Goal: Task Accomplishment & Management: Manage account settings

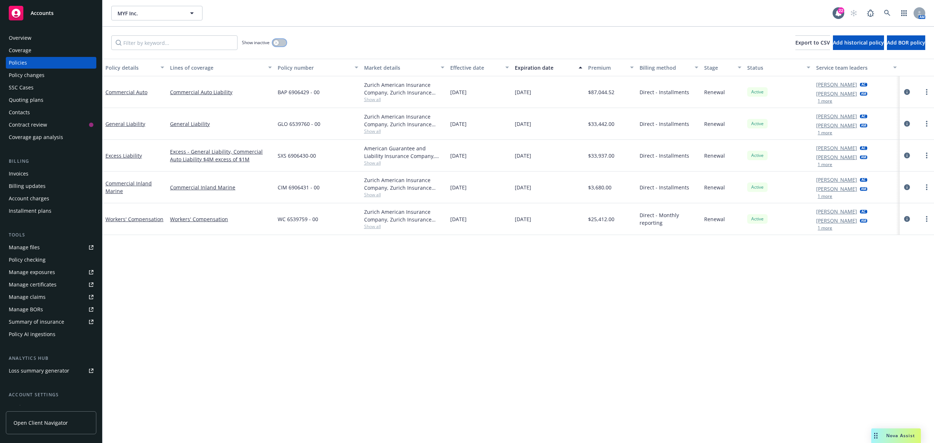
click at [277, 45] on button "button" at bounding box center [280, 42] width 14 height 7
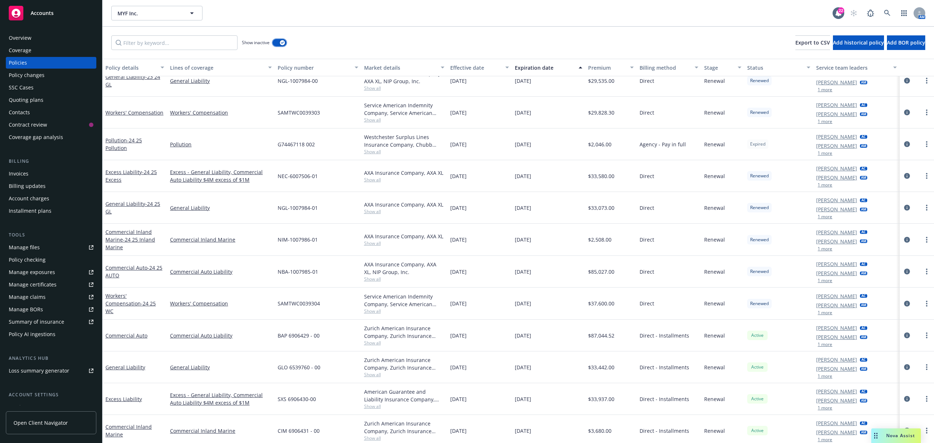
scroll to position [651, 0]
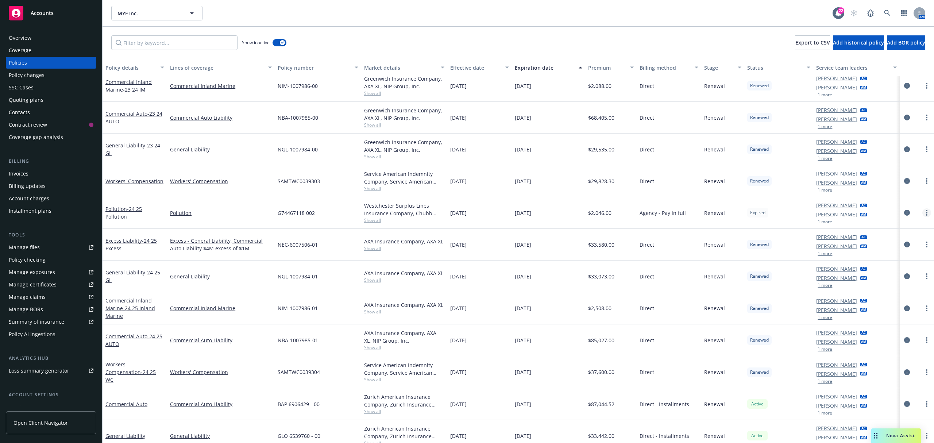
click at [923, 216] on link "more" at bounding box center [927, 212] width 9 height 9
click at [863, 247] on link "Renew with incumbent" at bounding box center [881, 243] width 86 height 15
select select "12"
select select "CA"
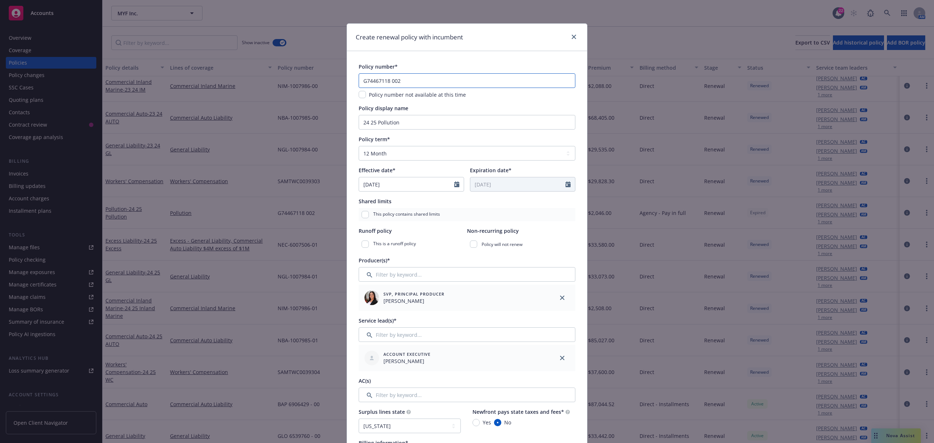
drag, startPoint x: 416, startPoint y: 82, endPoint x: 285, endPoint y: 86, distance: 130.7
click at [285, 86] on div "Create renewal policy with incumbent Policy number* G74467118 002 Policy number…" at bounding box center [467, 221] width 934 height 443
paste input "3"
type input "G74467118 003"
drag, startPoint x: 375, startPoint y: 124, endPoint x: 167, endPoint y: 124, distance: 208.4
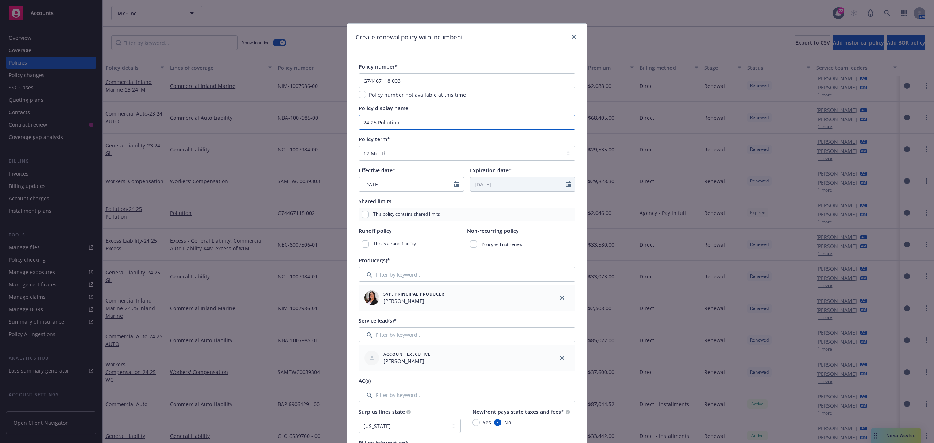
click at [167, 124] on div "Create renewal policy with incumbent Policy number* G74467118 003 Policy number…" at bounding box center [467, 221] width 934 height 443
drag, startPoint x: 336, startPoint y: 125, endPoint x: 145, endPoint y: 121, distance: 190.9
click at [145, 121] on div "Create renewal policy with incumbent Policy number* G74467118 003 Policy number…" at bounding box center [467, 221] width 934 height 443
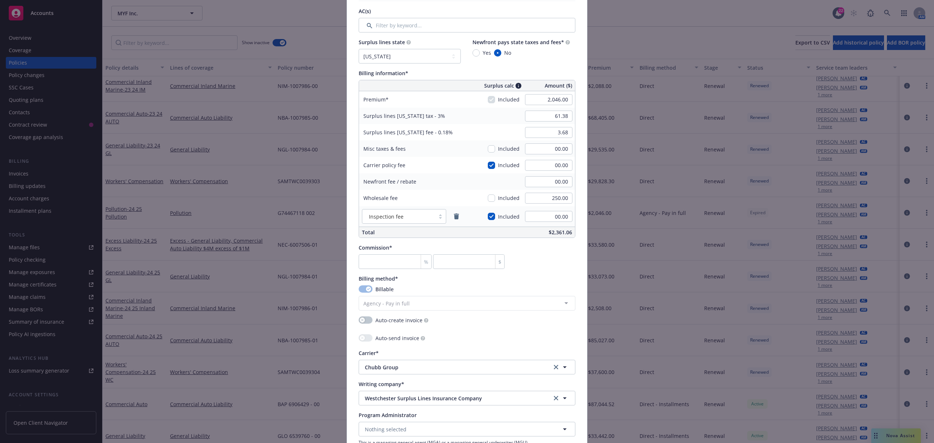
scroll to position [438, 0]
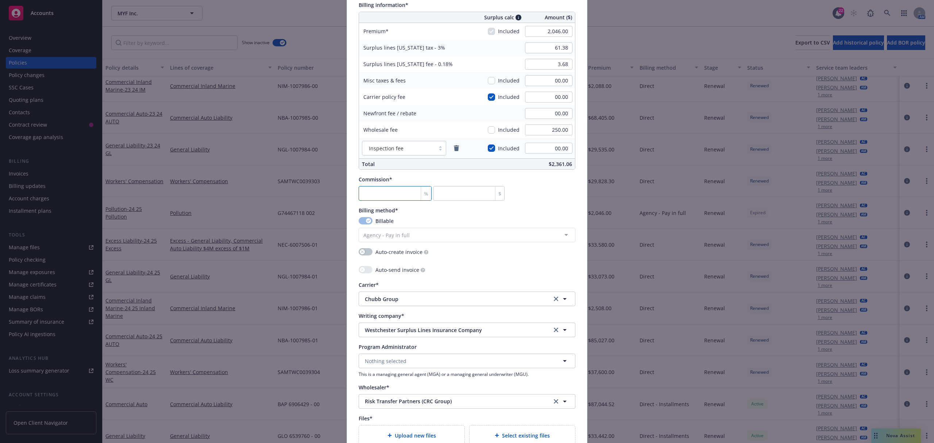
click at [360, 192] on input "number" at bounding box center [395, 193] width 73 height 15
type input "1"
type input "20.46"
type input "12"
type input "245.52"
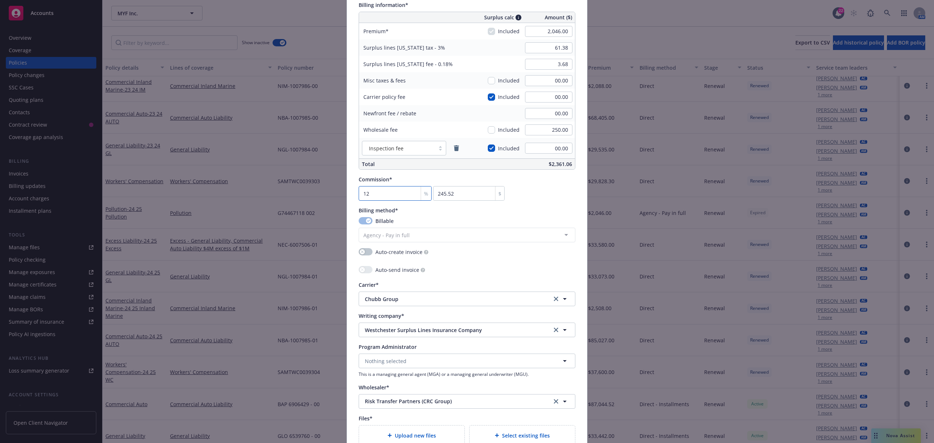
type input "12.5"
type input "255.75"
type input "12.5"
click at [552, 193] on div "Commission* 12.5 % 255.75 $" at bounding box center [467, 188] width 217 height 25
click at [554, 404] on icon "clear selection" at bounding box center [556, 401] width 4 height 4
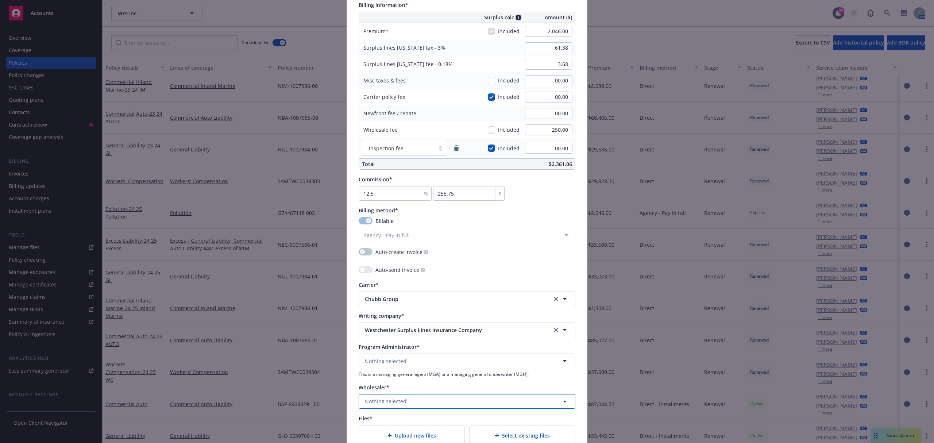
click at [468, 400] on button "Nothing selected" at bounding box center [467, 401] width 217 height 15
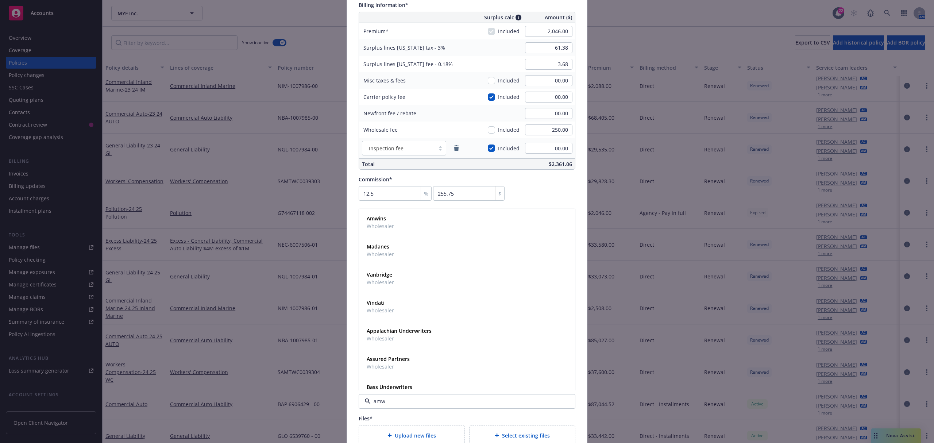
type input "amwi"
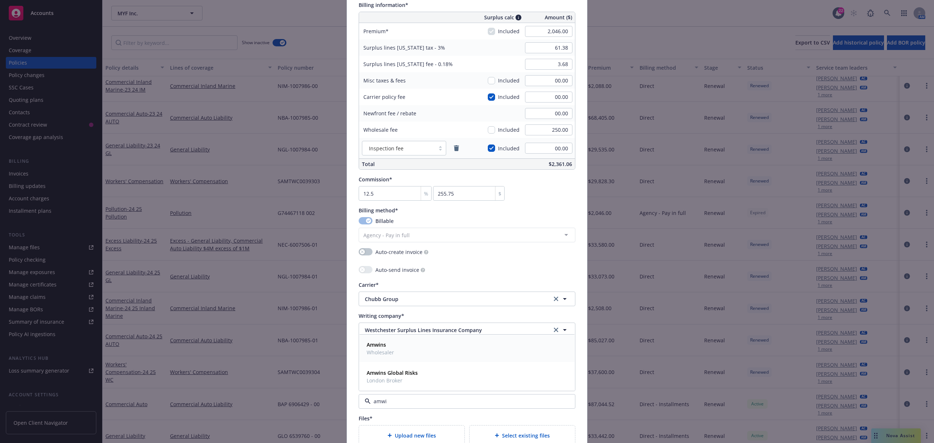
click at [487, 350] on div "Amwins Wholesaler" at bounding box center [467, 348] width 207 height 18
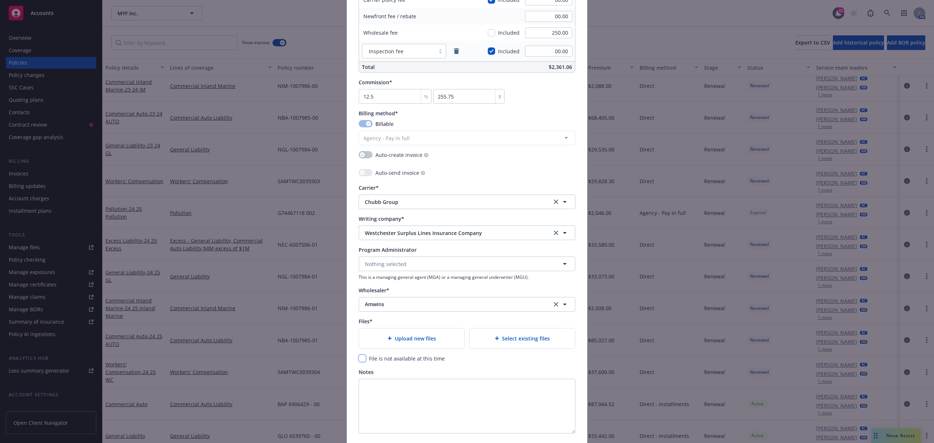
click at [359, 361] on input "checkbox" at bounding box center [362, 358] width 7 height 7
checkbox input "true"
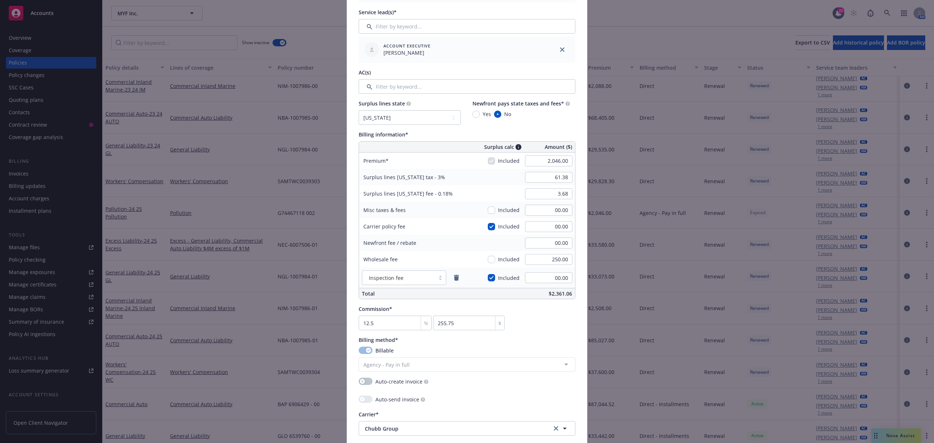
scroll to position [341, 0]
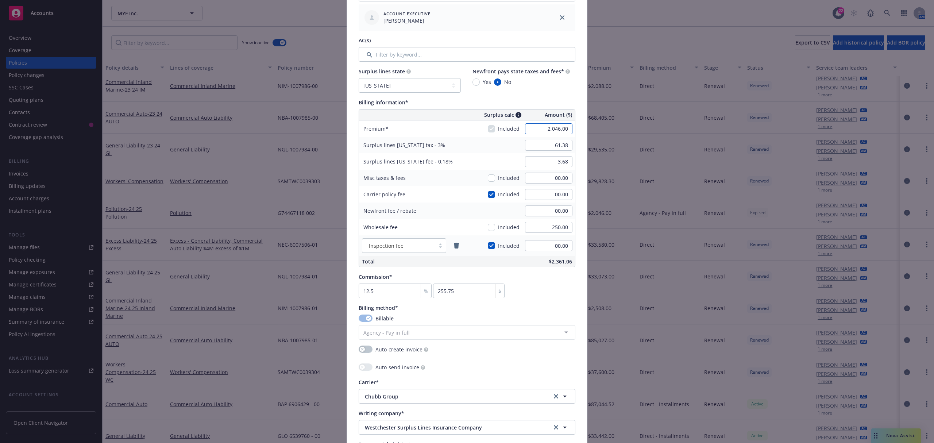
click at [549, 126] on input "2,046.00" at bounding box center [548, 128] width 47 height 11
type input "2,000.00"
type input "60.00"
type input "3.60"
type input "250"
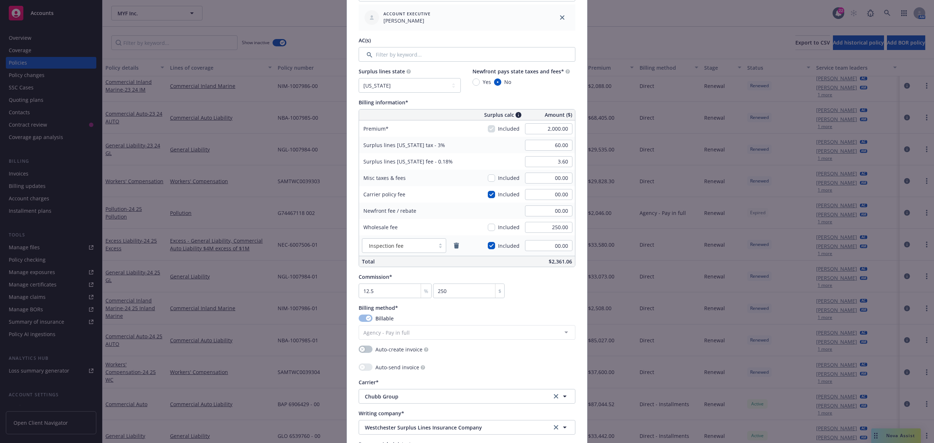
click at [476, 149] on div "Surplus lines California tax - 3% 60.00" at bounding box center [467, 145] width 216 height 16
click at [489, 196] on input "checkbox" at bounding box center [491, 194] width 7 height 7
checkbox input "false"
click at [553, 228] on input "250.00" at bounding box center [548, 227] width 47 height 11
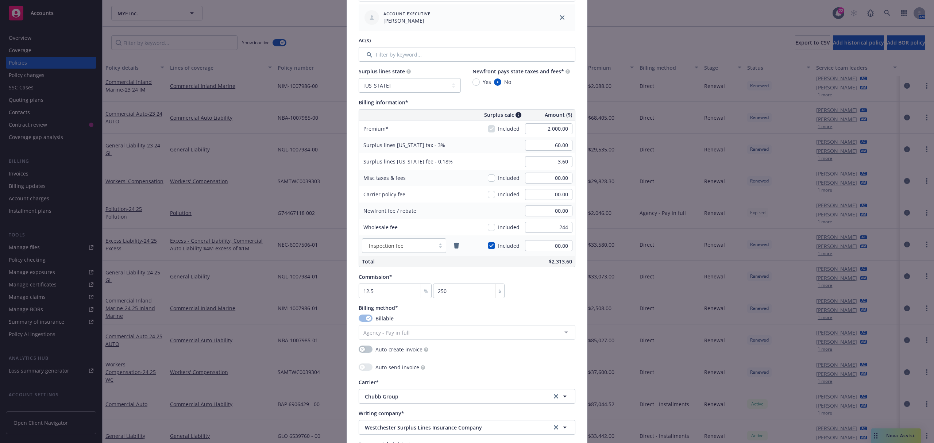
type input "244.00"
click at [445, 203] on div "Newfront fee / rebate" at bounding box center [413, 211] width 109 height 16
click at [456, 251] on div "Inspection fee" at bounding box center [423, 245] width 129 height 20
click at [456, 247] on icon "remove" at bounding box center [457, 246] width 6 height 6
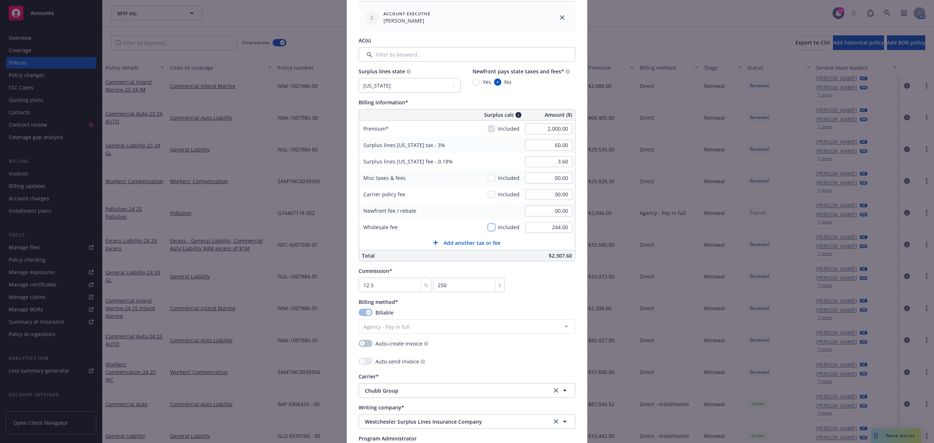
click at [488, 227] on input "checkbox" at bounding box center [491, 227] width 7 height 7
checkbox input "true"
type input "67.32"
type input "4.04"
click at [488, 227] on input "checkbox" at bounding box center [491, 227] width 7 height 7
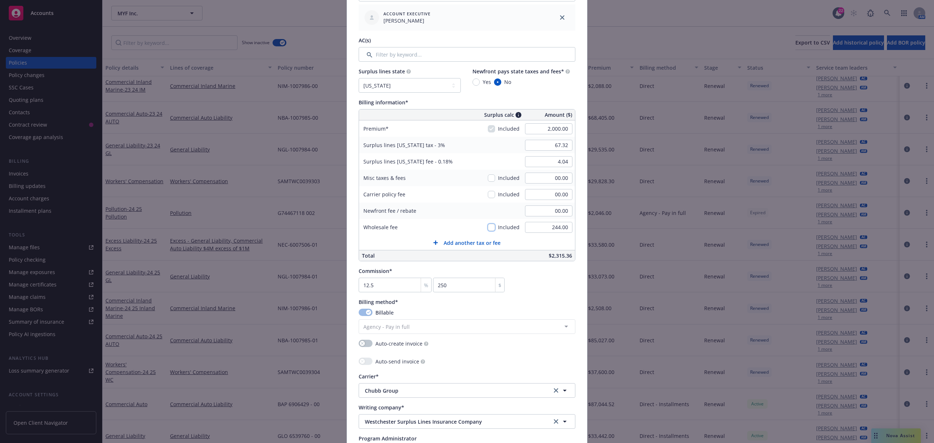
checkbox input "false"
type input "60.00"
type input "3.60"
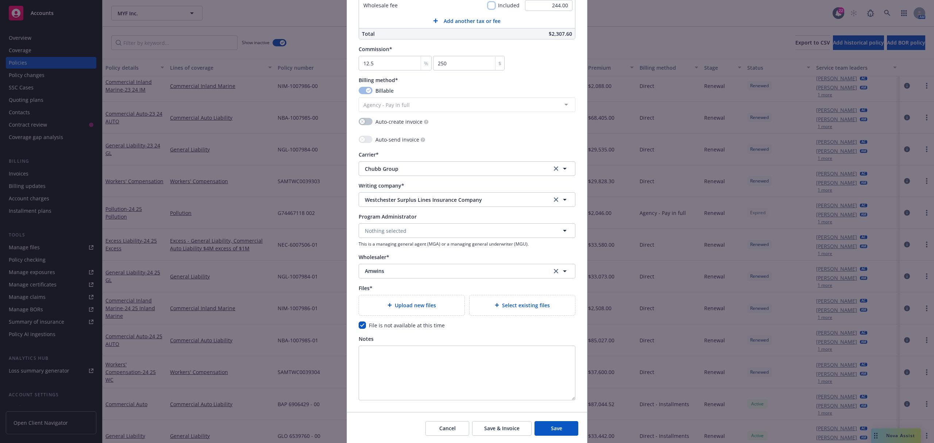
scroll to position [589, 0]
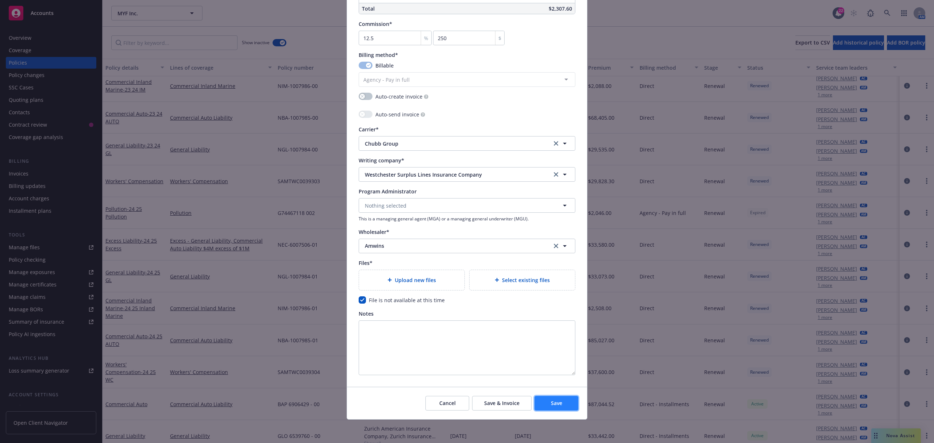
click at [546, 401] on button "Save" at bounding box center [557, 403] width 44 height 15
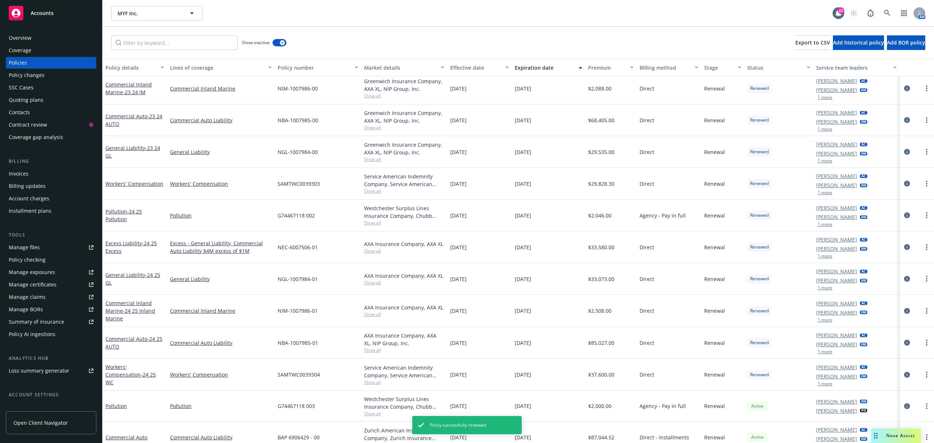
scroll to position [619, 0]
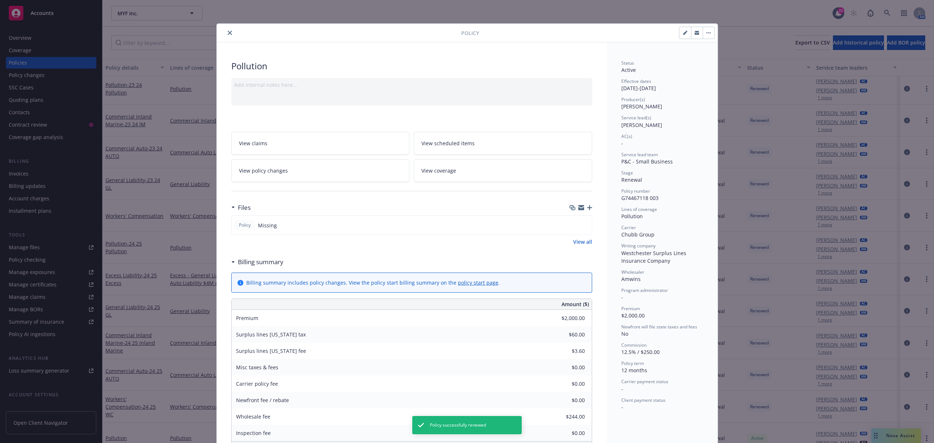
click at [226, 36] on button "close" at bounding box center [230, 32] width 9 height 9
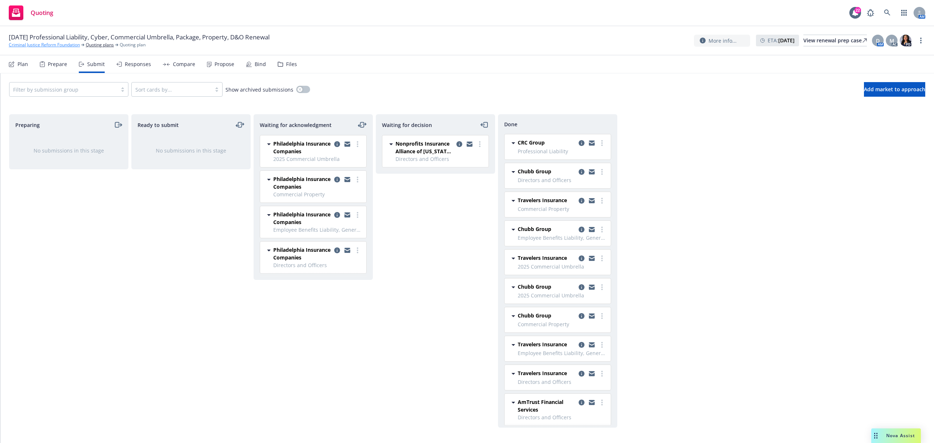
click at [27, 46] on link "Criminal Justice Reform Foundation" at bounding box center [44, 45] width 71 height 7
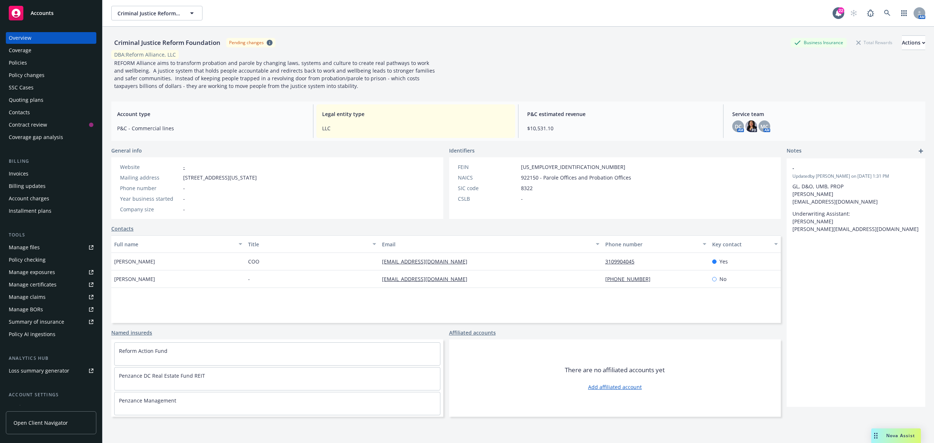
click at [32, 60] on div "Policies" at bounding box center [51, 63] width 85 height 12
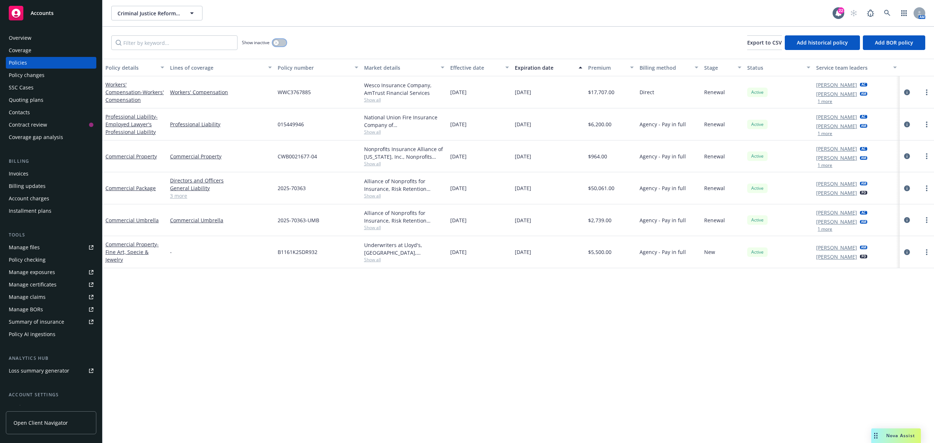
click at [284, 40] on button "button" at bounding box center [280, 42] width 14 height 7
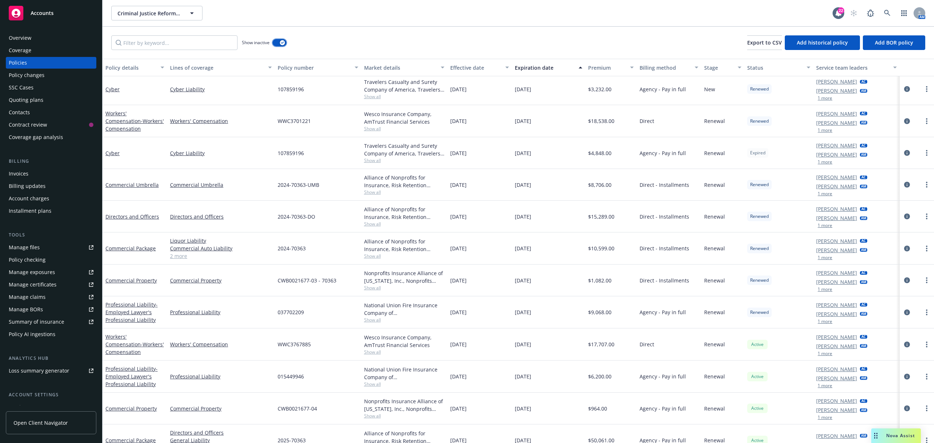
scroll to position [400, 0]
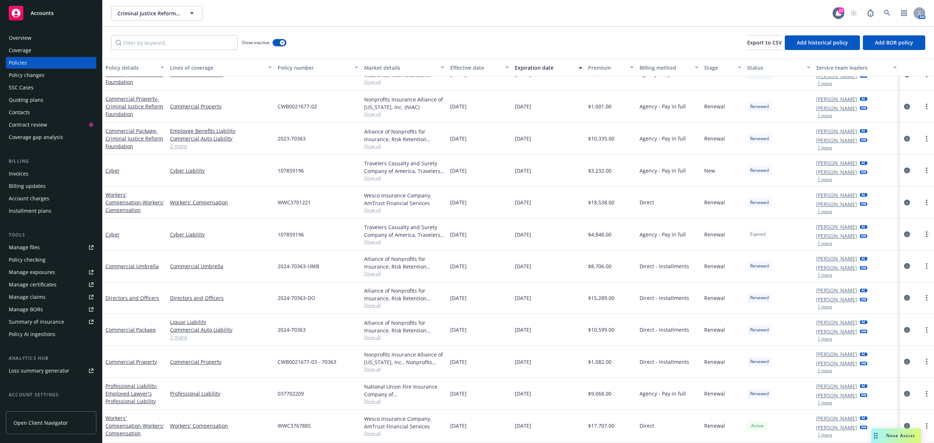
click at [923, 237] on link "more" at bounding box center [927, 234] width 9 height 9
click at [923, 234] on link "more" at bounding box center [927, 234] width 9 height 9
click at [878, 265] on link "Renew with incumbent" at bounding box center [881, 264] width 86 height 15
select select "12"
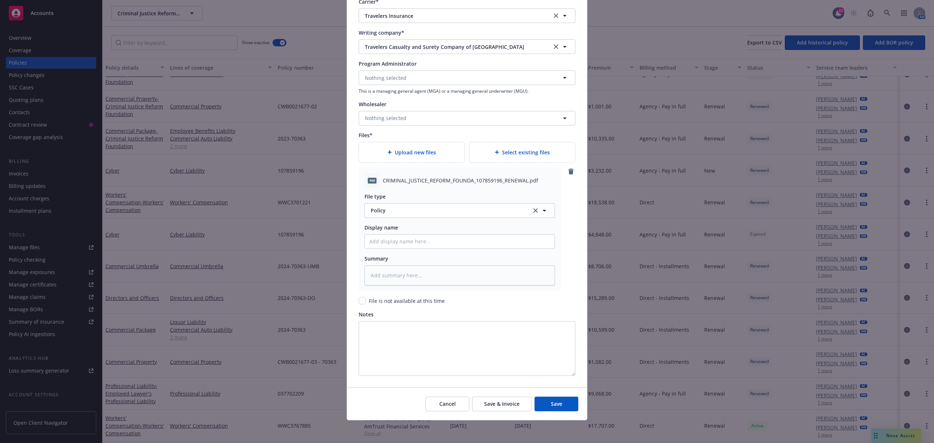
scroll to position [724, 0]
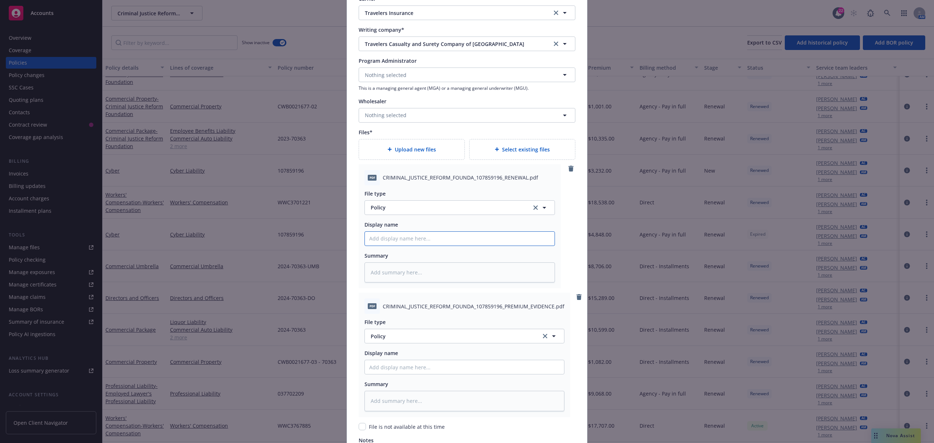
click at [402, 245] on input "Policy display name" at bounding box center [460, 239] width 190 height 14
type textarea "x"
type input "2"
type textarea "x"
type input "25"
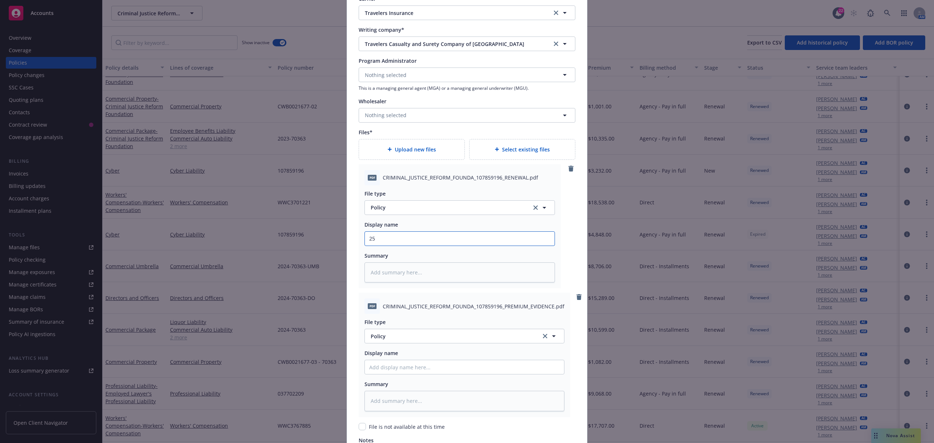
type textarea "x"
type input "25."
type textarea "x"
type input "25.2"
type textarea "x"
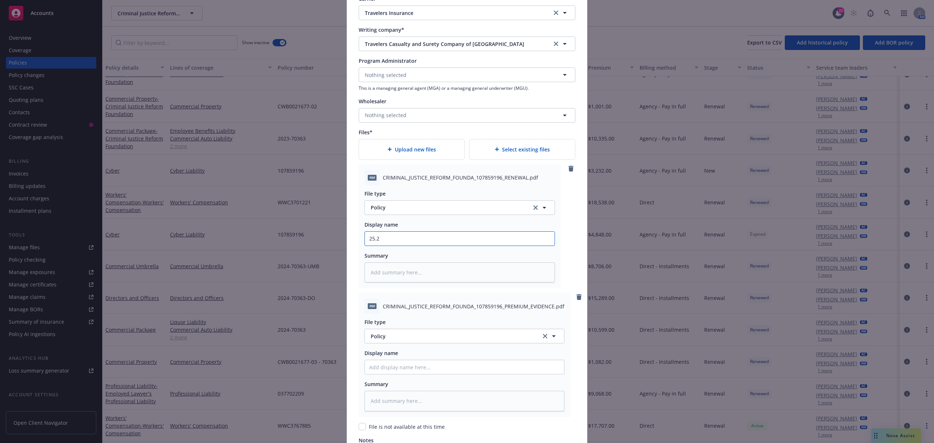
type input "25.26"
type textarea "x"
type input "25.26"
type textarea "x"
type input "25.26 c"
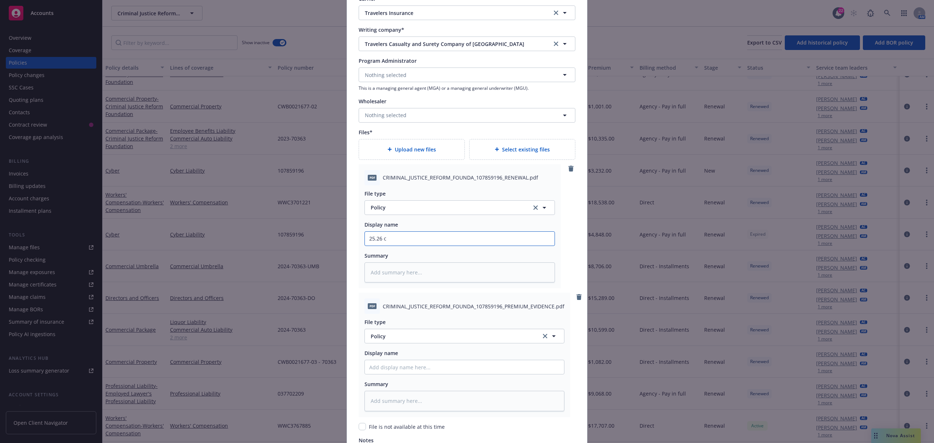
type textarea "x"
type input "25.26 cY"
type textarea "x"
type input "25.26 cYB"
type textarea "x"
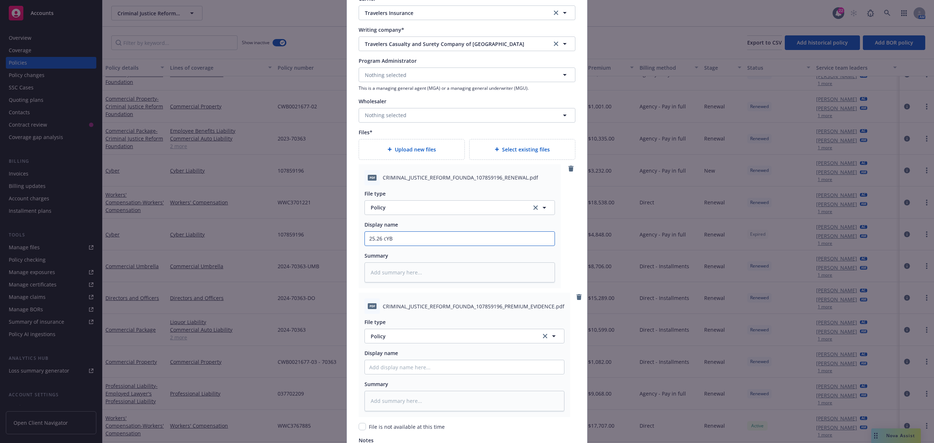
type input "25.26 cYBE"
type textarea "x"
type input "25.26 cYBER"
type textarea "x"
type input "25.26 cYBER"
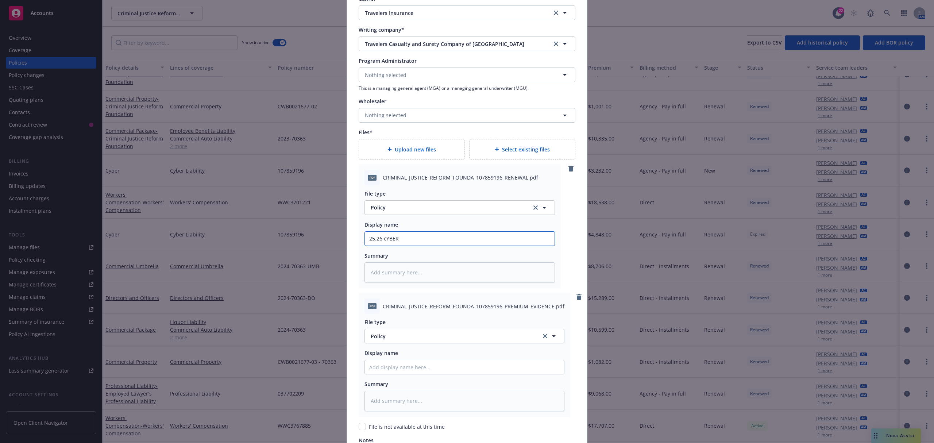
type textarea "x"
type input "25.26 cYBER p"
type textarea "x"
type input "25.26 cYBER pO"
type textarea "x"
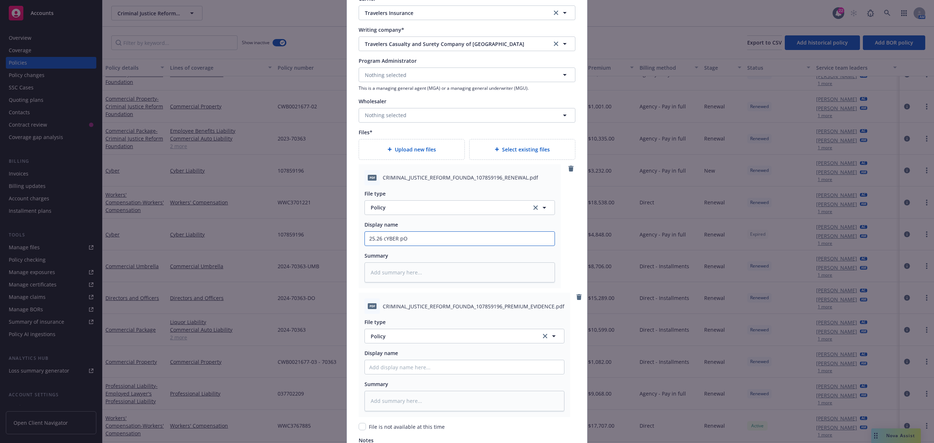
type input "25.26 cYBER pOL"
type textarea "x"
type input "25.26 cYBER pOLI"
type textarea "x"
type input "25.26 cYBER pOLIC"
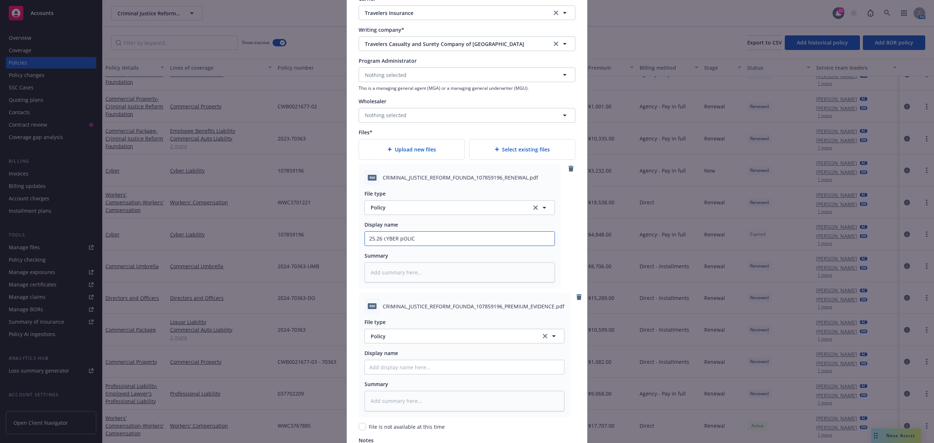
type textarea "x"
type input "25.26 cYBER pOLICY"
type textarea "x"
type input "25.26 cYBER pOLIC"
type textarea "x"
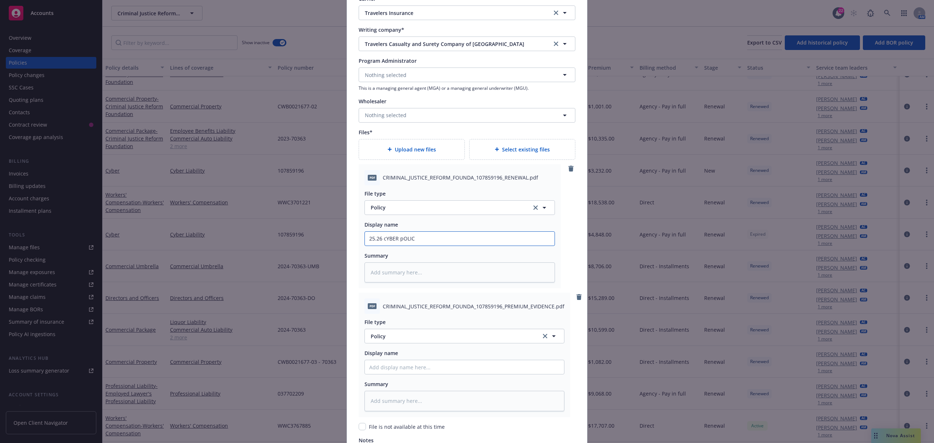
type input "25.26 cYBER pOLI"
type textarea "x"
type input "25.26 cYBER pOL"
type textarea "x"
type input "25.26 cYBER pO"
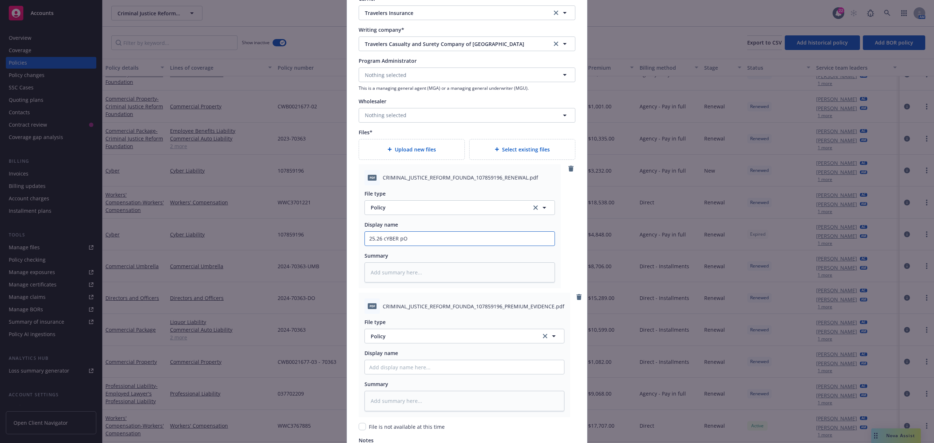
type textarea "x"
type input "25.26 cYBER p"
type textarea "x"
type input "25.26 cYBER"
type textarea "x"
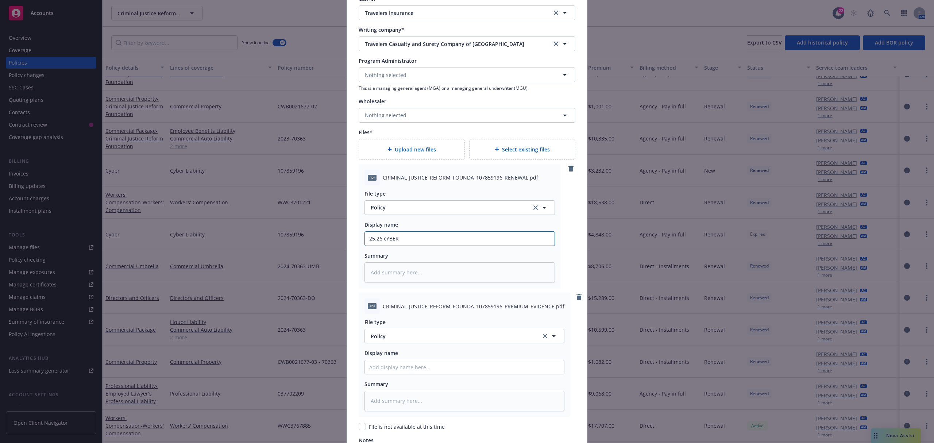
type input "25.26 cYBER"
type textarea "x"
type input "25.26 cYBE"
type textarea "x"
type input "25.26 cY"
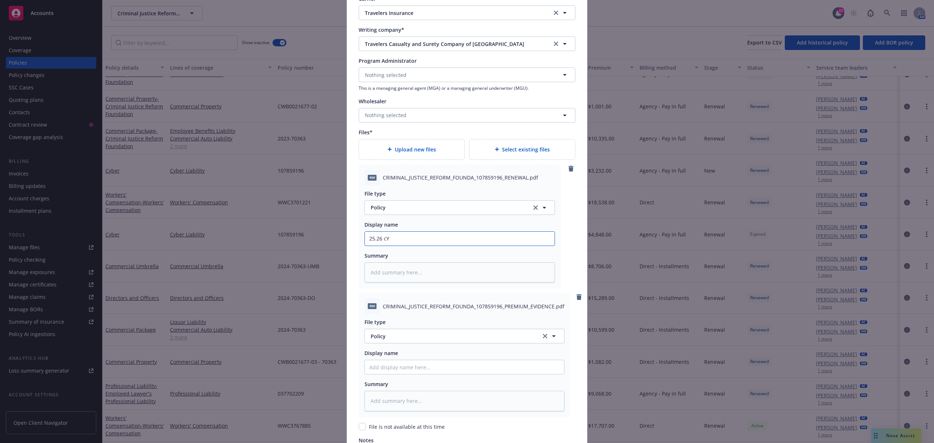
type textarea "x"
type input "25.26 c"
type textarea "x"
type input "25.26"
type textarea "x"
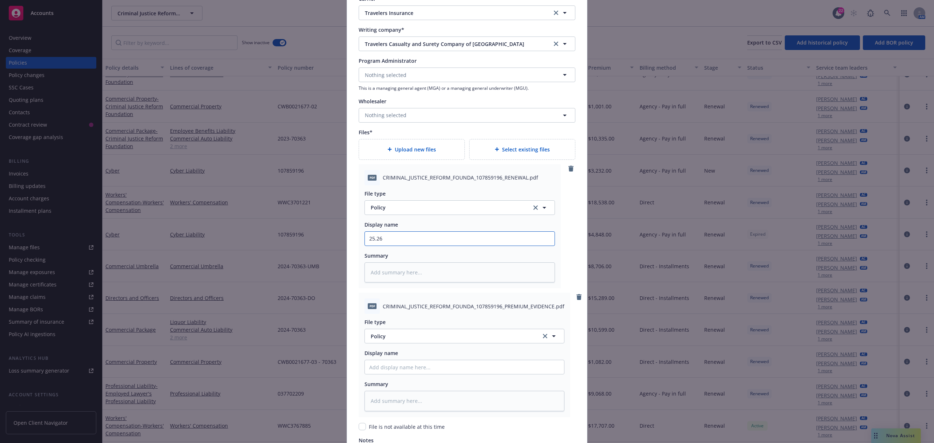
type input "25.26 T"
type textarea "x"
type input "25.26 Tr"
type textarea "x"
type input "25.26 Tra"
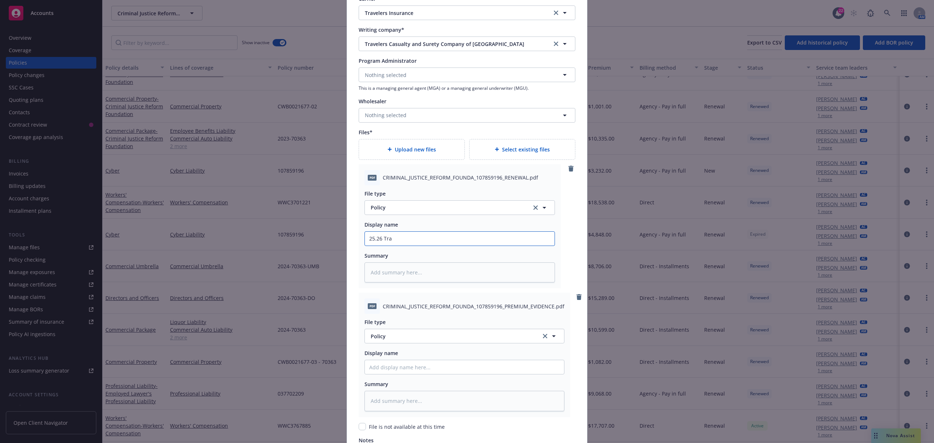
type textarea "x"
type input "25.26 Trav"
type textarea "x"
type input "25.26 Trave"
type textarea "x"
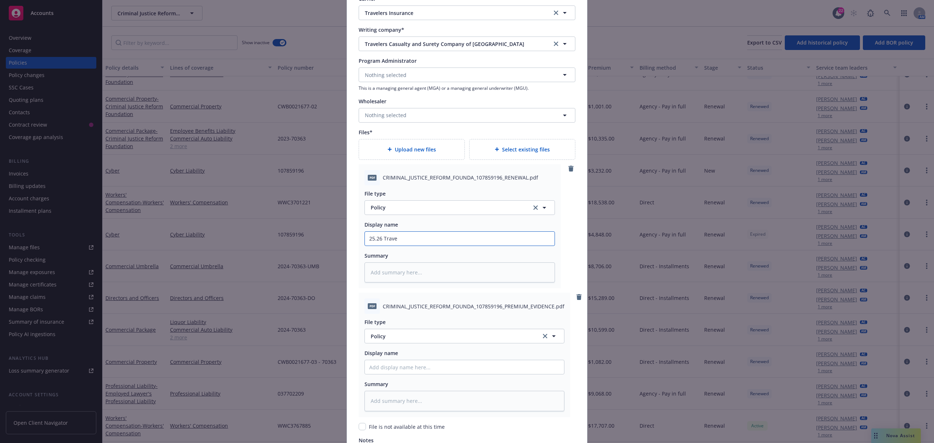
type input "25.26 Travel"
type textarea "x"
type input "25.26 Travele"
type textarea "x"
type input "25.26 Traveler"
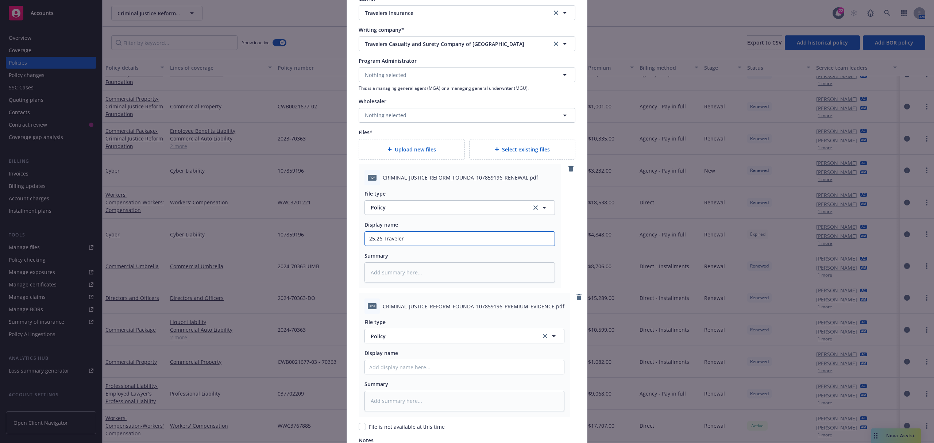
type textarea "x"
type input "25.26 Travelers"
type textarea "x"
type input "25.26 Travelers"
type textarea "x"
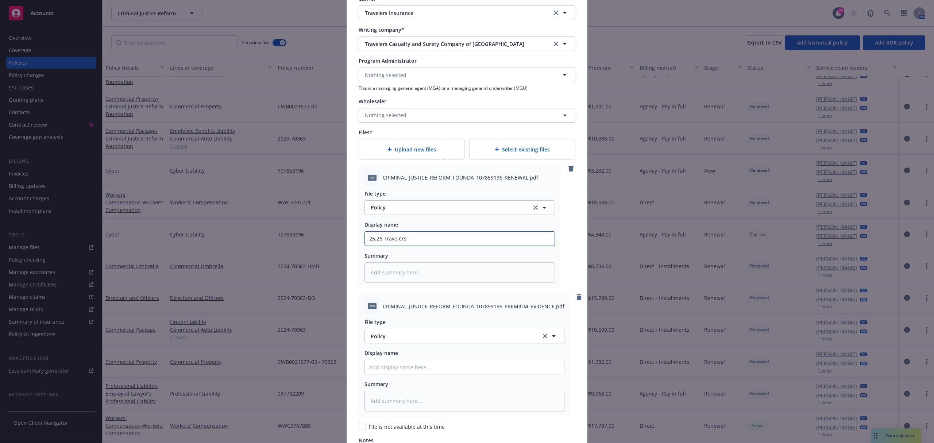
type input "25.26 Travelers C"
type textarea "x"
type input "25.26 Travelers Cy"
type textarea "x"
type input "25.26 Travelers Cyb"
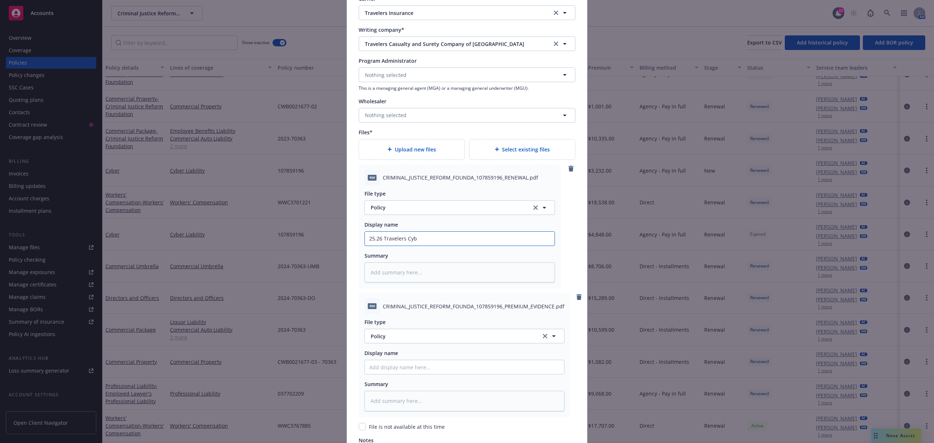
type textarea "x"
type input "25.26 Travelers Cyber"
type textarea "x"
type input "25.26 Travelers Cyber"
type textarea "x"
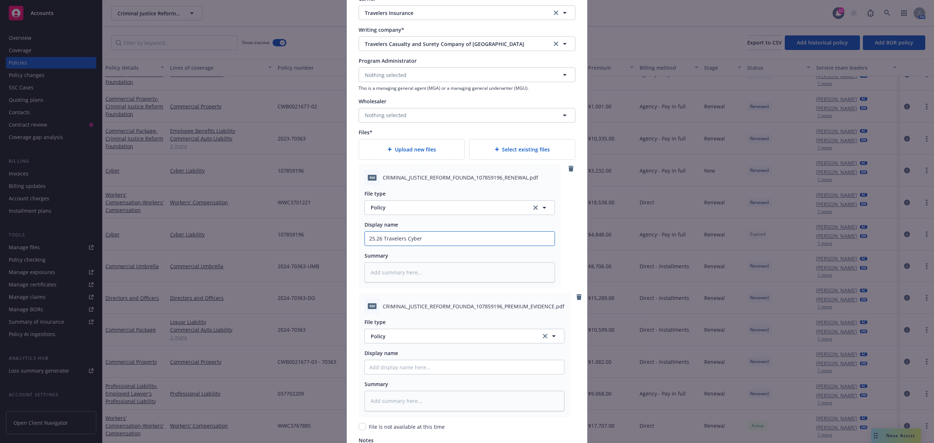
type input "25.26 Travelers Cyber p"
type textarea "x"
type input "25.26 Travelers Cyber"
type textarea "x"
type input "25.26 Travelers Cyber P"
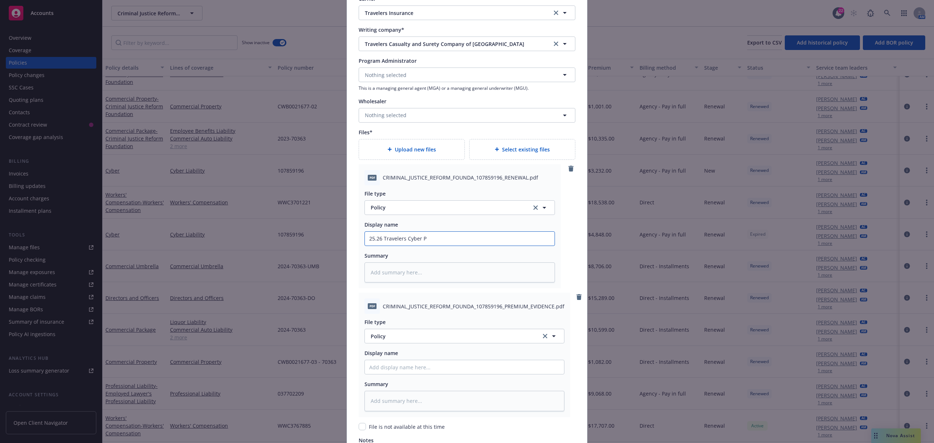
type textarea "x"
type input "25.26 Travelers Cyber Po"
type textarea "x"
type input "25.26 Travelers Cyber Pol"
type textarea "x"
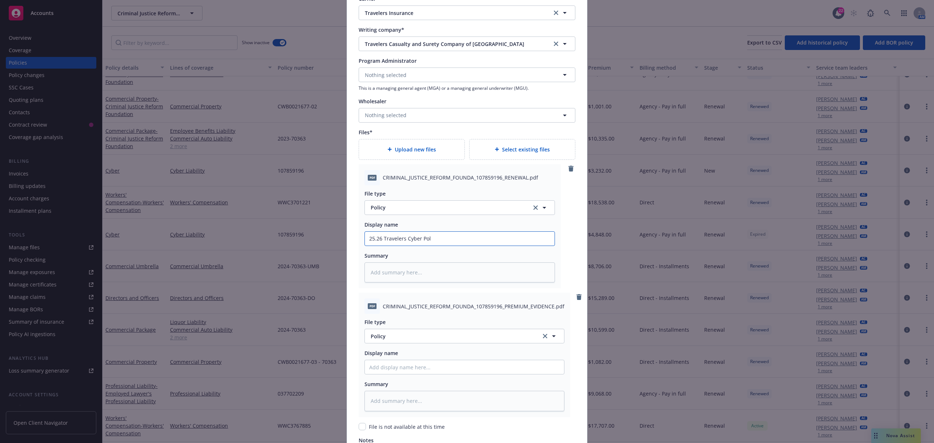
type input "25.26 Travelers Cyber Poli"
type textarea "x"
type input "25.26 Travelers Cyber Polic"
type textarea "x"
type input "25.26 Travelers Cyber Policy"
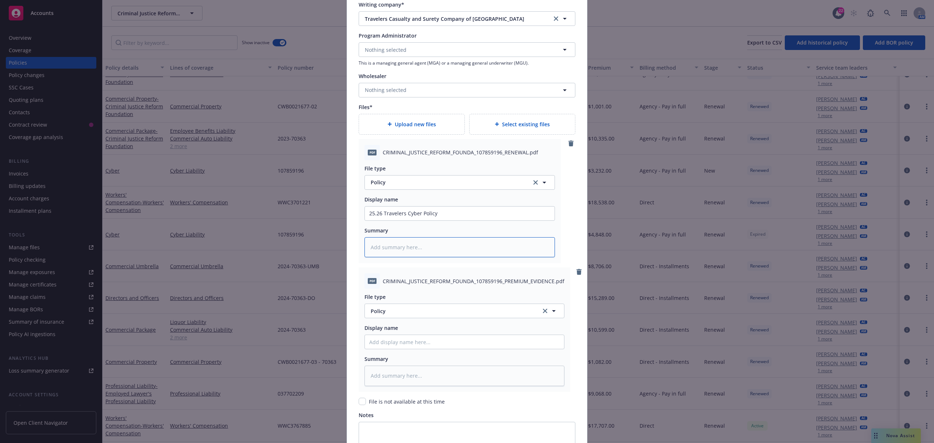
scroll to position [773, 0]
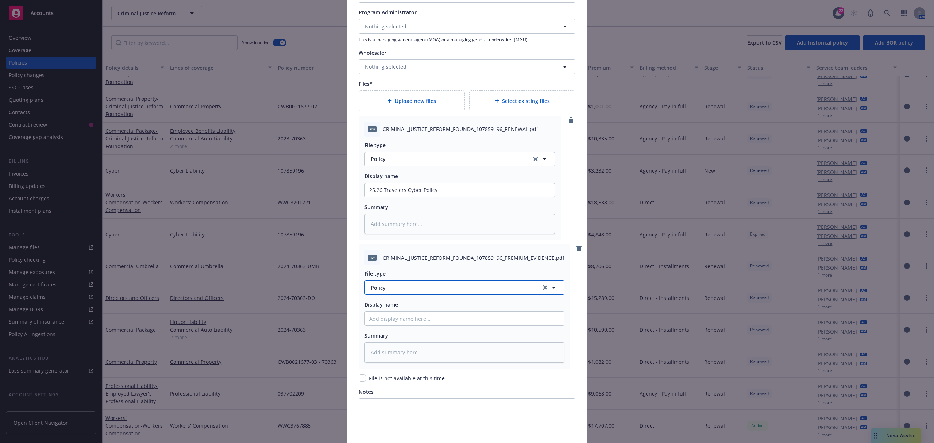
click at [398, 293] on button "Policy" at bounding box center [465, 287] width 200 height 15
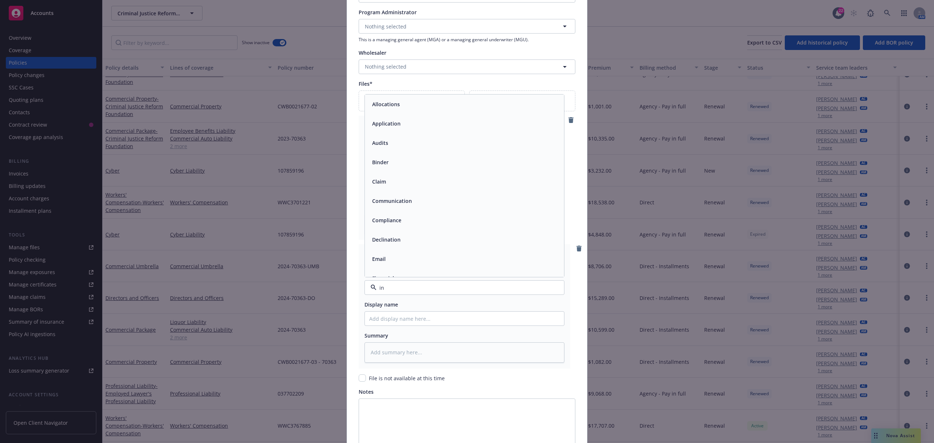
type input "inv"
click at [404, 247] on span "Invoice - Newfront" at bounding box center [395, 248] width 46 height 8
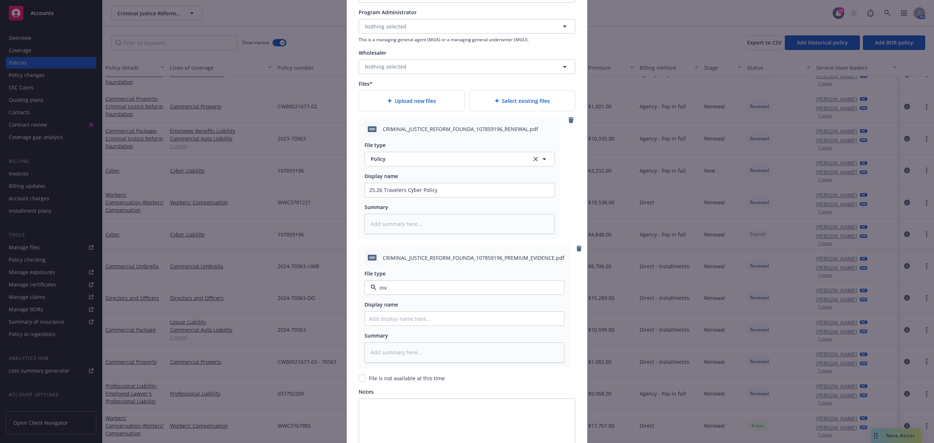
type textarea "x"
type input "Invoice - Newfront"
click at [415, 292] on span "Invoice - Newfront" at bounding box center [451, 288] width 161 height 8
type input "inv"
click at [399, 331] on span "Invoice - Third Party" at bounding box center [397, 327] width 50 height 8
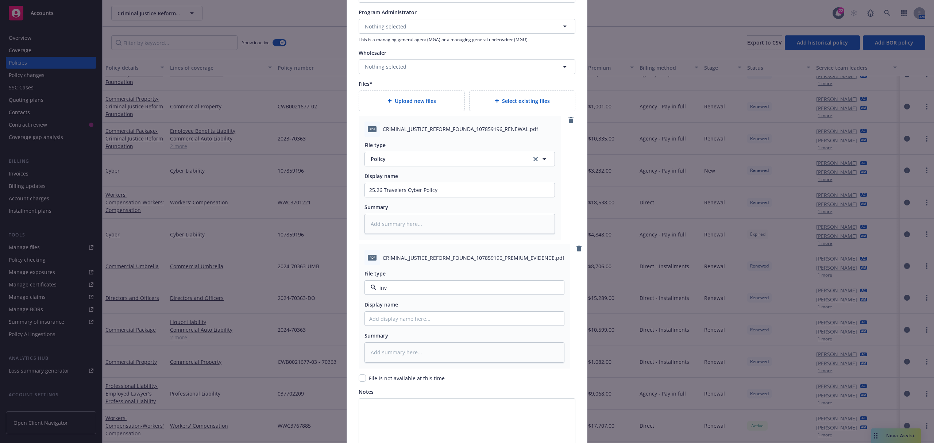
type textarea "x"
click at [450, 193] on input "25.26 Travelers Cyber Policy" at bounding box center [460, 190] width 190 height 14
paste input "25.26 Travelers Cyber Policy"
type textarea "x"
type input "25.26 Travelers Cyber Policy"
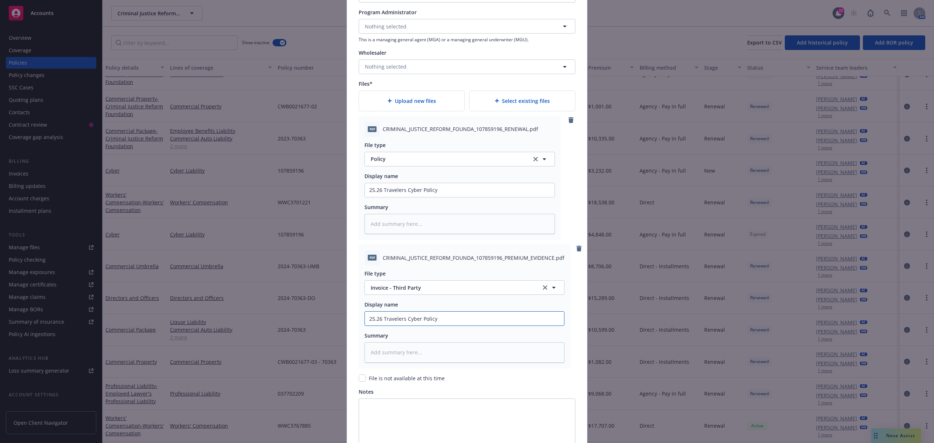
type textarea "x"
type input "25.26 Travelers Cyber Polic"
type textarea "x"
type input "25.26 Travelers Cyber Poli"
type textarea "x"
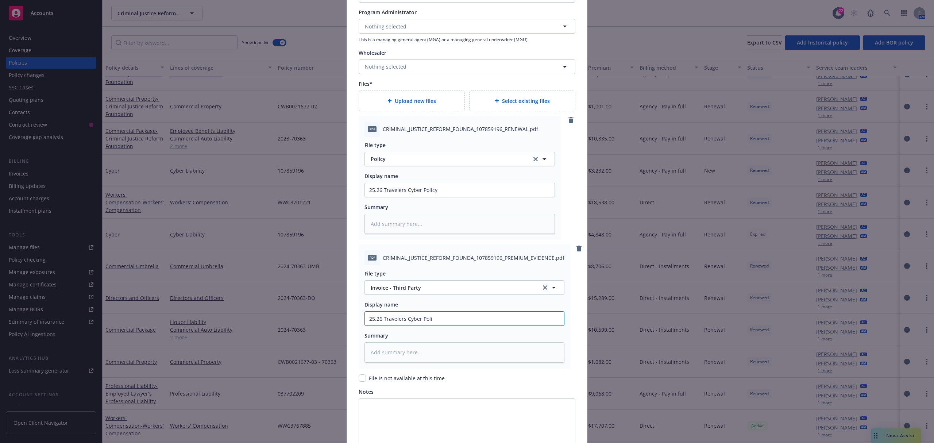
type input "25.26 Travelers Cyber Pol"
type textarea "x"
type input "25.26 Travelers Cyber Po"
type textarea "x"
type input "25.26 Travelers Cyber P"
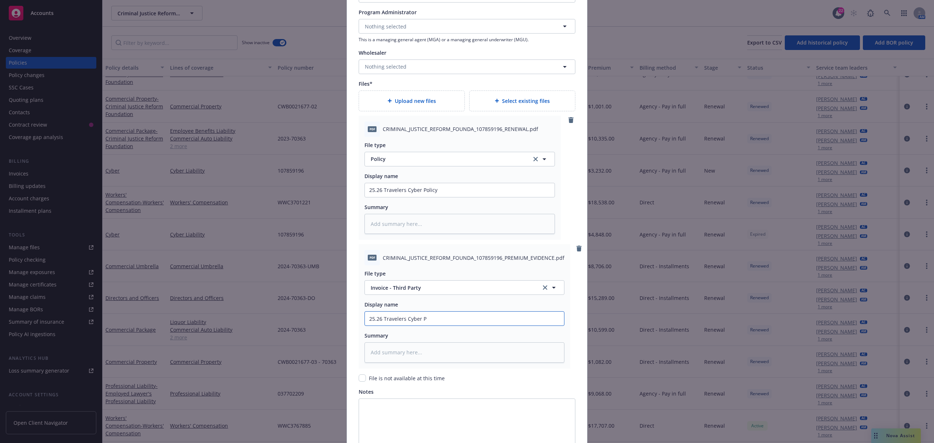
type textarea "x"
type input "25.26 Travelers Cyber I"
type textarea "x"
type input "25.26 Travelers Cyber In"
type textarea "x"
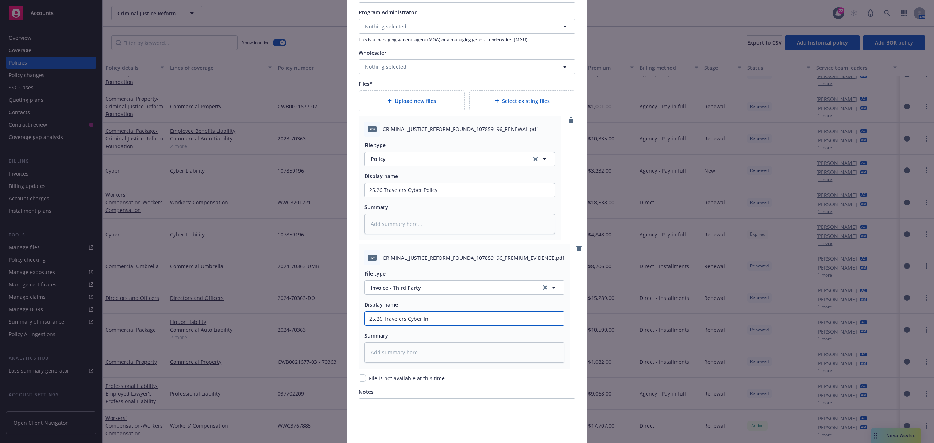
type input "25.26 Travelers Cyber Inv"
type textarea "x"
type input "25.26 Travelers Cyber Invo"
type textarea "x"
type input "25.26 Travelers Cyber Invoi"
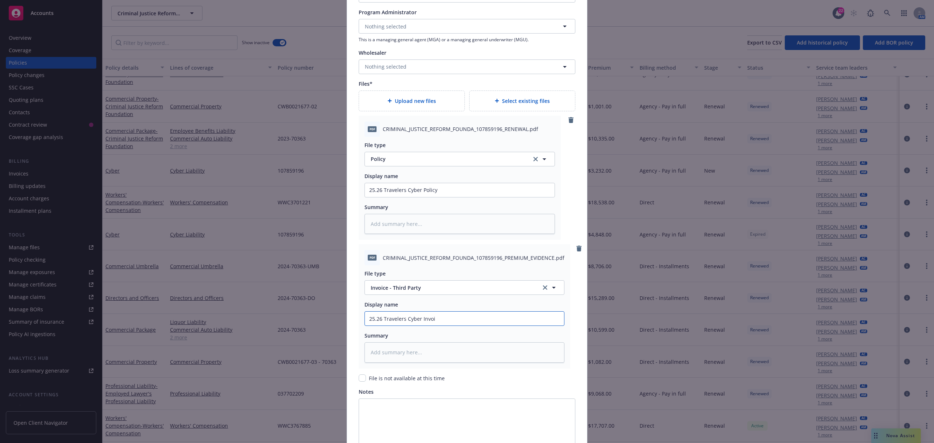
type textarea "x"
type input "25.26 Travelers Cyber Invoic"
type textarea "x"
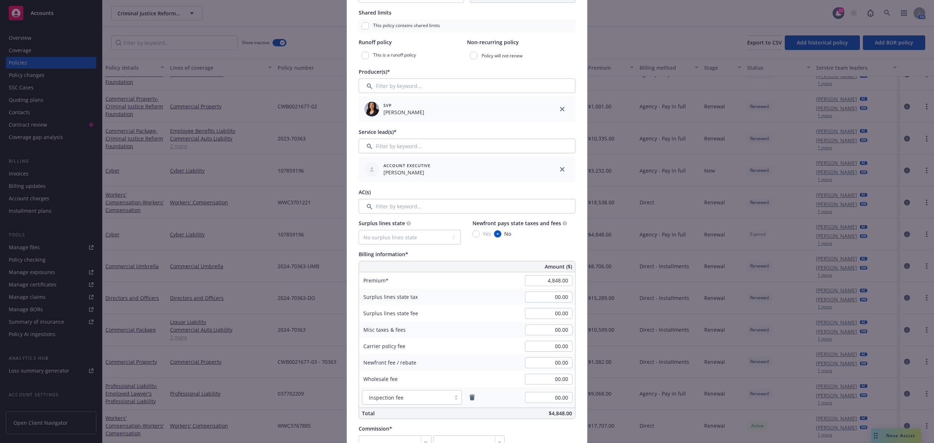
scroll to position [0, 0]
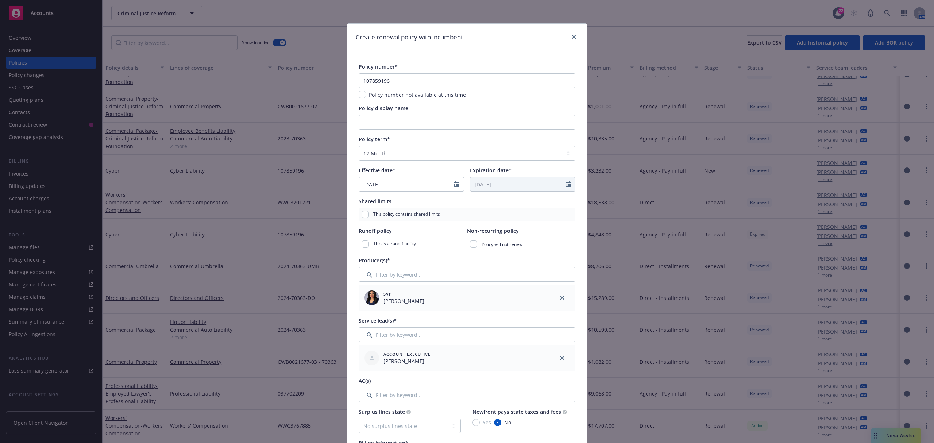
type input "25.26 Travelers Cyber Invoice"
click at [375, 85] on input "107859196" at bounding box center [467, 80] width 217 height 15
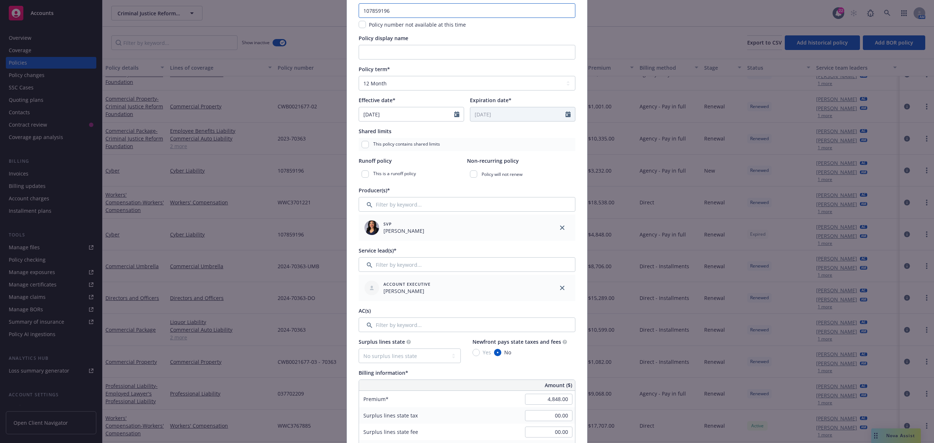
scroll to position [195, 0]
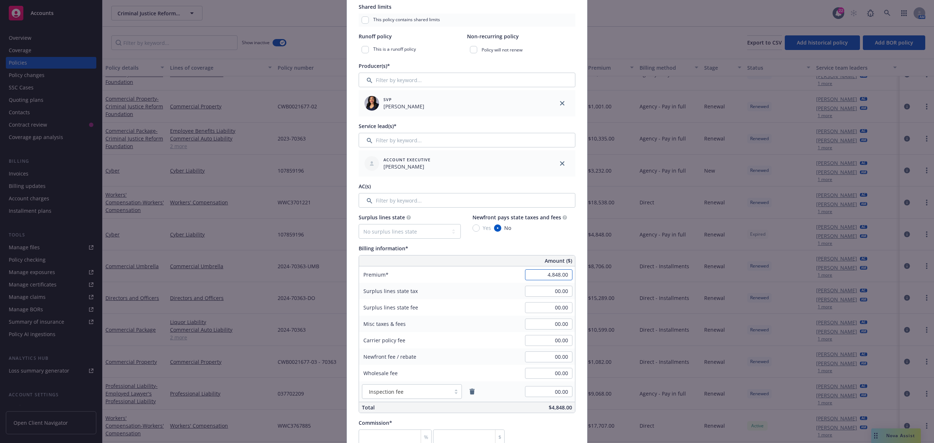
click at [545, 273] on input "4,848.00" at bounding box center [548, 274] width 47 height 11
type input "7,942.00"
type textarea "x"
click at [497, 292] on div "Surplus lines state tax 00.00" at bounding box center [467, 291] width 216 height 16
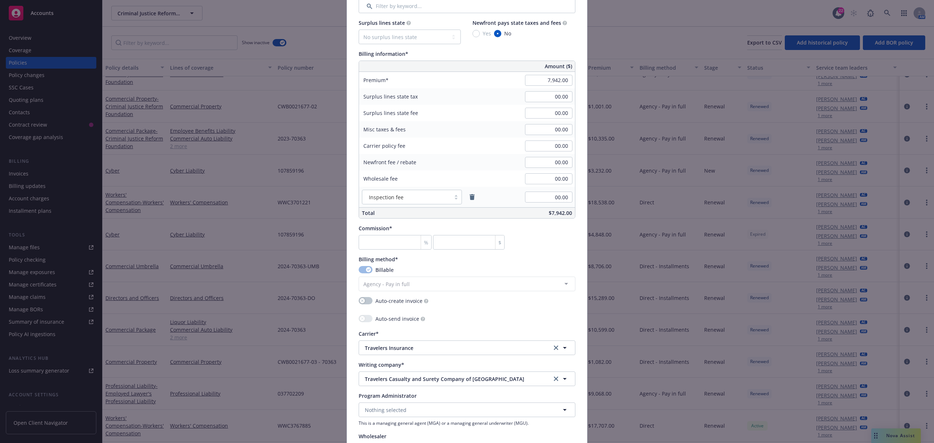
scroll to position [681, 0]
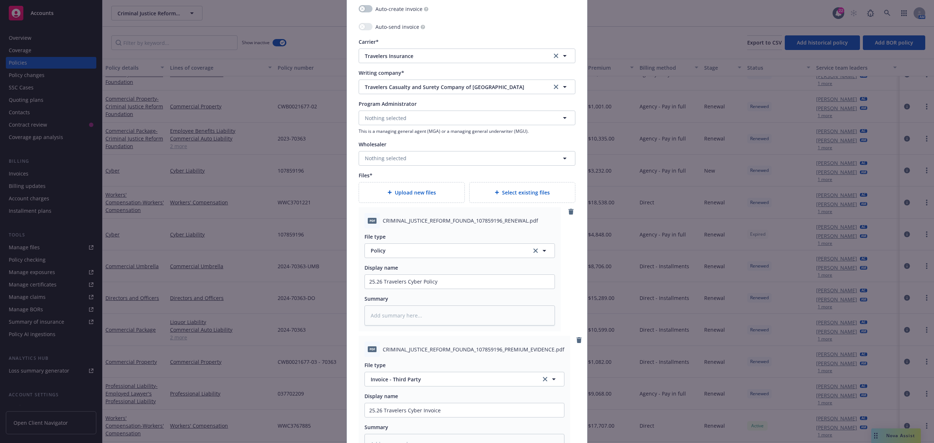
click at [454, 78] on div "Writing company* Travelers Casualty and Surety Company of America Travelers Cas…" at bounding box center [467, 81] width 217 height 25
click at [443, 93] on button "Travelers Casualty and Surety Company of America" at bounding box center [467, 87] width 217 height 15
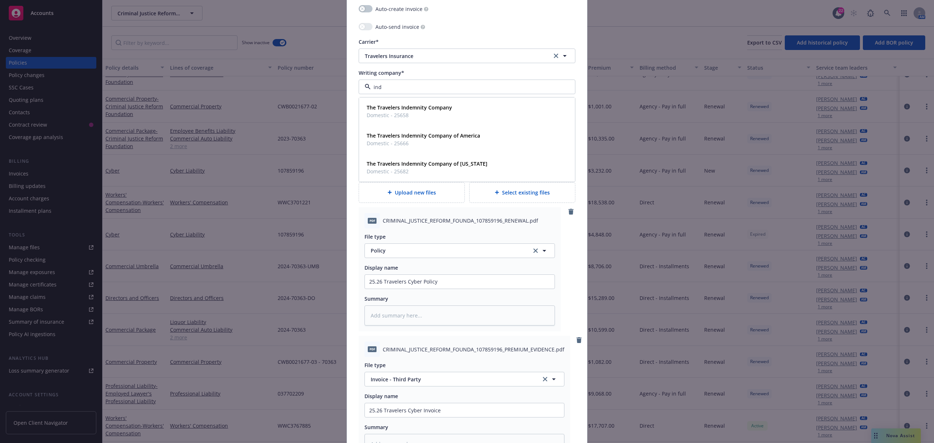
type input "inde"
click at [429, 110] on strong "The Travelers Indemnity Company" at bounding box center [409, 107] width 85 height 7
type textarea "x"
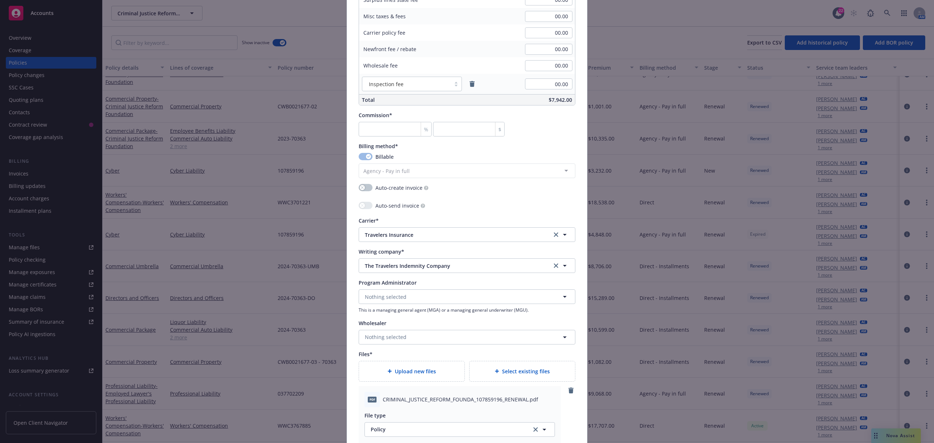
scroll to position [366, 0]
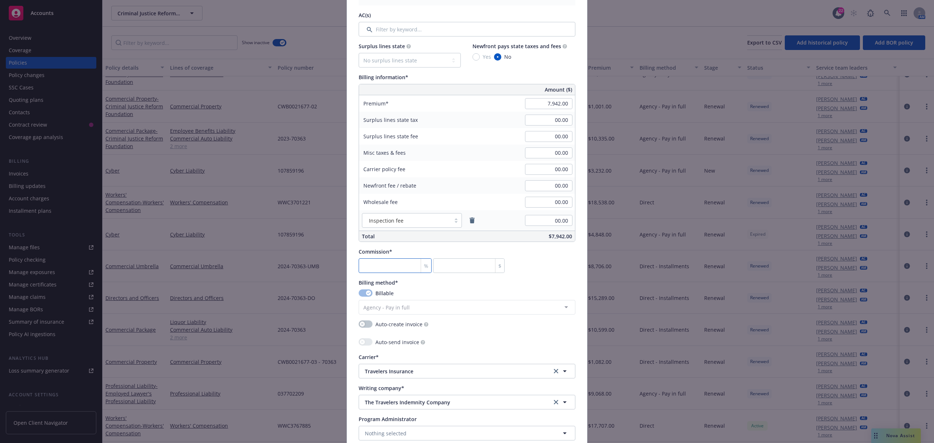
click at [396, 264] on input "number" at bounding box center [395, 265] width 73 height 15
type input "1"
type input "79.42"
type textarea "x"
type input "15"
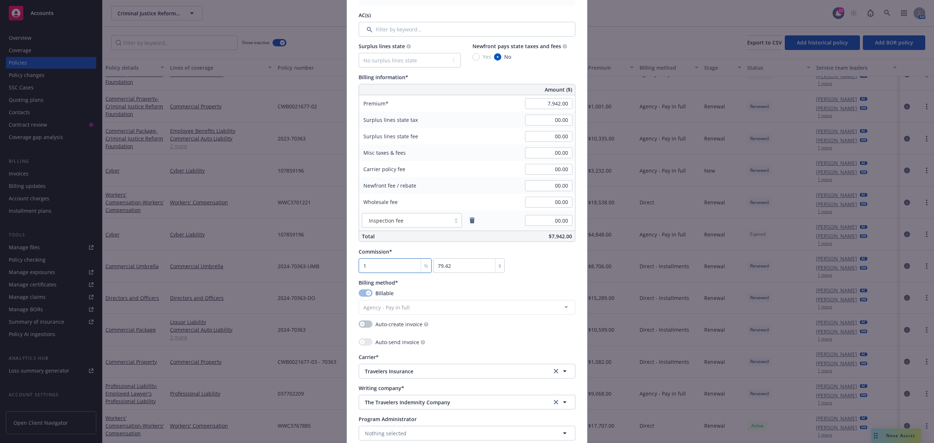
type input "1191.3"
type textarea "x"
type input "15"
click at [418, 257] on div "Commission* 15 % 1191.3 $" at bounding box center [432, 260] width 146 height 25
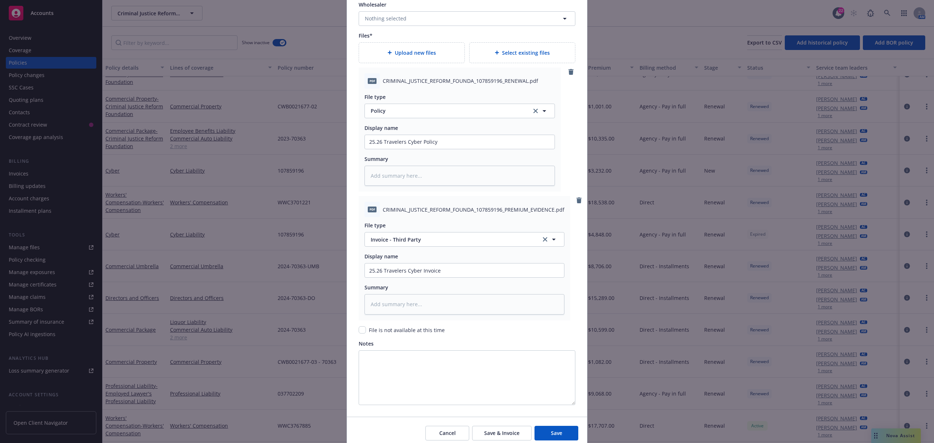
scroll to position [853, 0]
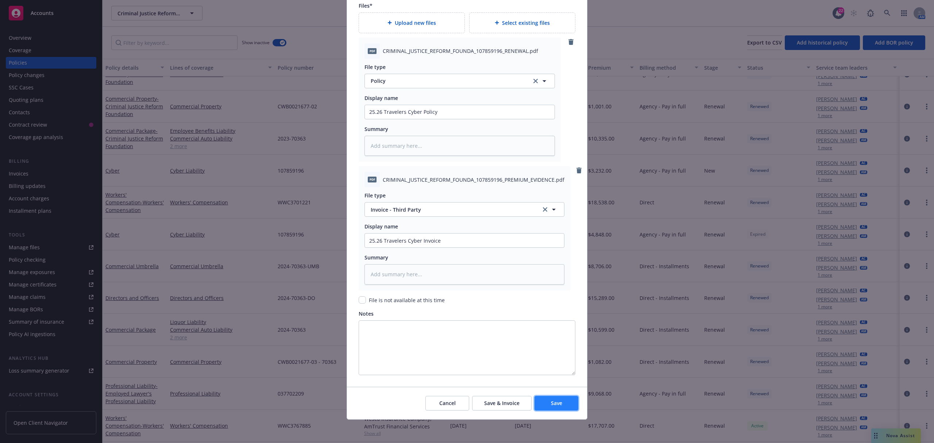
click at [551, 406] on span "Save" at bounding box center [556, 403] width 11 height 7
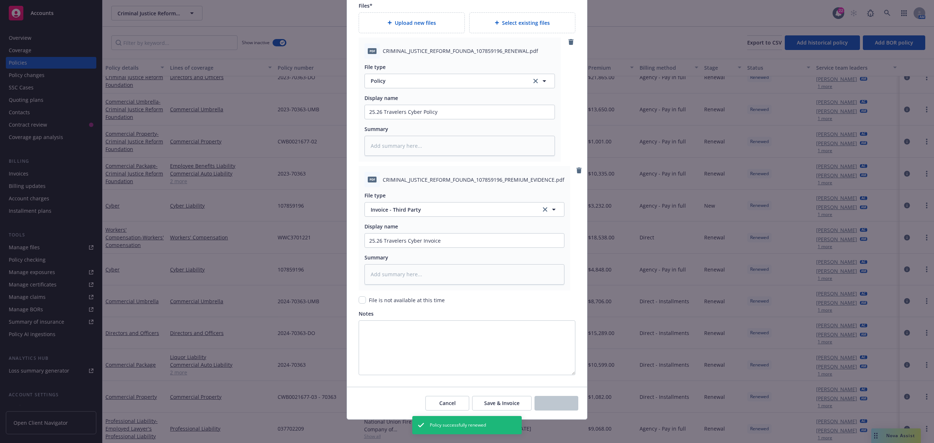
type textarea "x"
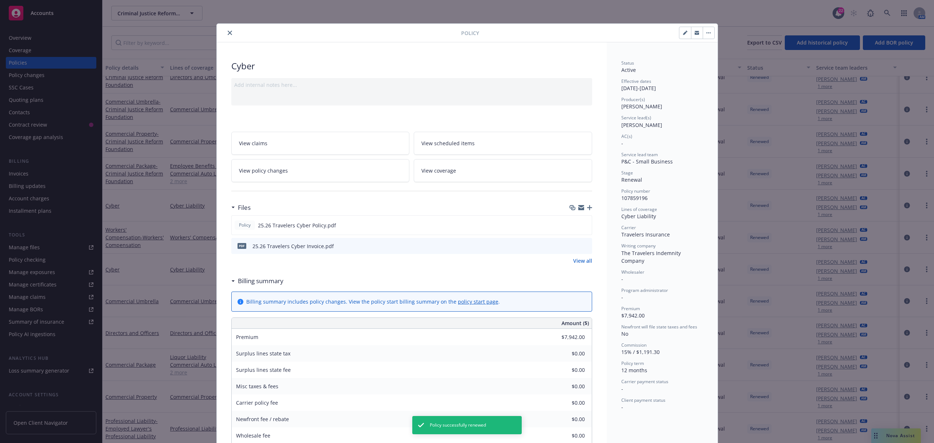
click at [226, 36] on button "close" at bounding box center [230, 32] width 9 height 9
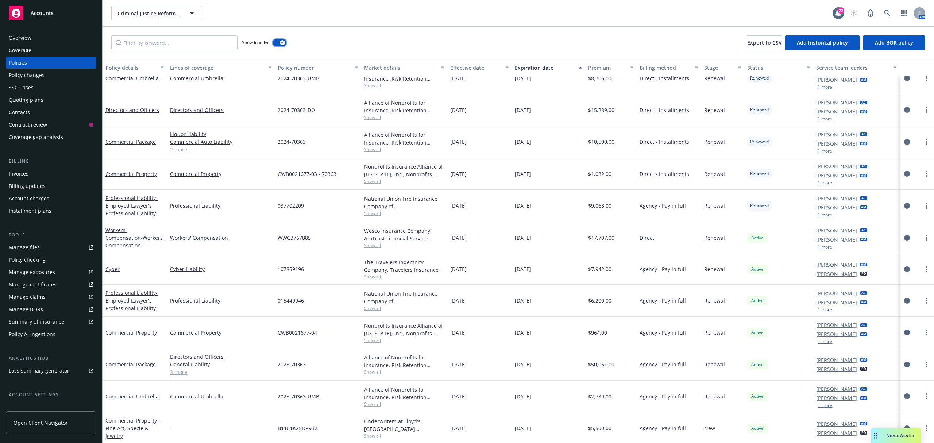
drag, startPoint x: 278, startPoint y: 43, endPoint x: 240, endPoint y: 43, distance: 37.6
click at [276, 43] on button "button" at bounding box center [280, 42] width 14 height 7
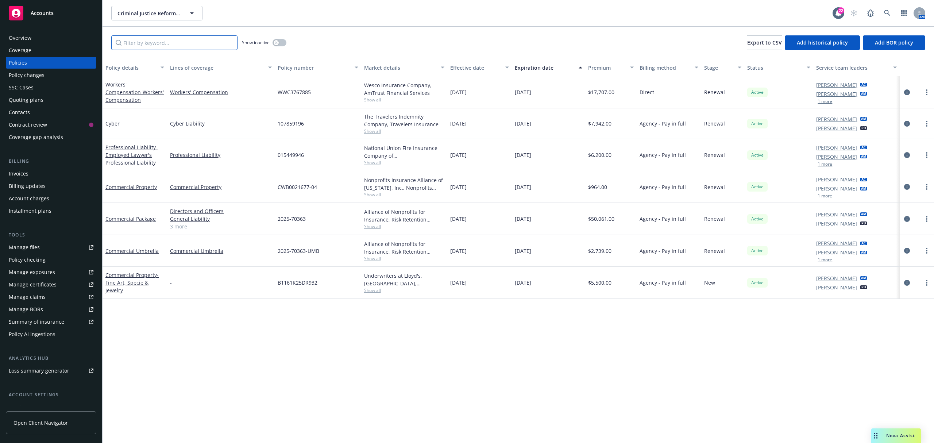
click at [175, 44] on input "Filter by keyword..." at bounding box center [174, 42] width 126 height 15
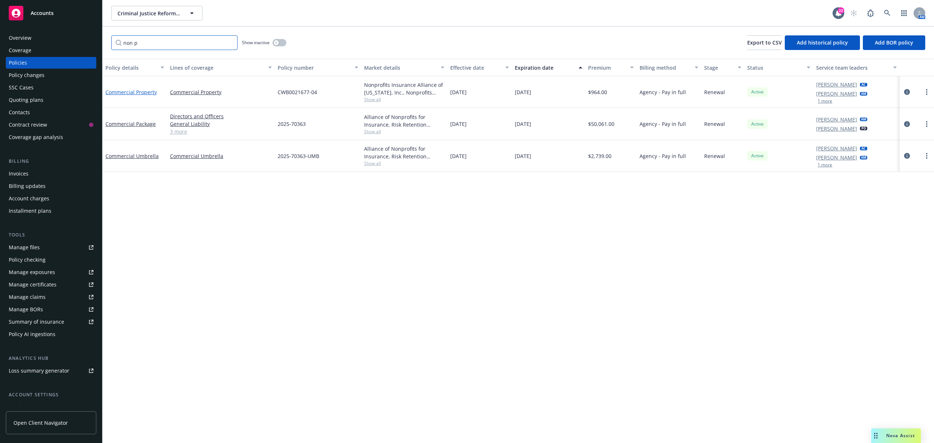
type input "non p"
click at [139, 91] on link "Commercial Property" at bounding box center [130, 92] width 51 height 7
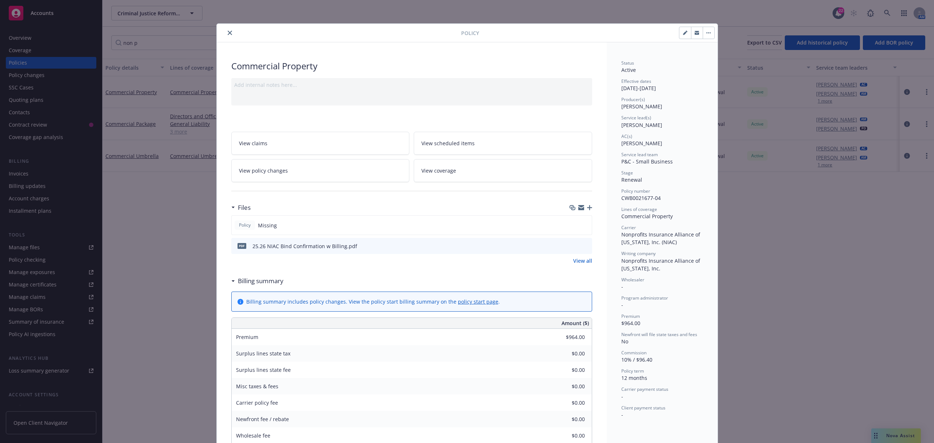
drag, startPoint x: 161, startPoint y: 151, endPoint x: 257, endPoint y: 3, distance: 176.4
click at [164, 146] on div "Policy Commercial Property Add internal notes here... View claims View schedule…" at bounding box center [467, 221] width 934 height 443
click at [226, 32] on button "close" at bounding box center [230, 32] width 9 height 9
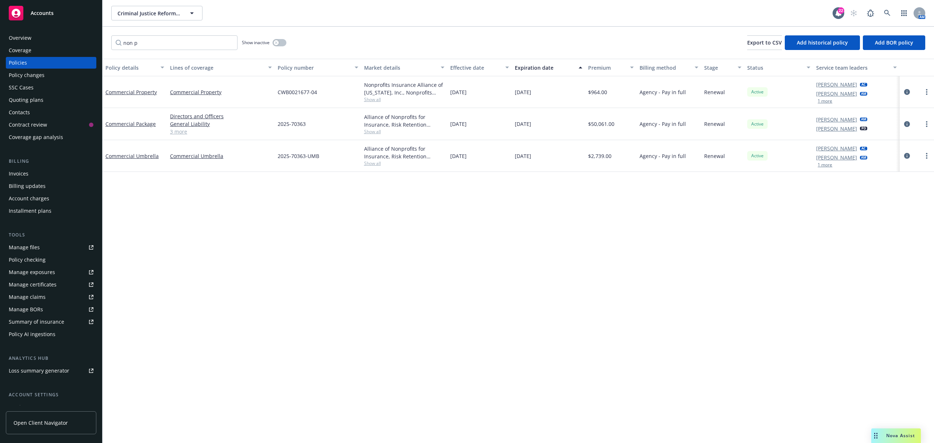
click at [138, 87] on div "Commercial Property" at bounding box center [135, 92] width 65 height 32
click at [136, 93] on link "Commercial Property" at bounding box center [130, 92] width 51 height 7
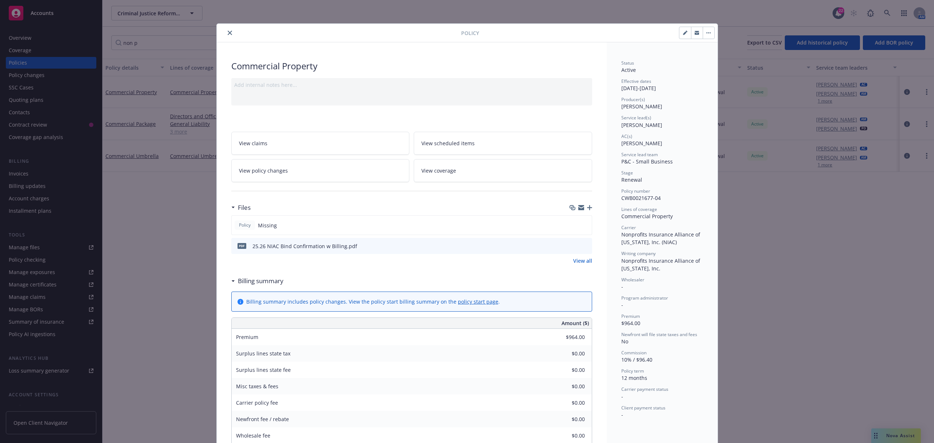
scroll to position [22, 0]
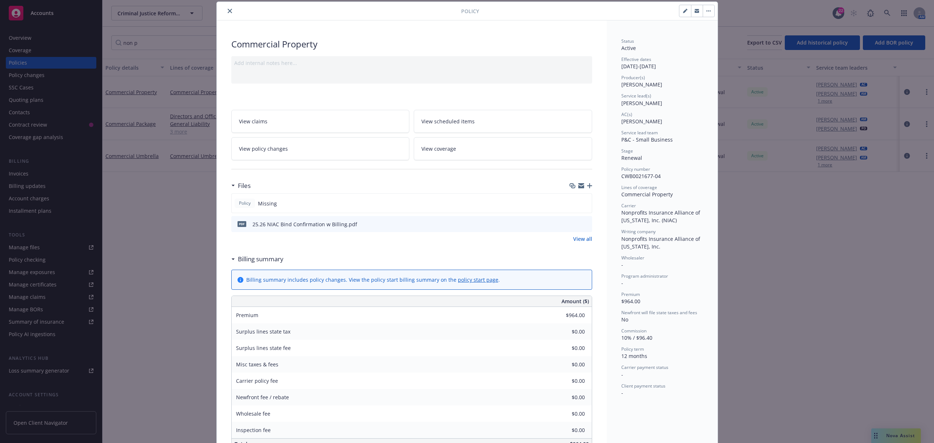
click at [587, 188] on icon "button" at bounding box center [589, 185] width 5 height 5
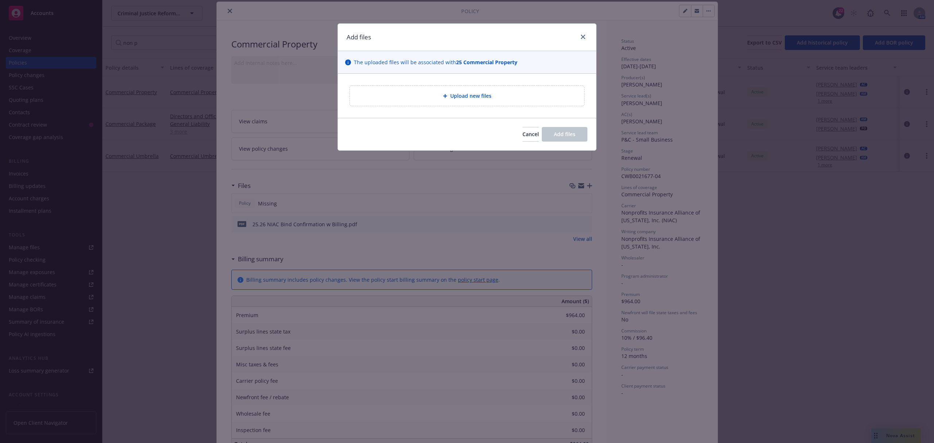
click at [480, 91] on div "Upload new files" at bounding box center [467, 96] width 234 height 20
type textarea "x"
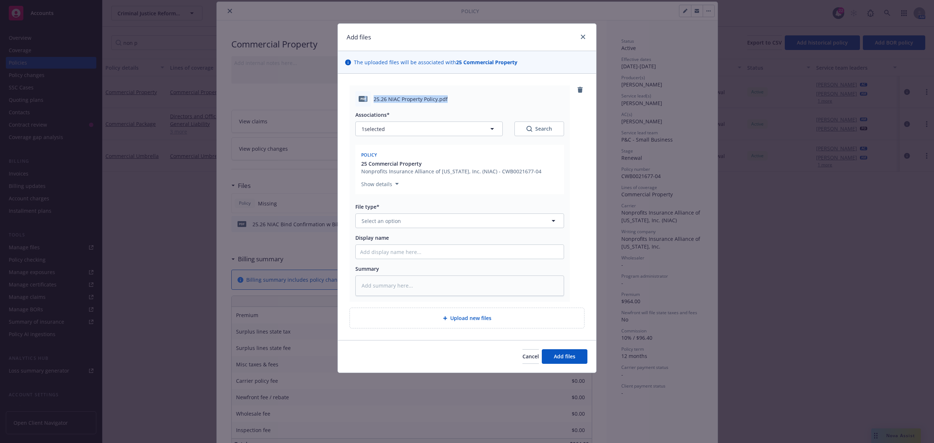
drag, startPoint x: 458, startPoint y: 93, endPoint x: 387, endPoint y: 99, distance: 71.0
click at [371, 103] on div "pdf 25.26 NIAC Property Policy.pdf" at bounding box center [460, 98] width 209 height 15
copy div "25.26 NIAC Property Policy.pdf"
click at [406, 224] on button "Select an option" at bounding box center [460, 221] width 209 height 15
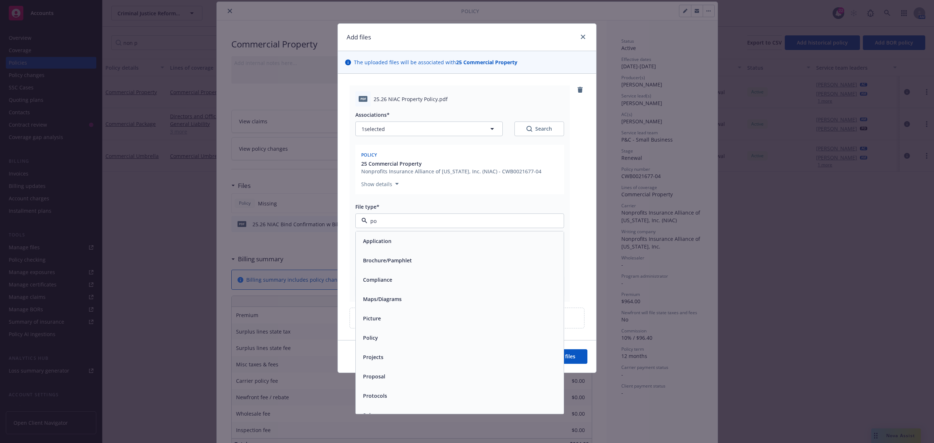
type input "pol"
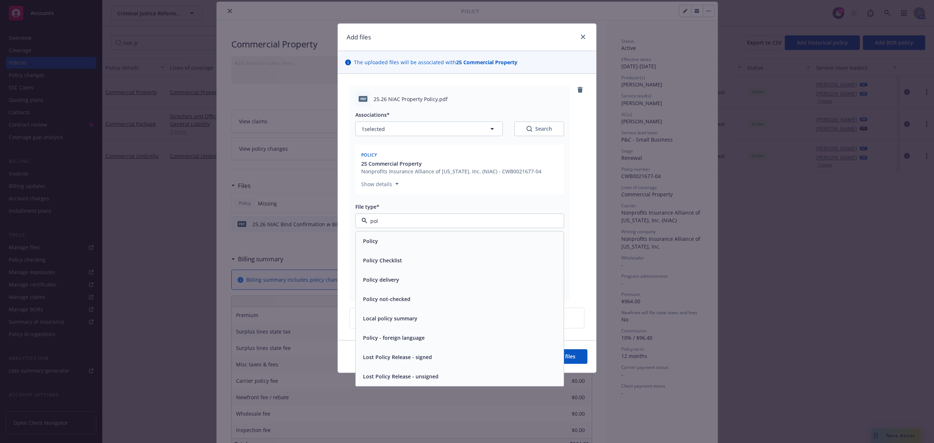
click at [427, 236] on div "Policy" at bounding box center [459, 241] width 199 height 11
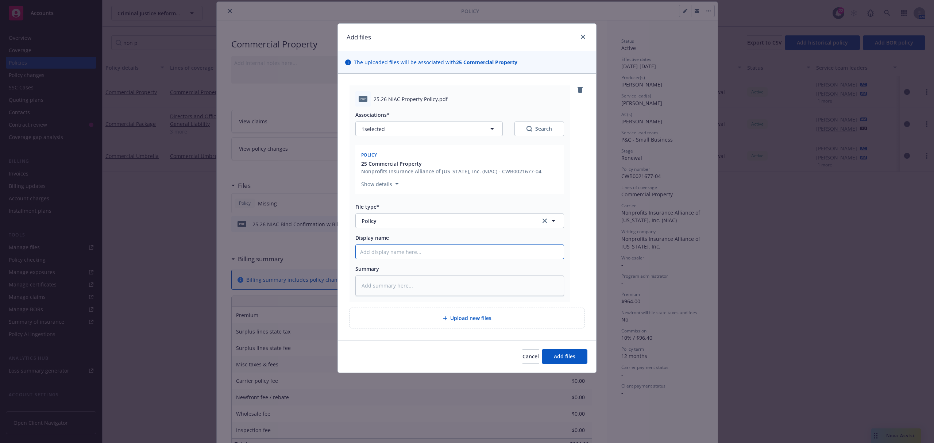
click at [400, 250] on input "Display name" at bounding box center [460, 252] width 208 height 14
paste input "25.26 NIAC Property Policy.pdf"
type textarea "x"
type input "25.26 NIAC Property Policy.pdf"
type textarea "x"
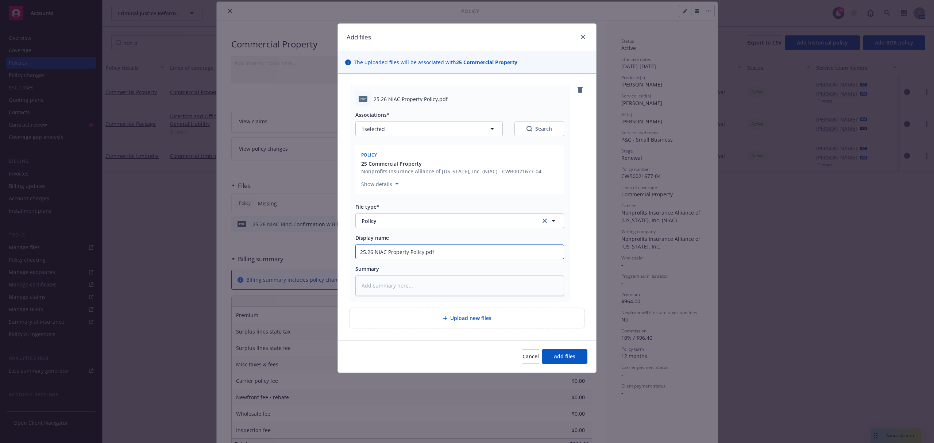
type input "25.26 NIAC Property Policy.pd"
type textarea "x"
type input "25.26 NIAC Property Policy.p"
type textarea "x"
type input "25.26 NIAC Property Policy."
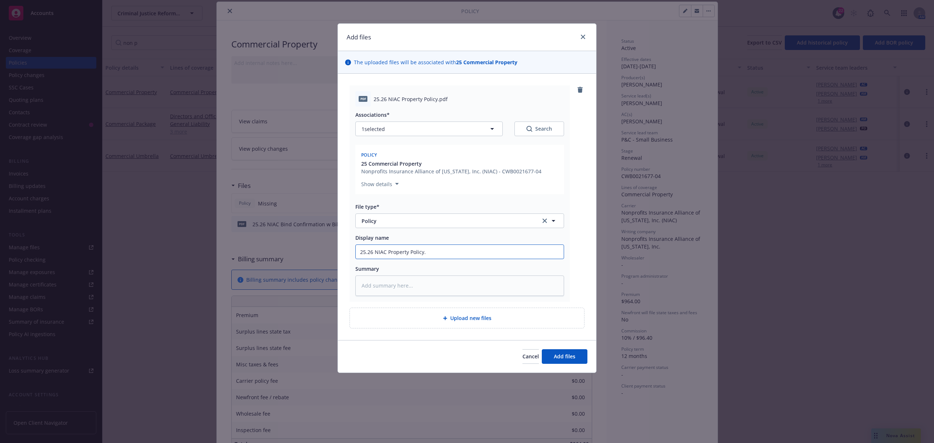
type textarea "x"
type input "25.26 NIAC Property Policy"
click at [561, 358] on span "Add files" at bounding box center [565, 356] width 22 height 7
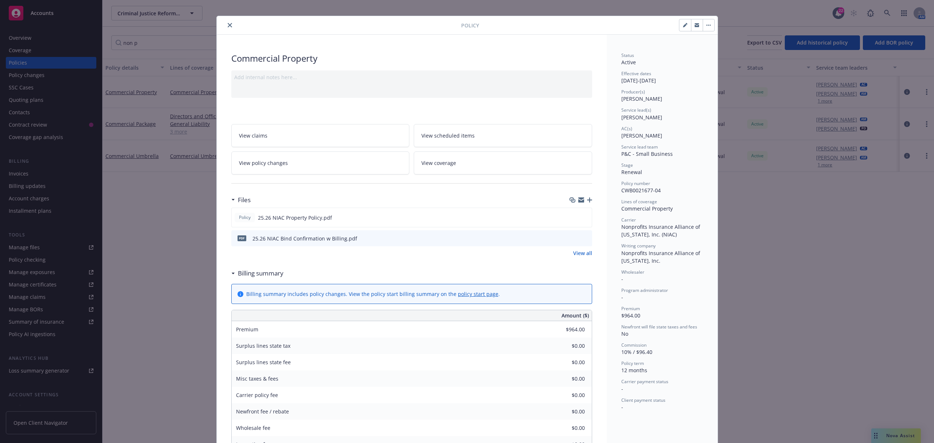
scroll to position [0, 0]
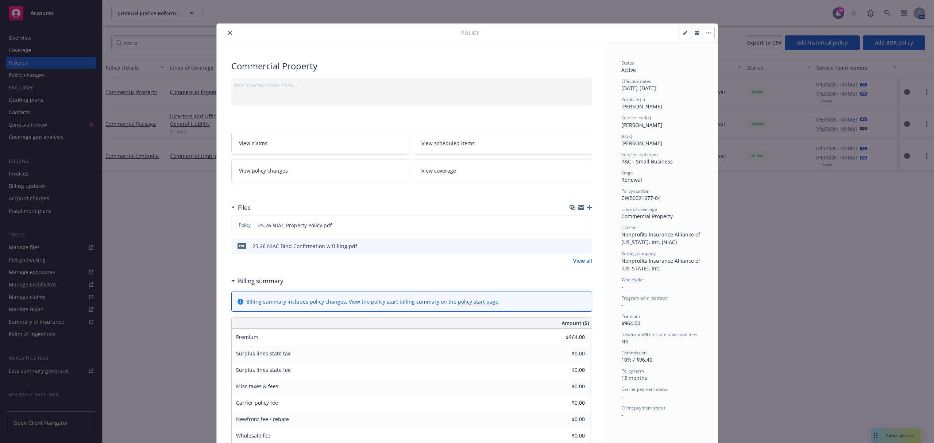
click at [228, 31] on icon "close" at bounding box center [230, 33] width 4 height 4
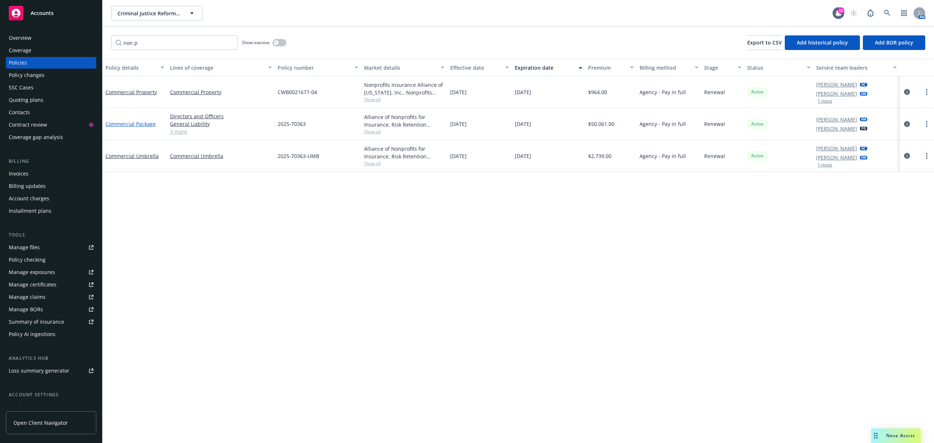
click at [143, 122] on link "Commercial Package" at bounding box center [130, 123] width 50 height 7
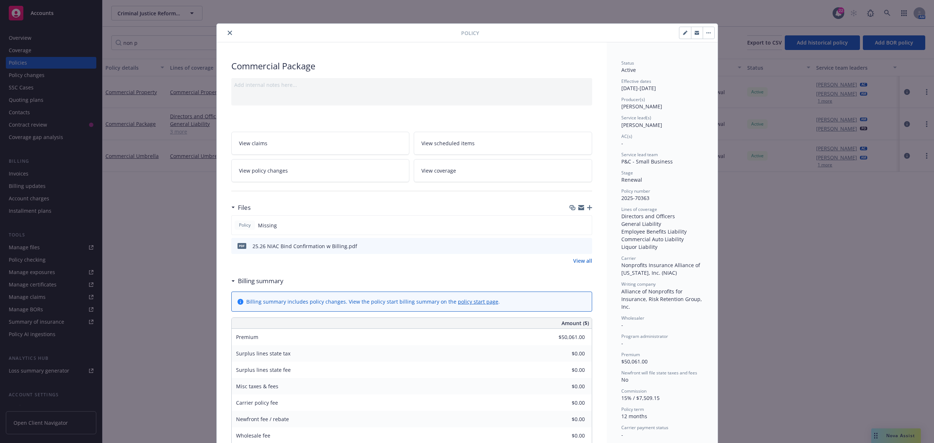
click at [587, 208] on icon "button" at bounding box center [589, 207] width 5 height 5
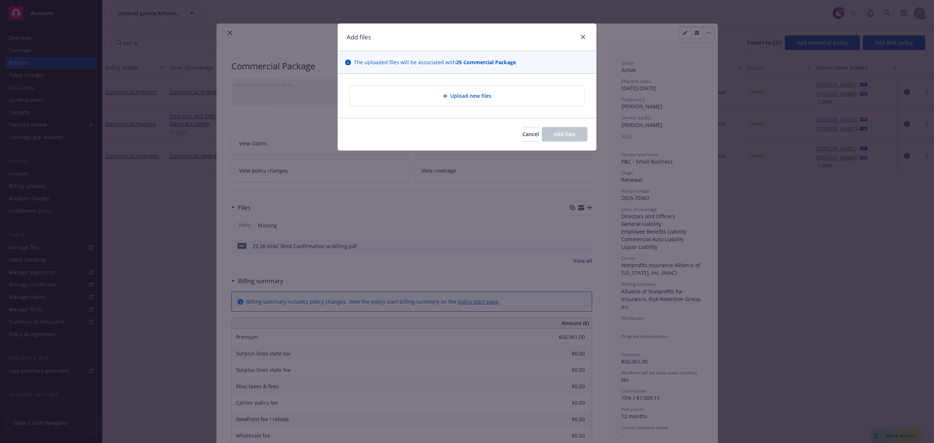
click at [478, 101] on div "Upload new files" at bounding box center [467, 96] width 234 height 20
type textarea "x"
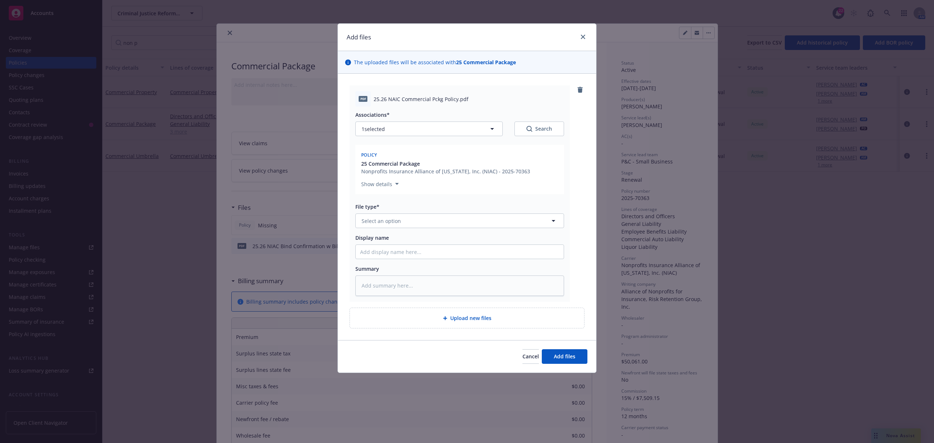
click at [423, 100] on span "25.26 NAIC Commercial Pckg Policy.pdf" at bounding box center [421, 99] width 95 height 8
copy span "25.26 NAIC Commercial Pckg Policy.pdf"
click at [388, 215] on button "Select an option" at bounding box center [460, 221] width 209 height 15
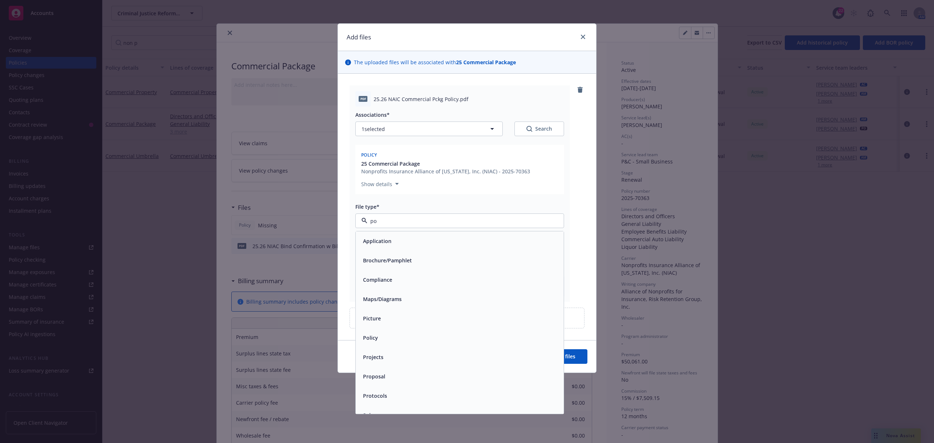
type input "pol"
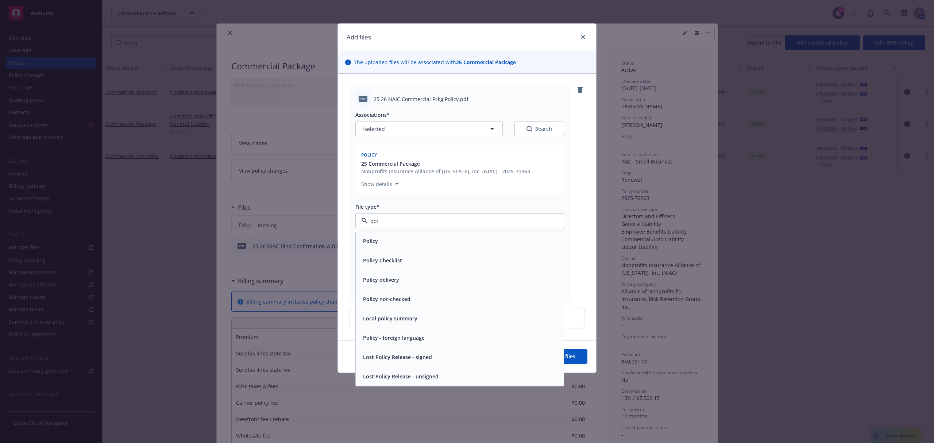
click at [392, 247] on div "Policy" at bounding box center [460, 240] width 208 height 19
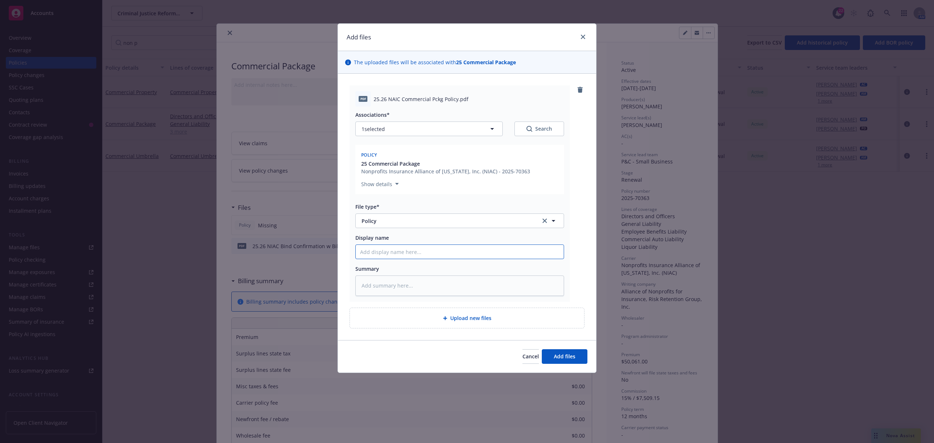
click at [390, 257] on input "Display name" at bounding box center [460, 252] width 208 height 14
paste input "25.26 NAIC Commercial Pckg Policy.pdf"
type textarea "x"
type input "25.26 NAIC Commercial Pckg Policy.pdf"
type textarea "x"
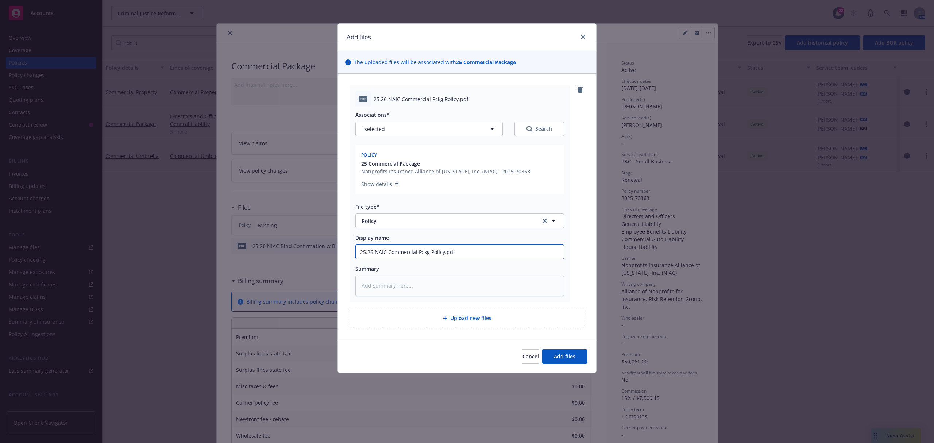
type input "25.26 NAIC Commercial Pckg Policy.pd"
type textarea "x"
type input "25.26 NAIC Commercial Pckg Policy.p"
type textarea "x"
type input "25.26 NAIC Commercial Pckg Policy."
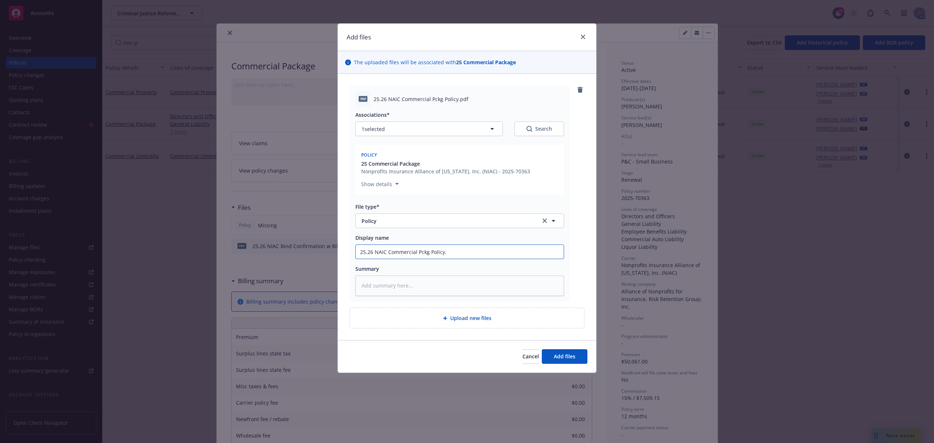
type textarea "x"
type input "25.26 NAIC Commercial Pckg Policy"
click at [591, 359] on div "Cancel Add files" at bounding box center [467, 356] width 258 height 32
click at [584, 361] on button "Add files" at bounding box center [565, 356] width 46 height 15
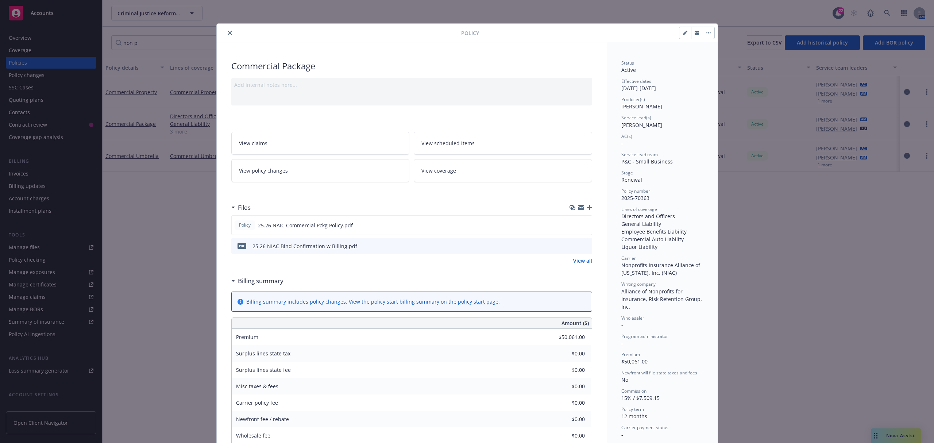
click at [226, 34] on button "close" at bounding box center [230, 32] width 9 height 9
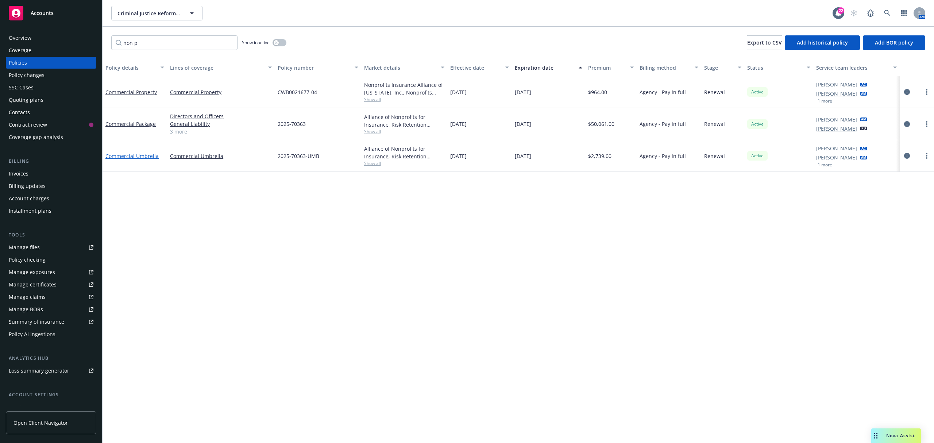
click at [132, 156] on link "Commercial Umbrella" at bounding box center [131, 156] width 53 height 7
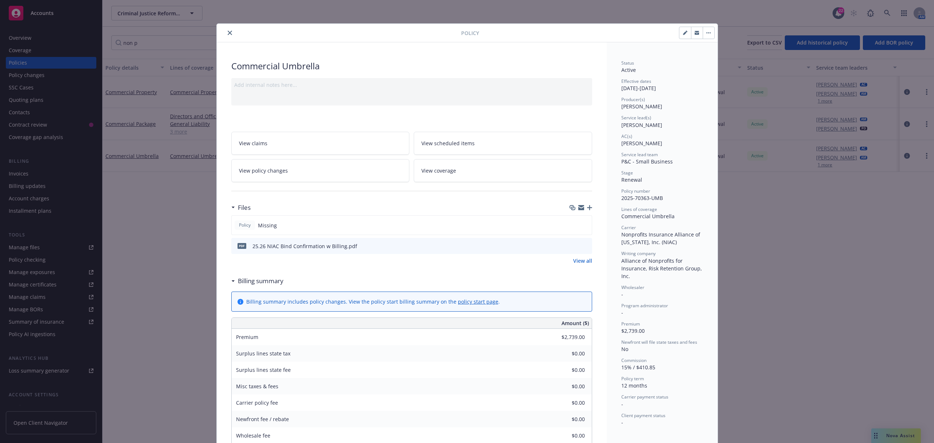
click at [583, 209] on div at bounding box center [581, 208] width 23 height 6
click at [587, 208] on icon "button" at bounding box center [589, 207] width 5 height 5
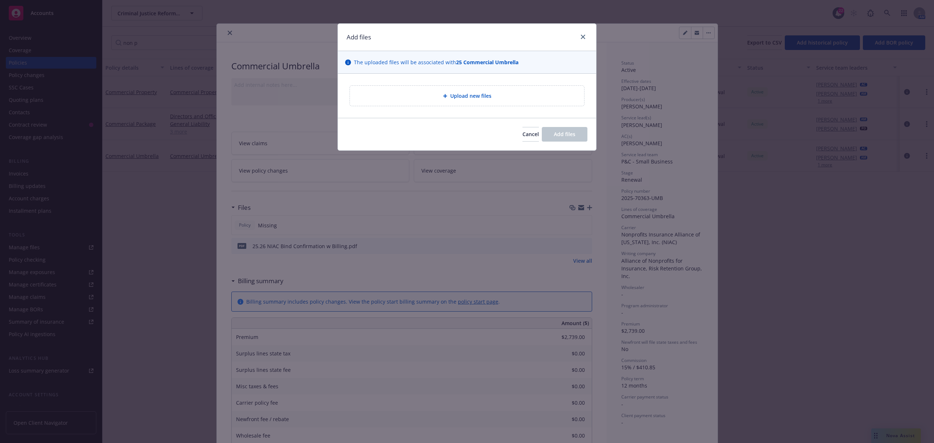
click at [426, 91] on div "Upload new files" at bounding box center [467, 96] width 234 height 20
type textarea "x"
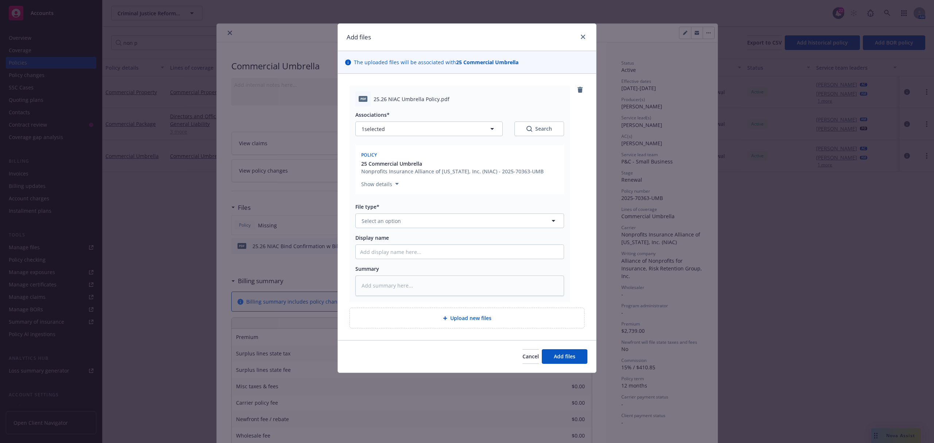
click at [406, 101] on span "25.26 NIAC Umbrella Policy.pdf" at bounding box center [412, 99] width 76 height 8
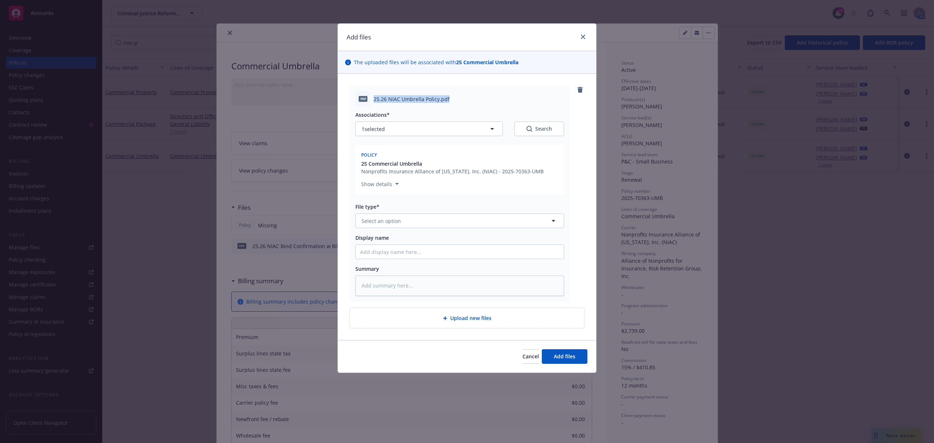
click at [406, 101] on span "25.26 NIAC Umbrella Policy.pdf" at bounding box center [412, 99] width 76 height 8
drag, startPoint x: 382, startPoint y: 228, endPoint x: 384, endPoint y: 224, distance: 4.6
click at [383, 227] on button "Select an option" at bounding box center [460, 221] width 209 height 15
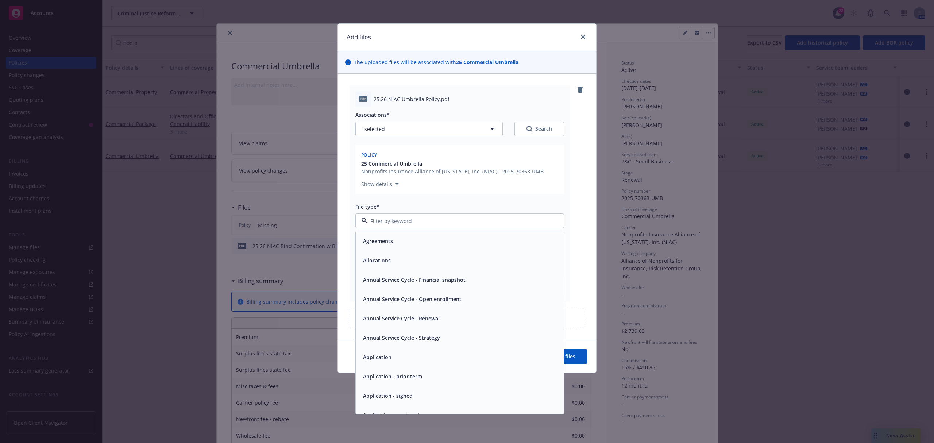
type input "o"
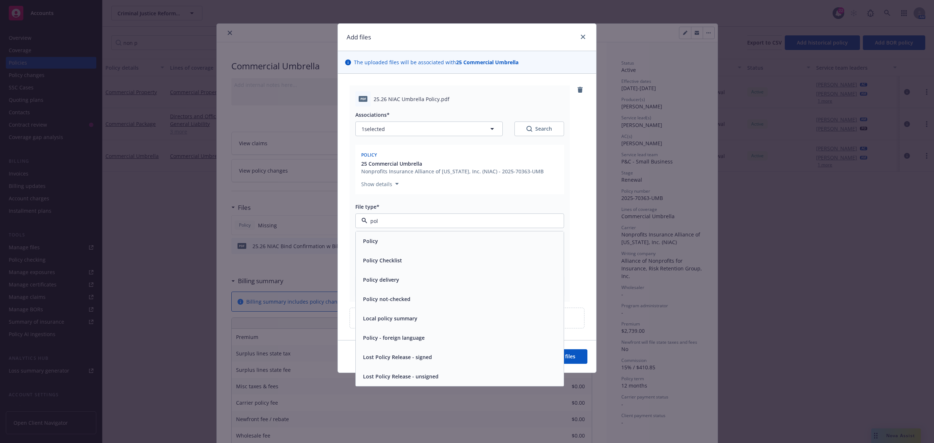
type input "poli"
click at [387, 237] on div "Policy" at bounding box center [459, 241] width 199 height 11
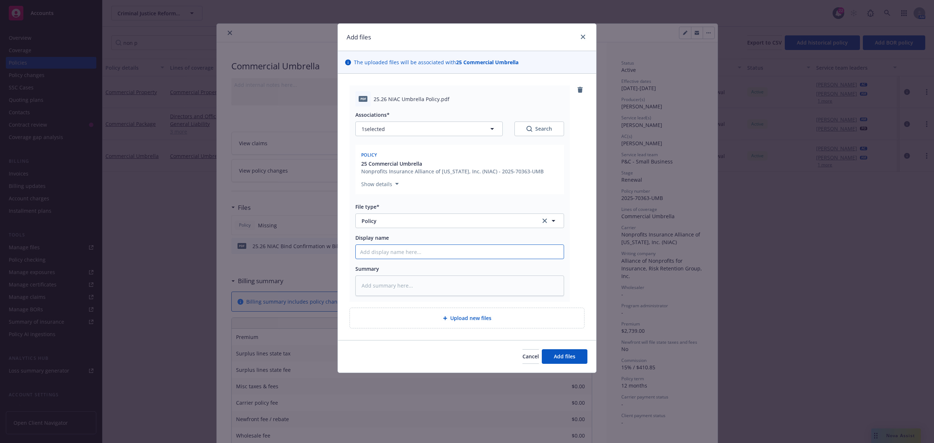
click at [383, 253] on input "Display name" at bounding box center [460, 252] width 208 height 14
paste input "25.26 NIAC Umbrella Policy.pdf"
type textarea "x"
type input "25.26 NIAC Umbrella Policy.pdf"
click at [412, 122] on button "1 selected" at bounding box center [429, 129] width 147 height 15
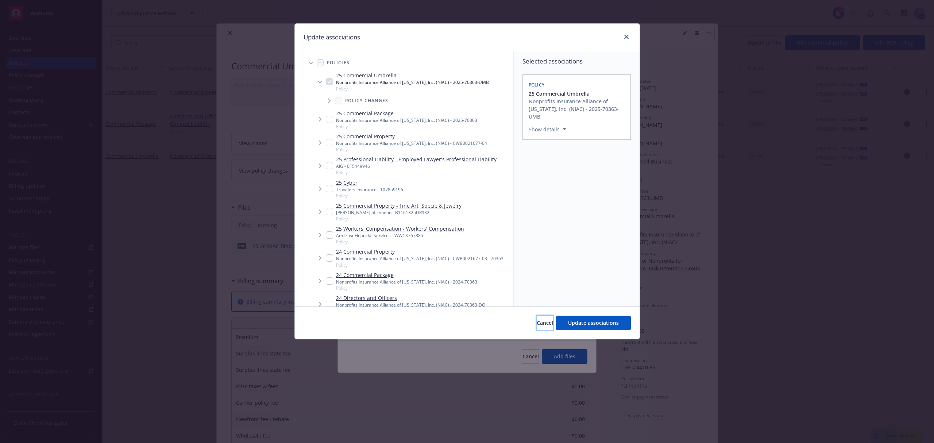
click at [537, 318] on button "Cancel" at bounding box center [545, 323] width 16 height 15
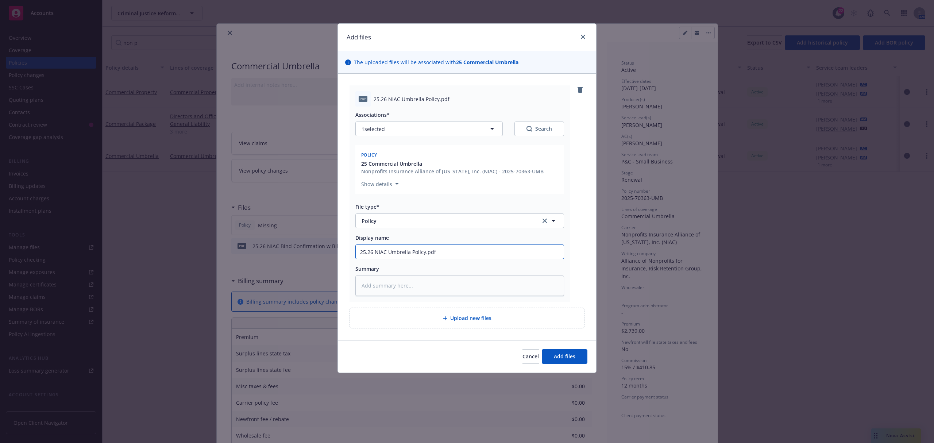
click at [454, 250] on input "25.26 NIAC Umbrella Policy.pdf" at bounding box center [460, 252] width 208 height 14
type textarea "x"
type input "25.26 NIAC Umbrella Policy.pd"
type textarea "x"
type input "25.26 NIAC Umbrella Policy.p"
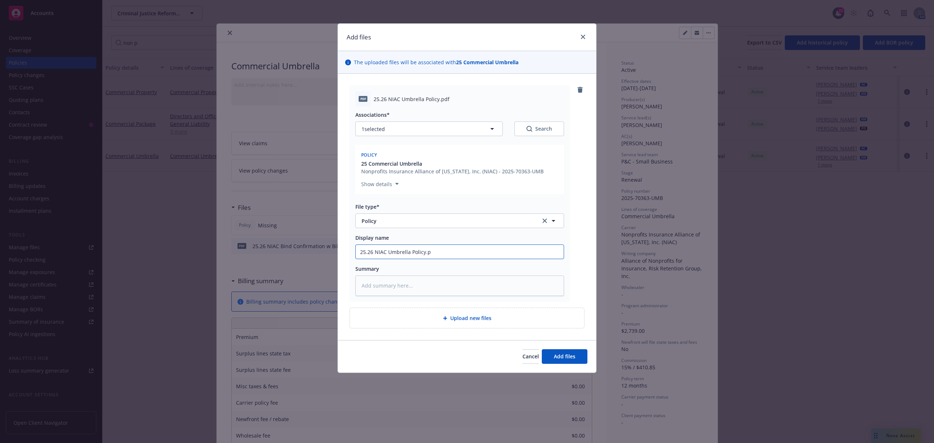
type textarea "x"
type input "25.26 NIAC Umbrella Policy."
type textarea "x"
type input "25.26 NIAC Umbrella Policy"
click at [583, 361] on button "Add files" at bounding box center [565, 356] width 46 height 15
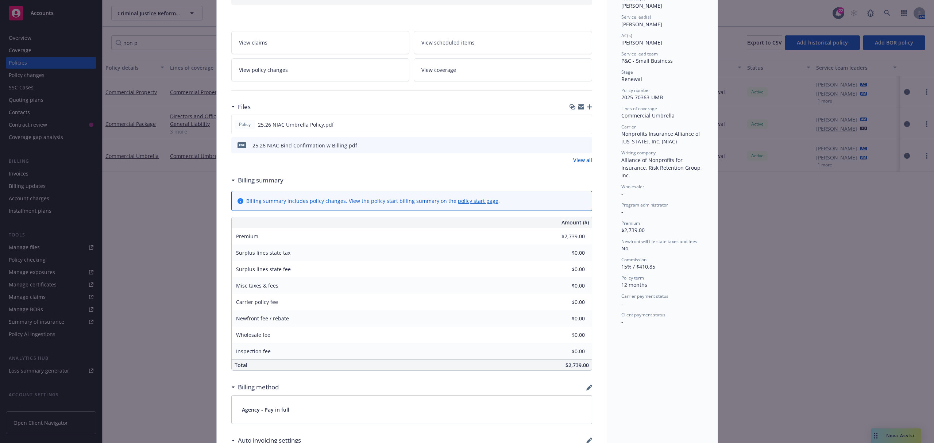
scroll to position [97, 0]
click at [584, 149] on icon "preview file" at bounding box center [585, 148] width 7 height 5
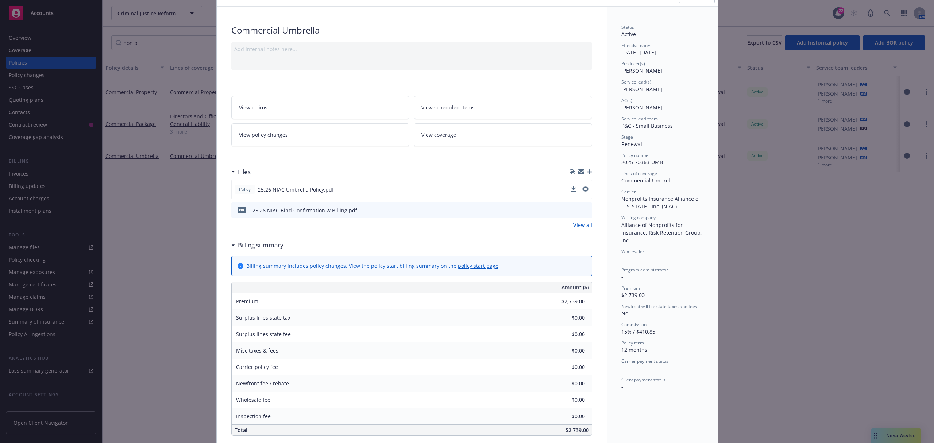
scroll to position [0, 0]
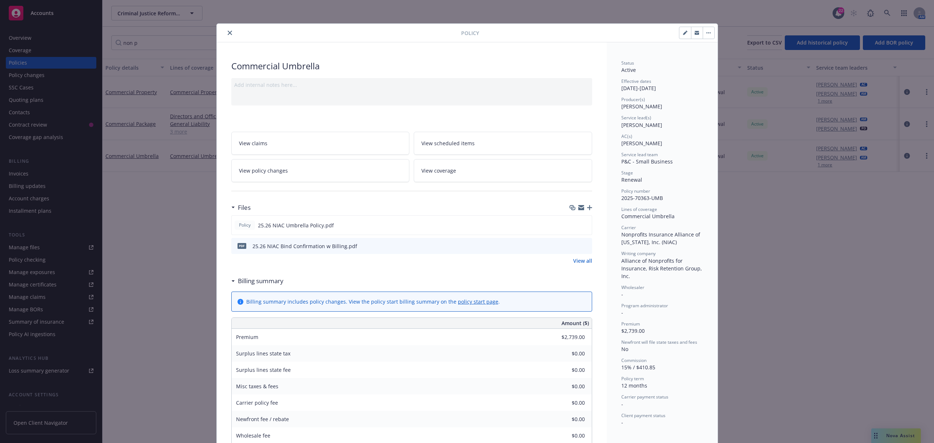
click at [226, 31] on button "close" at bounding box center [230, 32] width 9 height 9
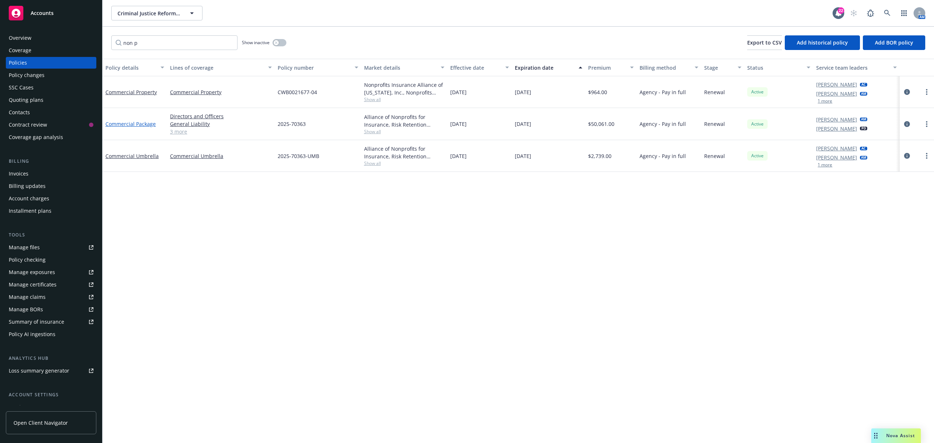
click at [122, 123] on link "Commercial Package" at bounding box center [130, 123] width 50 height 7
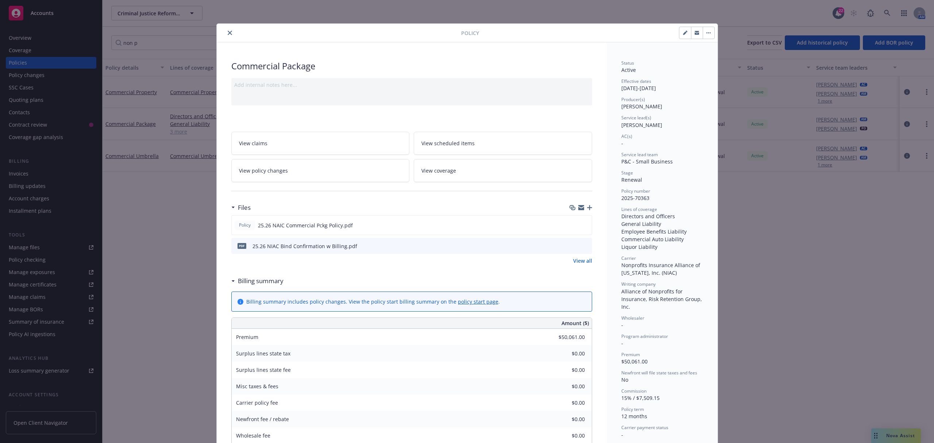
click at [228, 33] on icon "close" at bounding box center [230, 33] width 4 height 4
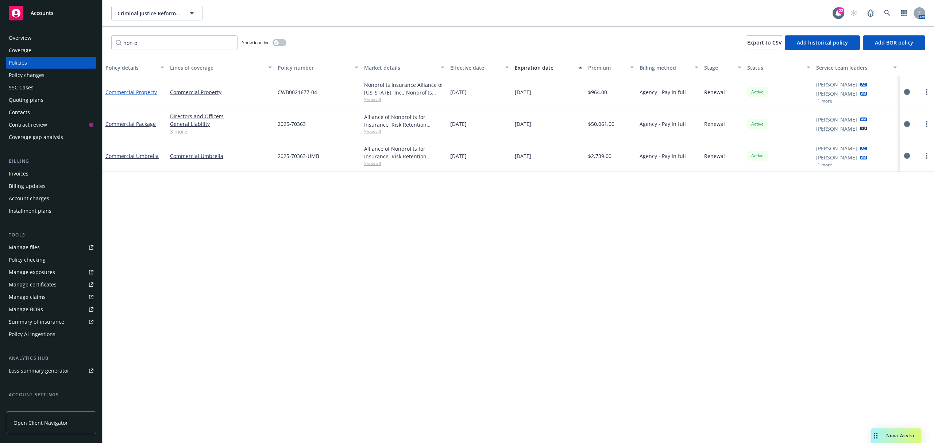
click at [127, 92] on link "Commercial Property" at bounding box center [130, 92] width 51 height 7
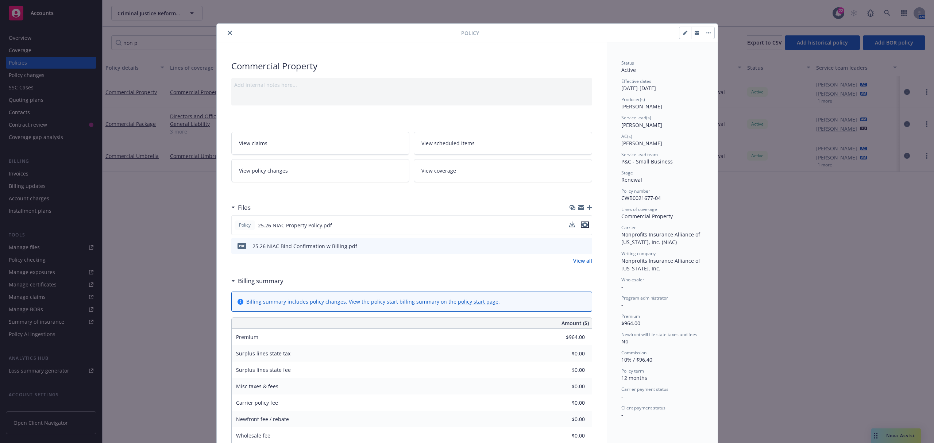
click at [582, 227] on icon "preview file" at bounding box center [585, 224] width 7 height 5
click at [269, 174] on span "View policy changes" at bounding box center [263, 171] width 49 height 8
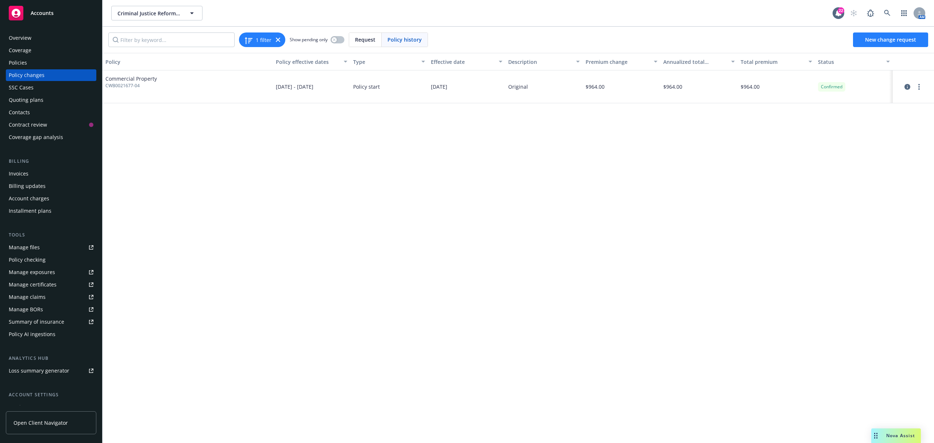
drag, startPoint x: 876, startPoint y: 47, endPoint x: 876, endPoint y: 42, distance: 5.5
click at [876, 45] on div "1 filter Show pending only Request Policy history New change request" at bounding box center [518, 39] width 820 height 15
click at [875, 42] on span "New change request" at bounding box center [890, 39] width 51 height 7
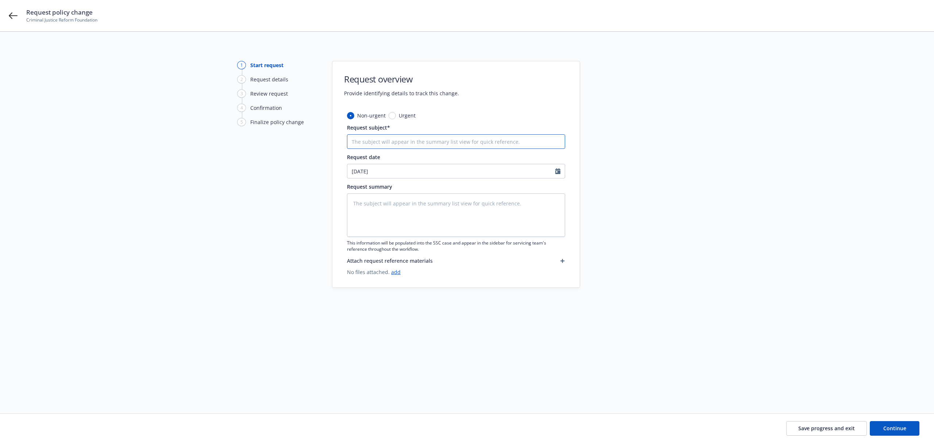
click at [502, 145] on input "Request subject*" at bounding box center [456, 141] width 218 height 15
type textarea "x"
type input "c"
type textarea "x"
type input "co"
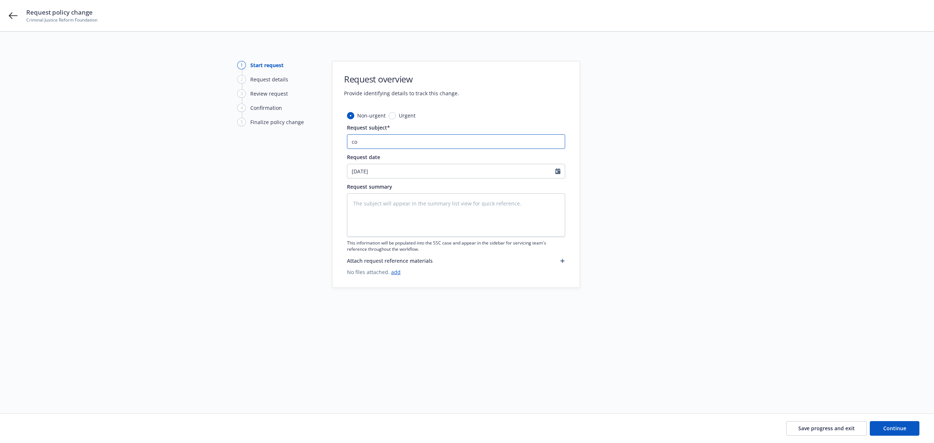
type textarea "x"
type input "cor"
type textarea "x"
type input "corr"
type textarea "x"
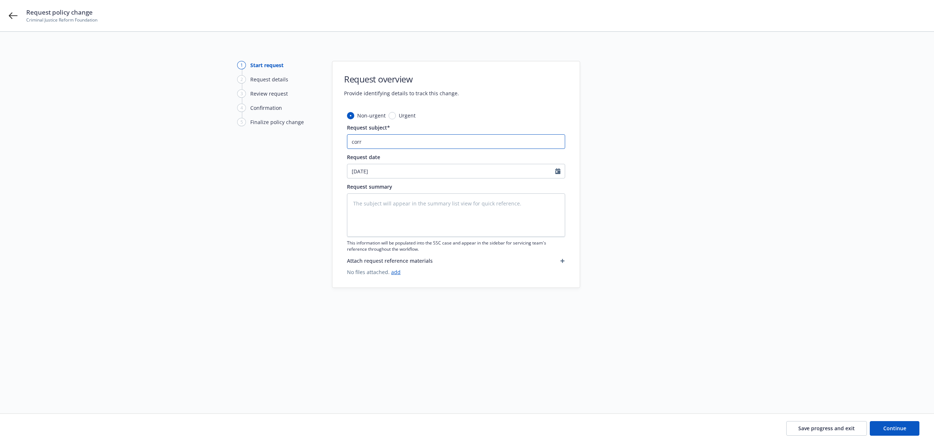
type input "corre"
type textarea "x"
type input "correc"
type textarea "x"
click at [893, 432] on button "Continue" at bounding box center [895, 428] width 50 height 15
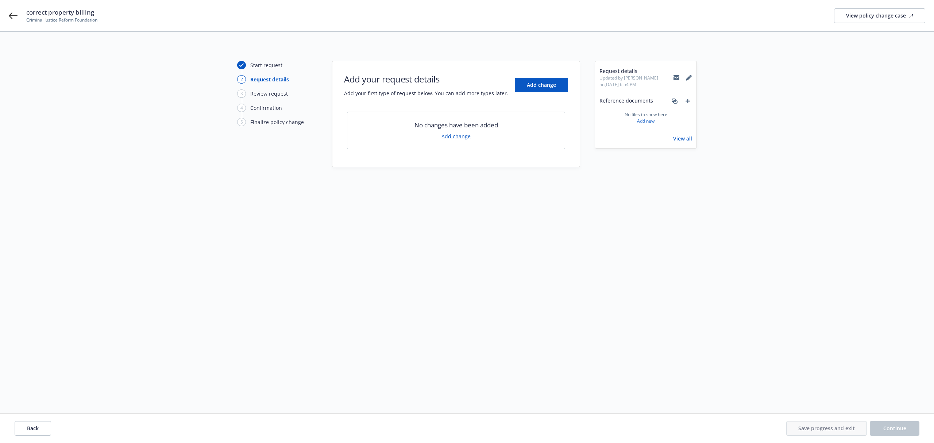
click at [454, 139] on link "Add change" at bounding box center [456, 136] width 29 height 8
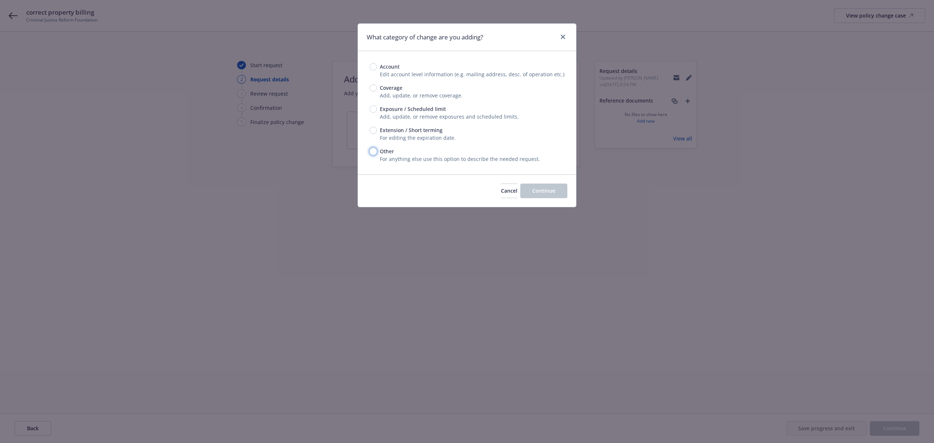
click at [371, 148] on input "Other" at bounding box center [373, 151] width 7 height 7
click at [557, 183] on div "Cancel Continue" at bounding box center [467, 190] width 218 height 32
click at [553, 187] on button "Continue" at bounding box center [543, 191] width 47 height 15
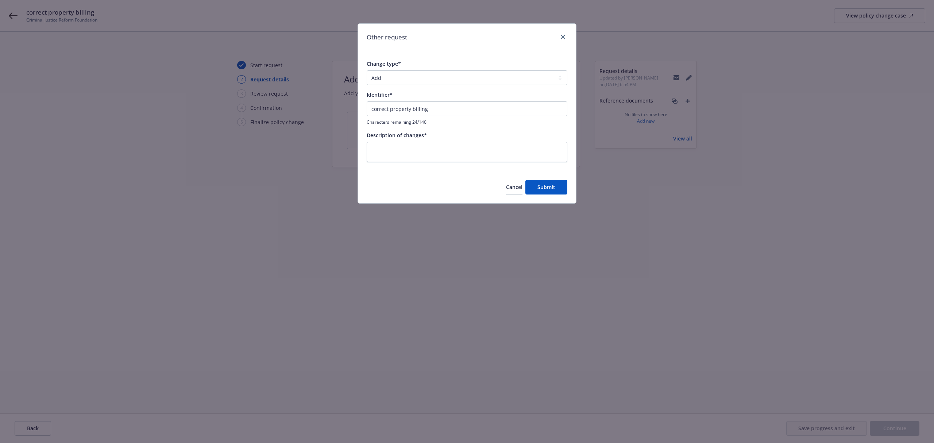
click at [409, 87] on div "Change type* Add Audit Change Remove Identifier* correct property billing Chara…" at bounding box center [467, 111] width 201 height 102
click at [409, 83] on select "Add Audit Change Remove" at bounding box center [467, 77] width 201 height 15
click at [367, 71] on select "Add Audit Change Remove" at bounding box center [467, 77] width 201 height 15
click at [400, 154] on textarea at bounding box center [467, 152] width 201 height 20
click at [399, 152] on textarea "correct to 993.28" at bounding box center [467, 152] width 201 height 20
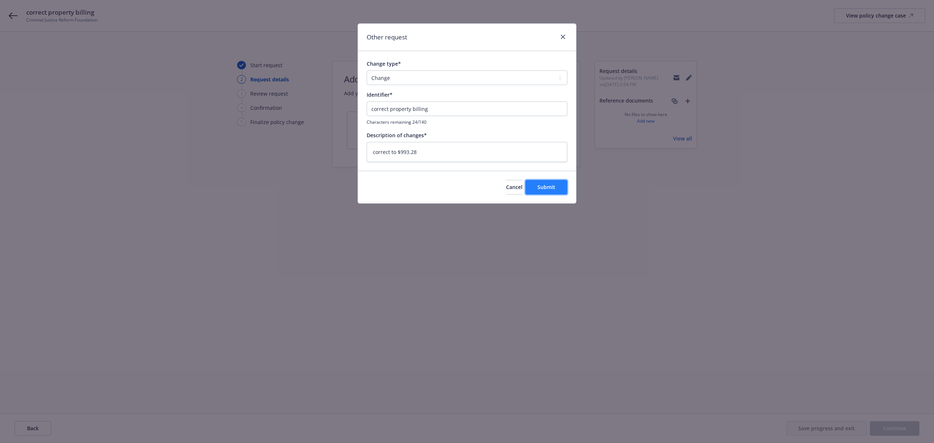
click at [539, 181] on button "Submit" at bounding box center [547, 187] width 42 height 15
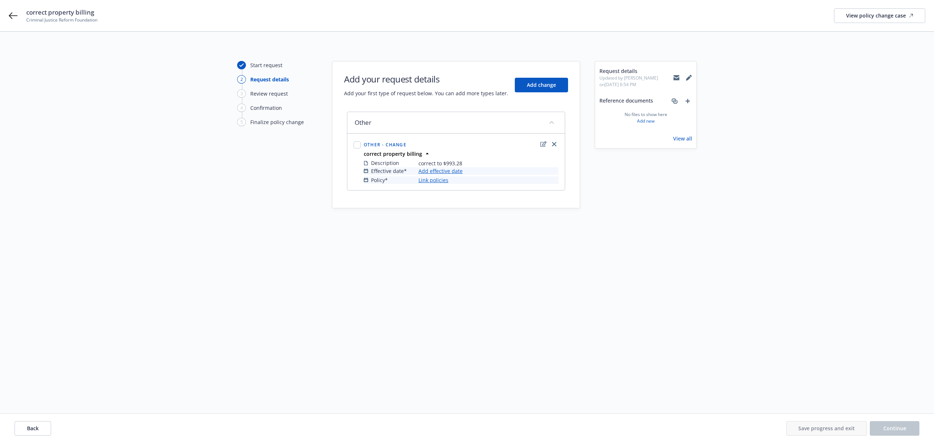
click at [450, 169] on link "Add effective date" at bounding box center [441, 171] width 44 height 8
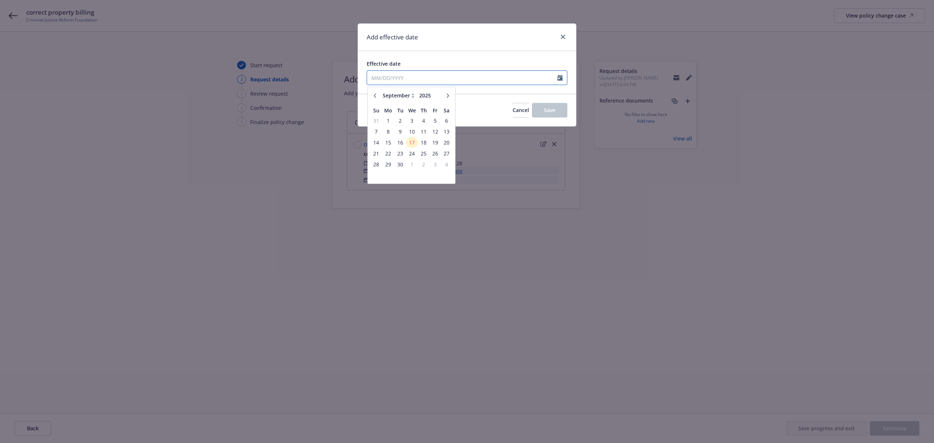
click at [410, 74] on input "Effective date" at bounding box center [462, 78] width 191 height 14
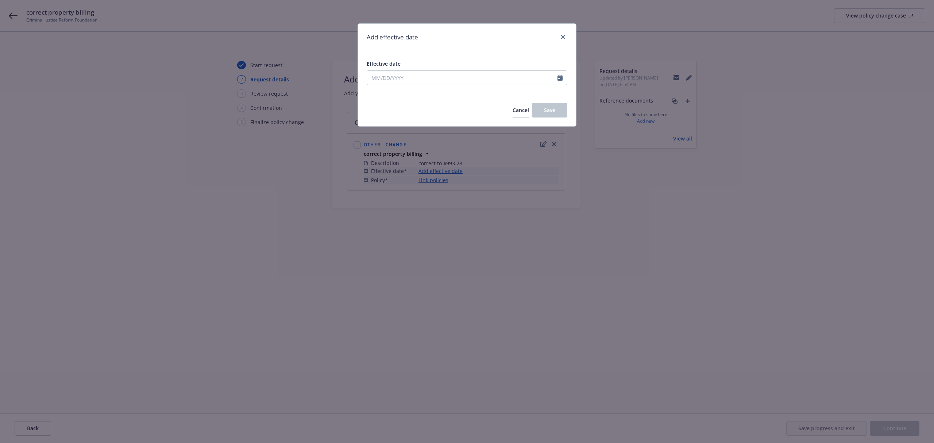
click at [520, 219] on div "Add effective date Effective date January February March April May June July Au…" at bounding box center [467, 221] width 934 height 443
click at [481, 81] on input "Effective date" at bounding box center [462, 78] width 191 height 14
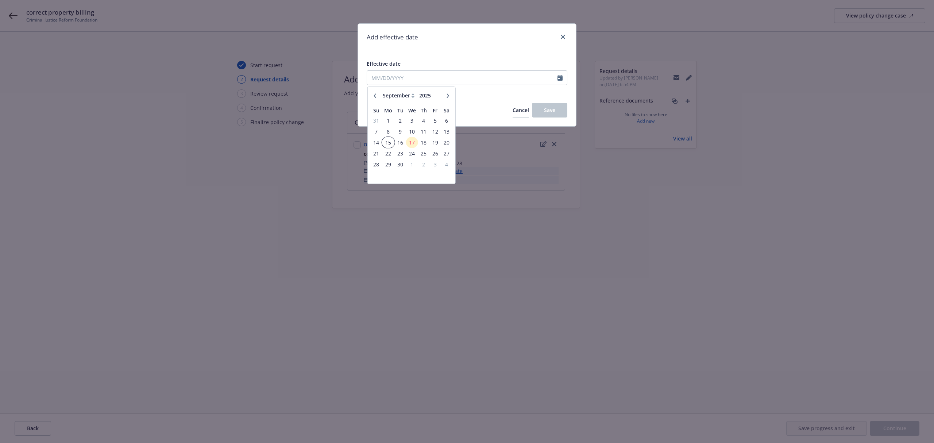
click at [391, 142] on span "15" at bounding box center [388, 142] width 11 height 9
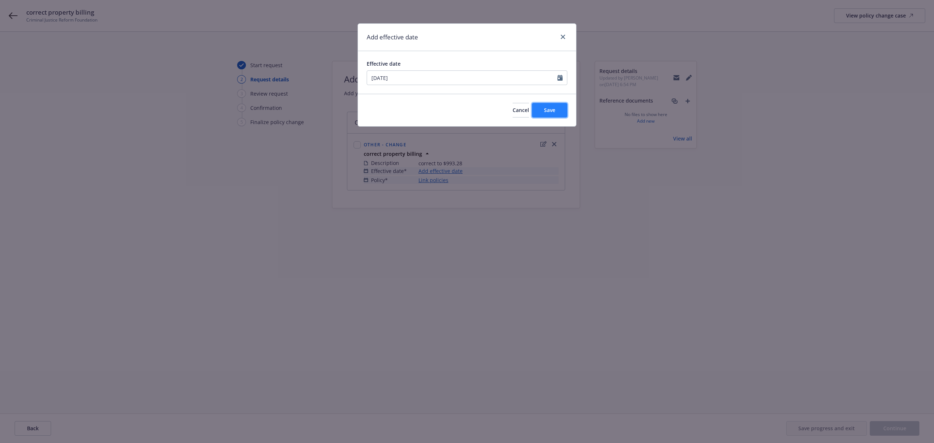
click at [545, 116] on button "Save" at bounding box center [549, 110] width 35 height 15
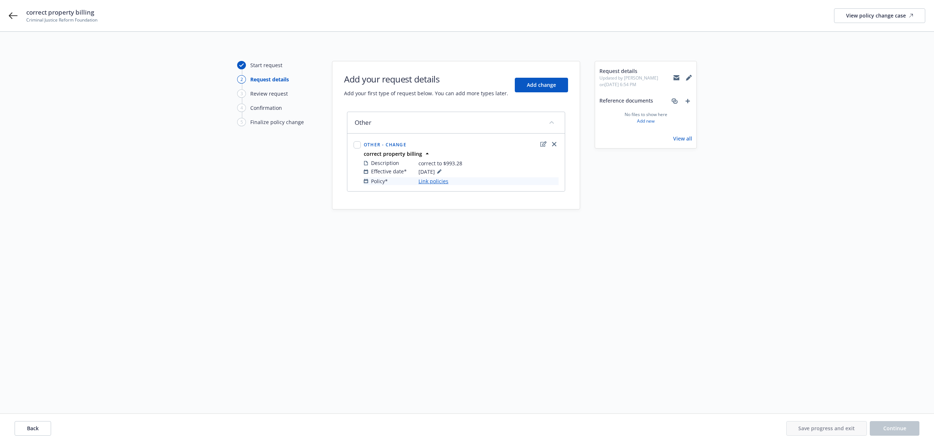
click at [440, 180] on link "Link policies" at bounding box center [434, 181] width 30 height 8
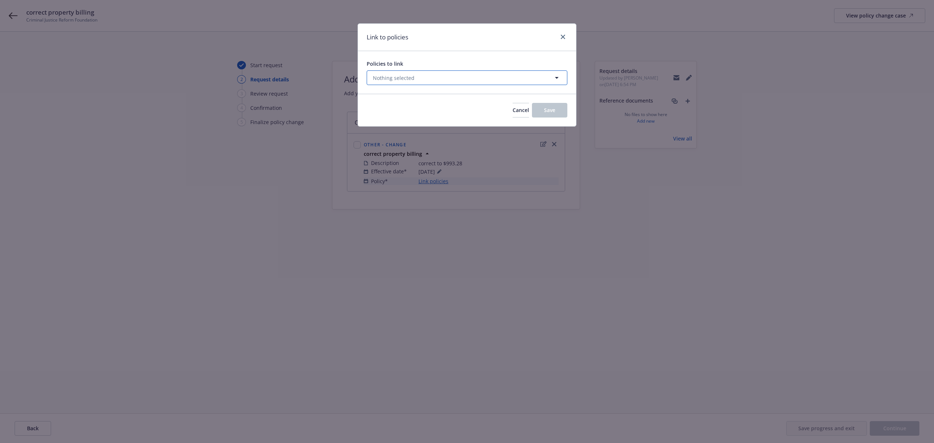
click at [399, 79] on span "Nothing selected" at bounding box center [394, 78] width 42 height 8
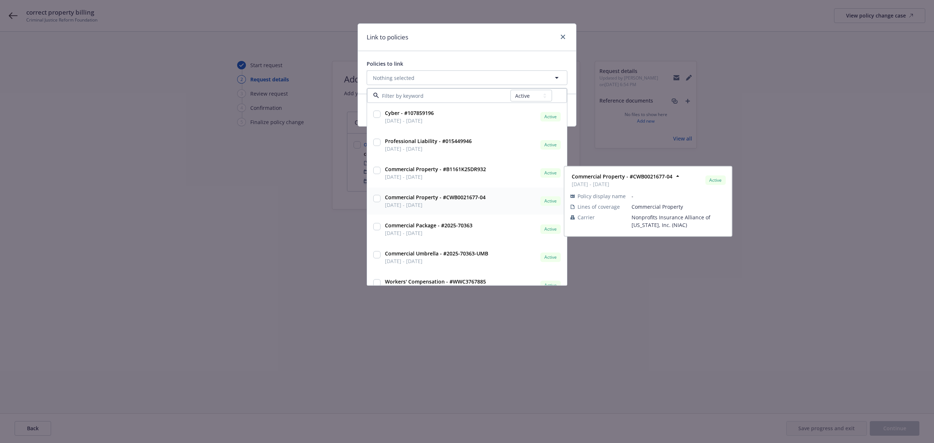
click at [374, 199] on input "checkbox" at bounding box center [376, 198] width 7 height 7
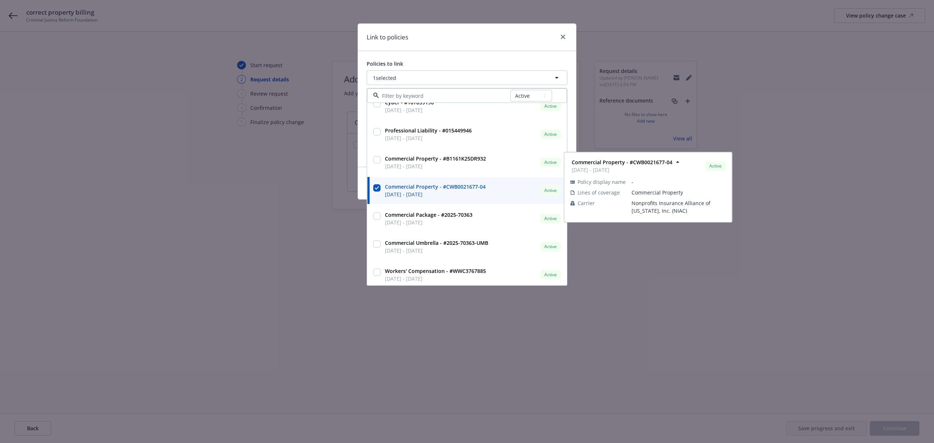
scroll to position [14, 0]
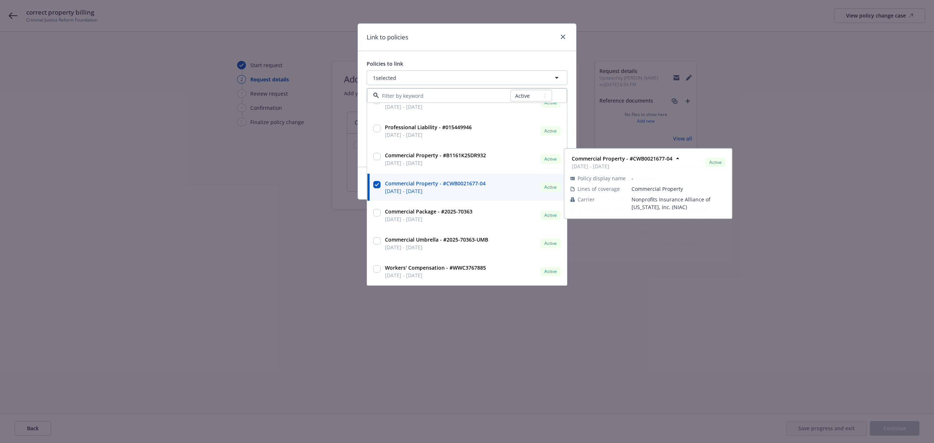
click at [293, 224] on div "Link to policies Policies to link 1 selected All Active Upcoming Expired Cancel…" at bounding box center [467, 221] width 934 height 443
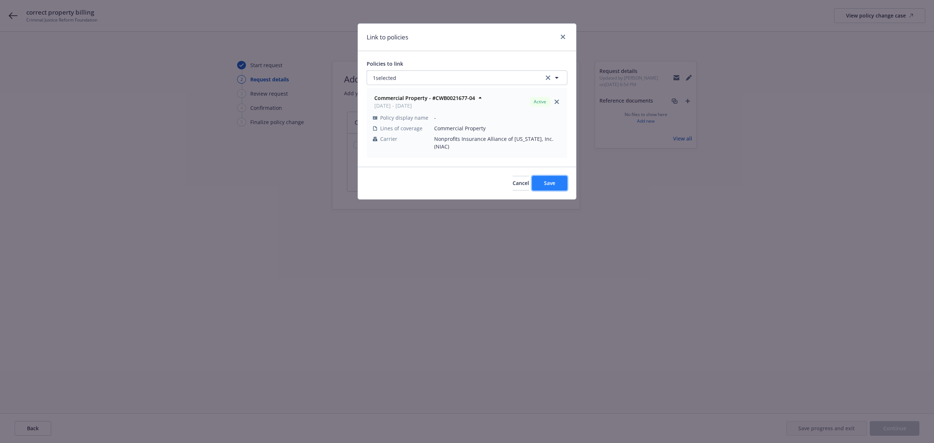
click at [553, 180] on span "Save" at bounding box center [549, 183] width 11 height 7
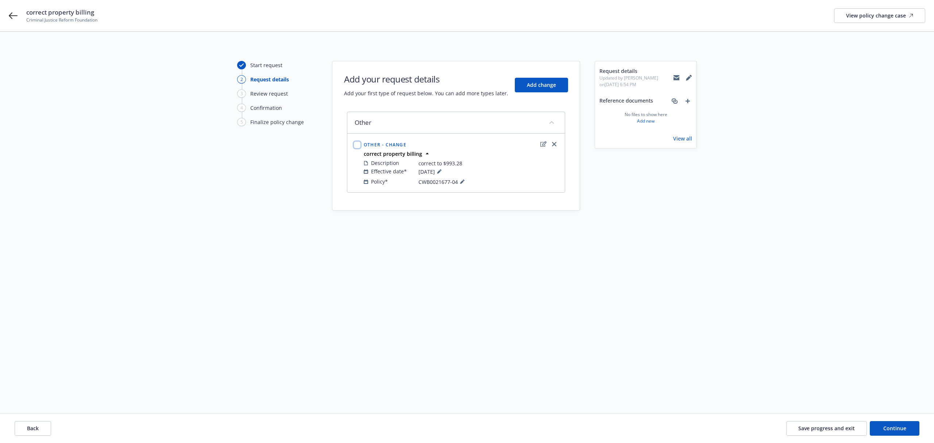
click at [361, 148] on input "checkbox" at bounding box center [357, 144] width 7 height 7
click at [552, 82] on span "Add change" at bounding box center [541, 84] width 29 height 7
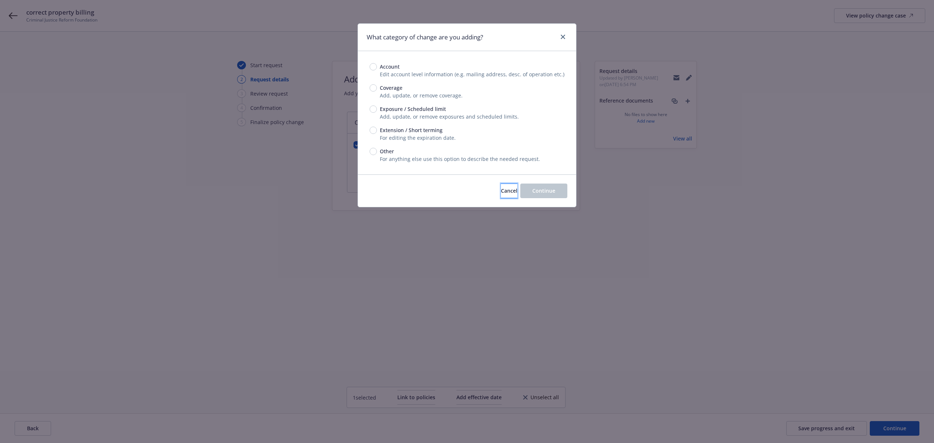
click at [501, 191] on span "Cancel" at bounding box center [509, 190] width 16 height 7
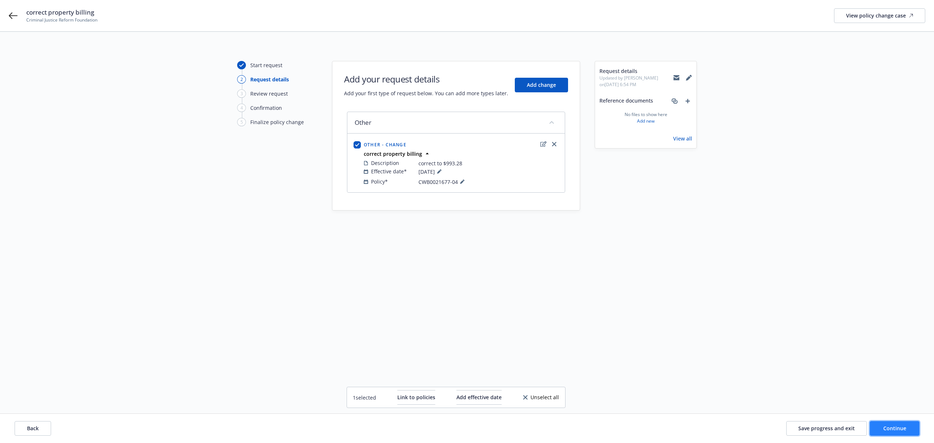
click at [906, 430] on span "Continue" at bounding box center [895, 428] width 23 height 7
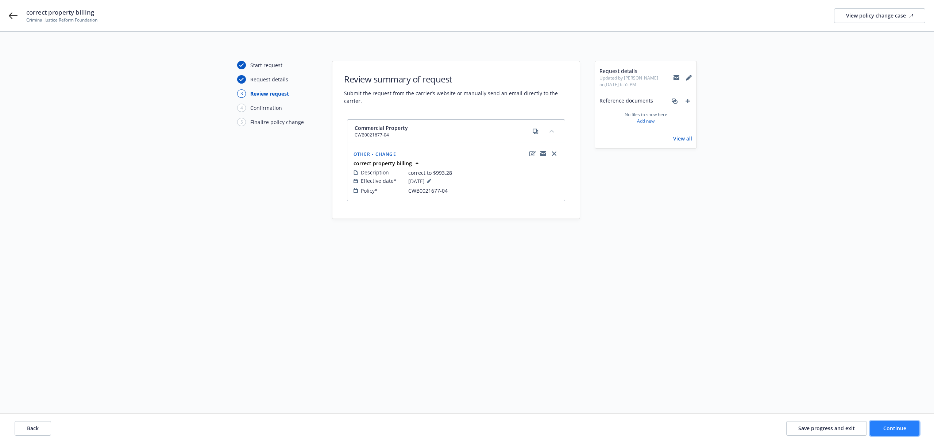
click at [889, 428] on span "Continue" at bounding box center [895, 428] width 23 height 7
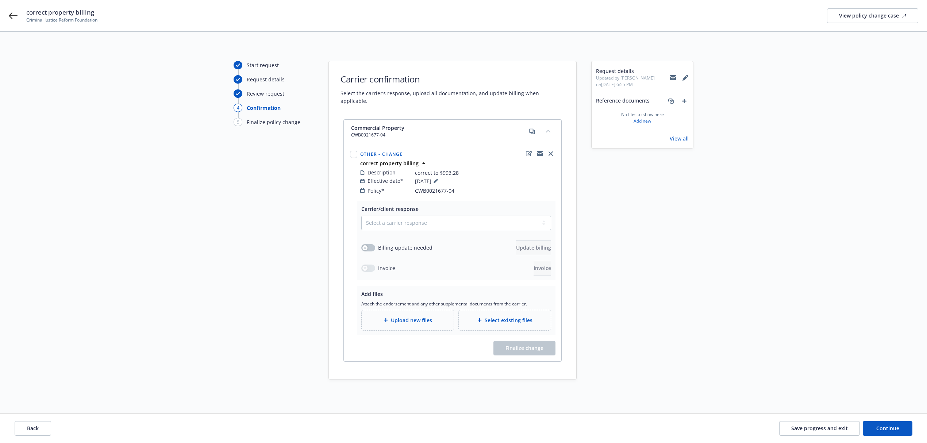
click at [410, 316] on span "Upload new files" at bounding box center [411, 320] width 41 height 8
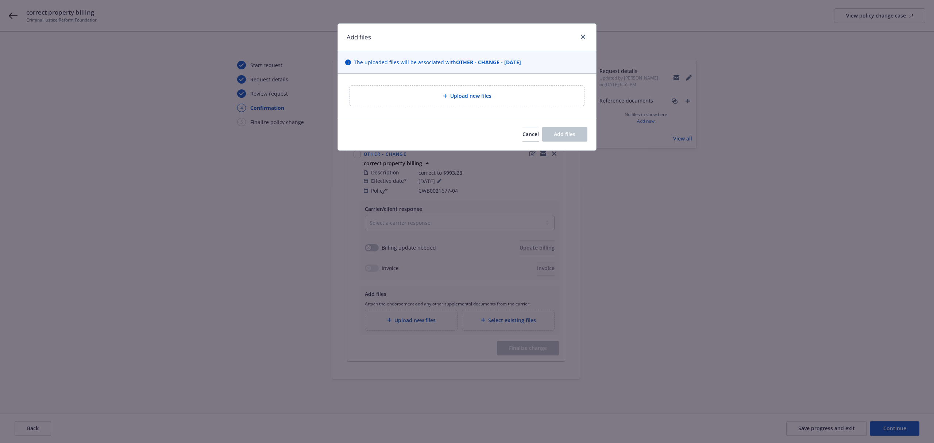
click at [443, 101] on div "Upload new files" at bounding box center [467, 96] width 234 height 20
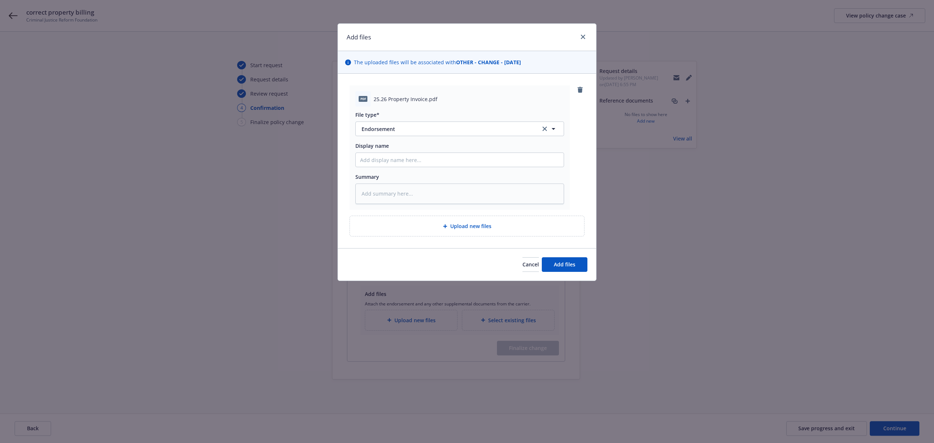
drag, startPoint x: 395, startPoint y: 120, endPoint x: 393, endPoint y: 128, distance: 7.4
click at [395, 123] on div "File type* Endorsement Endorsement" at bounding box center [460, 123] width 209 height 25
click at [392, 131] on span "Endorsement" at bounding box center [446, 129] width 169 height 8
click at [386, 170] on span "Invoice - Third Party" at bounding box center [388, 169] width 50 height 8
click at [406, 156] on input "Display name" at bounding box center [460, 160] width 208 height 14
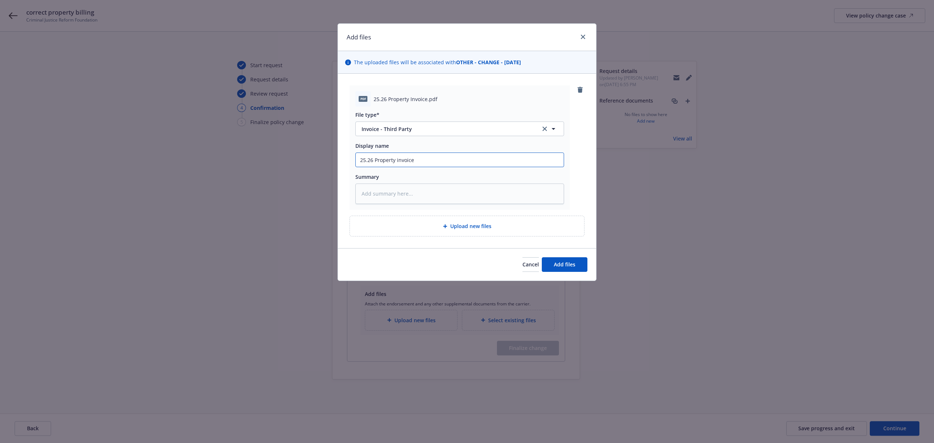
click at [403, 162] on input "25.26 Property invoice" at bounding box center [460, 160] width 208 height 14
click at [542, 263] on button "Add files" at bounding box center [565, 264] width 46 height 15
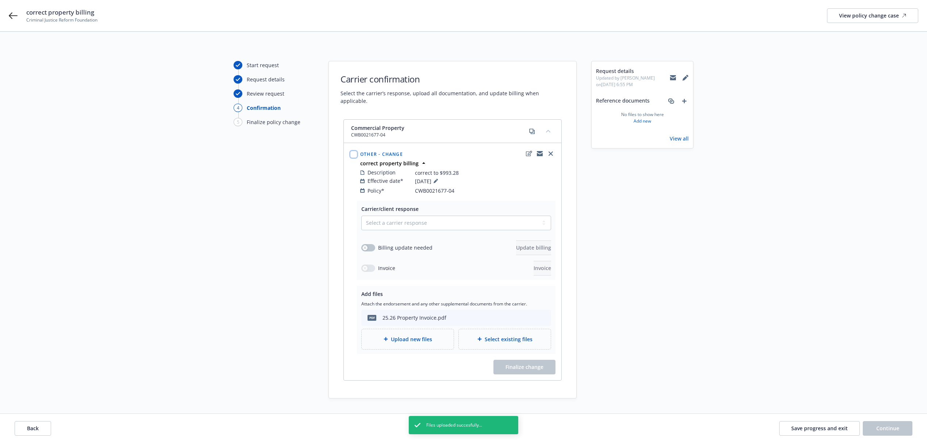
drag, startPoint x: 354, startPoint y: 146, endPoint x: 318, endPoint y: 226, distance: 87.4
click at [318, 226] on div "Start request Request details Review request 4 Confirmation 5 Finalize policy c…" at bounding box center [464, 230] width 910 height 338
click at [356, 151] on input "checkbox" at bounding box center [353, 154] width 7 height 7
click at [374, 241] on div "Billing update needed Update billing" at bounding box center [456, 248] width 190 height 15
click at [373, 244] on button "button" at bounding box center [368, 247] width 14 height 7
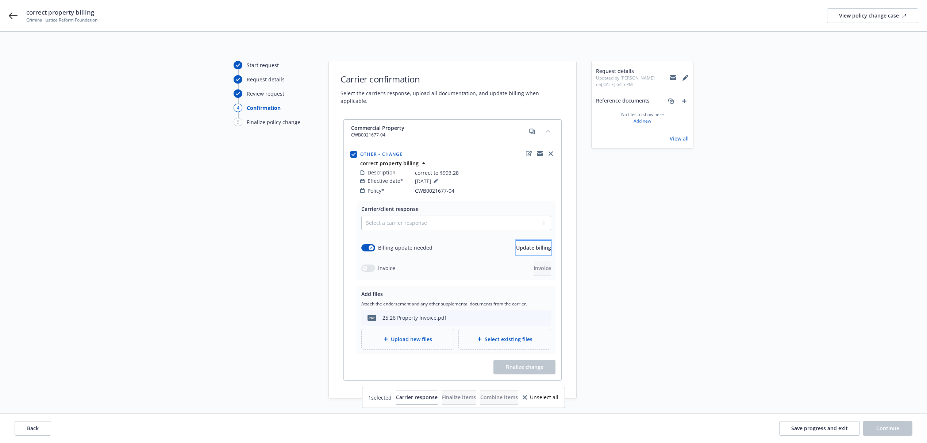
click at [524, 244] on span "Update billing" at bounding box center [533, 247] width 35 height 7
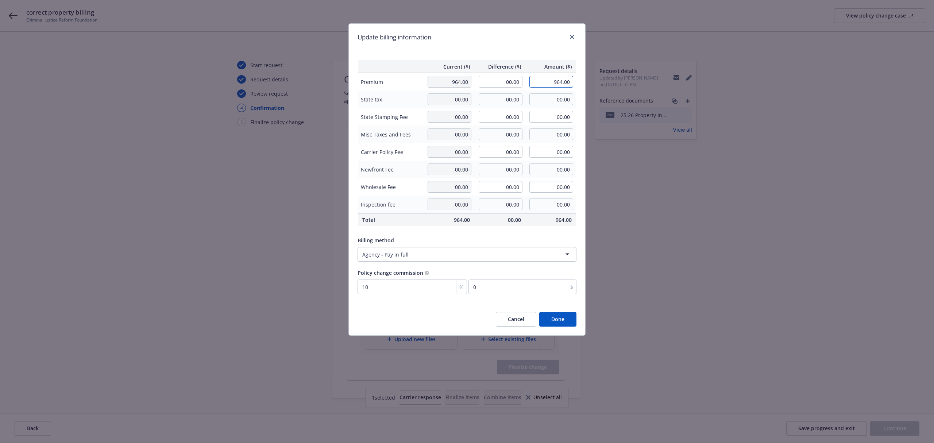
click at [546, 82] on input "964.00" at bounding box center [552, 82] width 44 height 12
click at [560, 82] on input "964.00" at bounding box center [552, 82] width 44 height 12
click at [516, 46] on div "Update billing information" at bounding box center [467, 37] width 237 height 27
click at [525, 291] on input "2.93" at bounding box center [523, 287] width 108 height 15
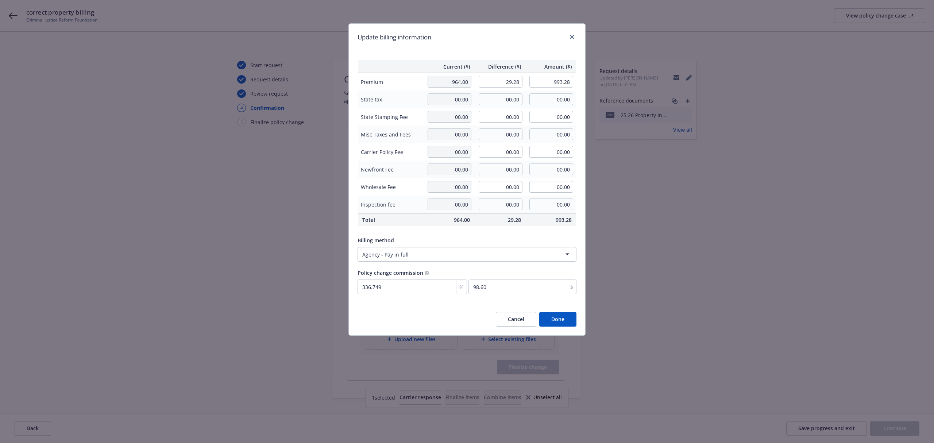
click at [457, 236] on div "Billing method Agency - Pay in full" at bounding box center [467, 248] width 219 height 28
click at [439, 322] on div "Cancel Done" at bounding box center [467, 319] width 237 height 32
click at [516, 318] on button "Cancel" at bounding box center [516, 319] width 41 height 15
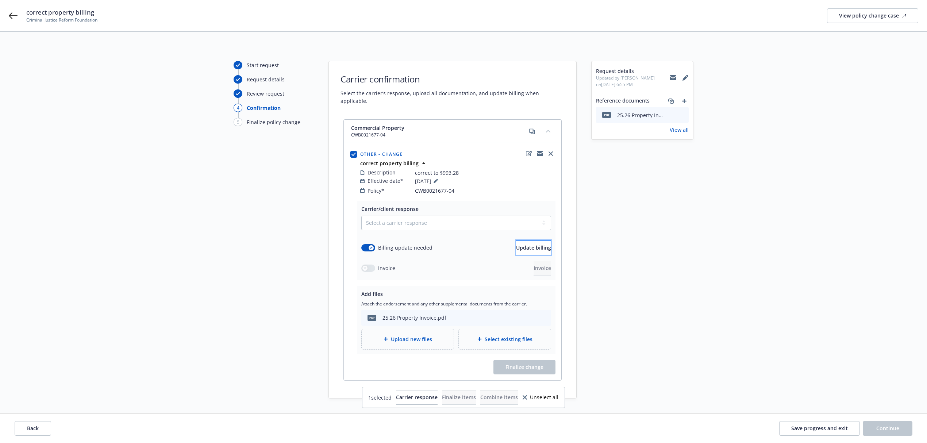
click at [516, 246] on button "Update billing" at bounding box center [533, 248] width 35 height 15
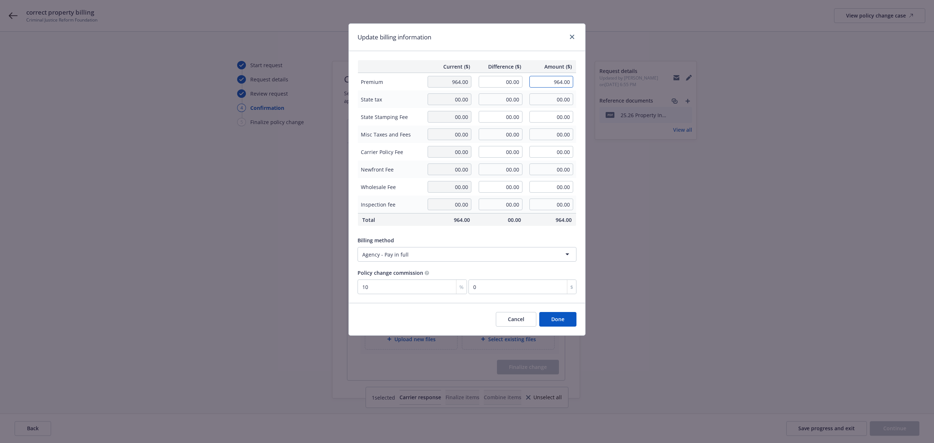
click at [557, 82] on input "964.00" at bounding box center [552, 82] width 44 height 12
click at [478, 228] on div "Current ($) Difference ($) Amount ($) Premium 964.00 29.28 993.28 State tax 00.…" at bounding box center [467, 177] width 237 height 252
click at [568, 320] on button "Done" at bounding box center [557, 319] width 37 height 15
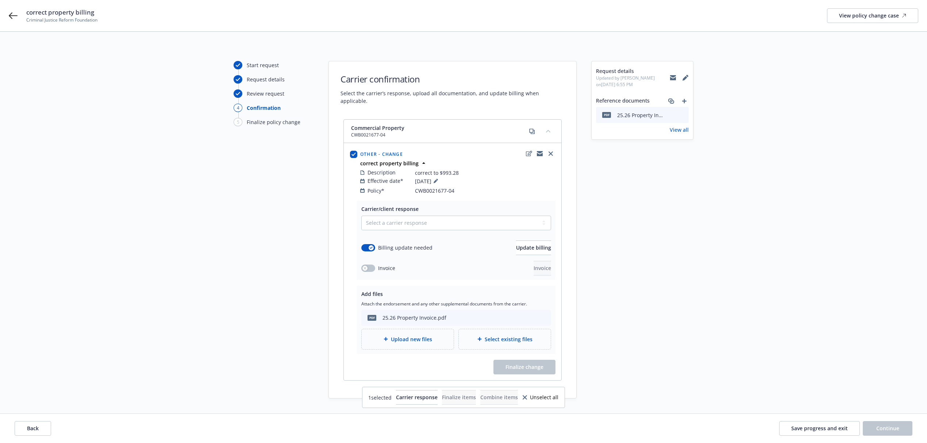
click at [675, 331] on div "Request details Updated by Miles Crenwelge on 09/17/2025, 6:55 PM Reference doc…" at bounding box center [642, 230] width 102 height 338
drag, startPoint x: 426, startPoint y: 228, endPoint x: 433, endPoint y: 216, distance: 12.9
click at [427, 224] on div "Select a carrier response Accepted Accepted with revision No endorsement needed…" at bounding box center [456, 246] width 190 height 60
click at [433, 216] on select "Select a carrier response Accepted Accepted with revision No endorsement needed…" at bounding box center [456, 223] width 190 height 15
click at [361, 216] on select "Select a carrier response Accepted Accepted with revision No endorsement needed…" at bounding box center [456, 223] width 190 height 15
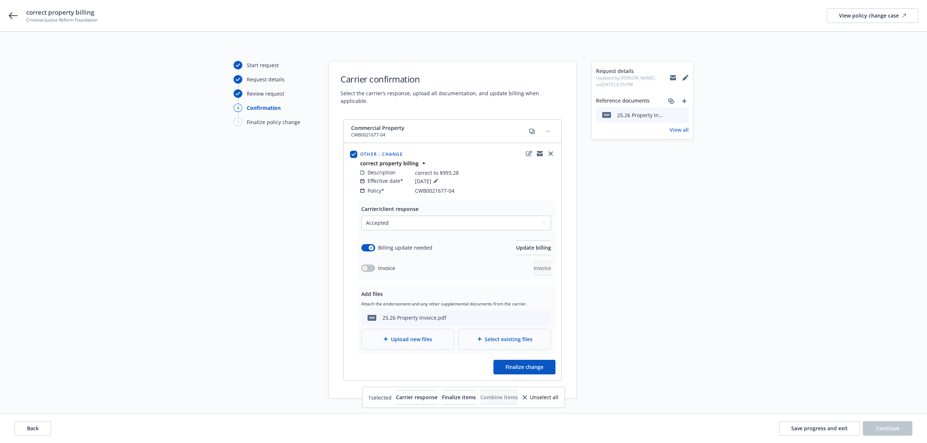
click at [517, 369] on div "Carrier/client response Select a carrier response Accepted Accepted with revisi…" at bounding box center [453, 291] width 218 height 180
click at [517, 364] on button "Finalize change" at bounding box center [524, 367] width 62 height 15
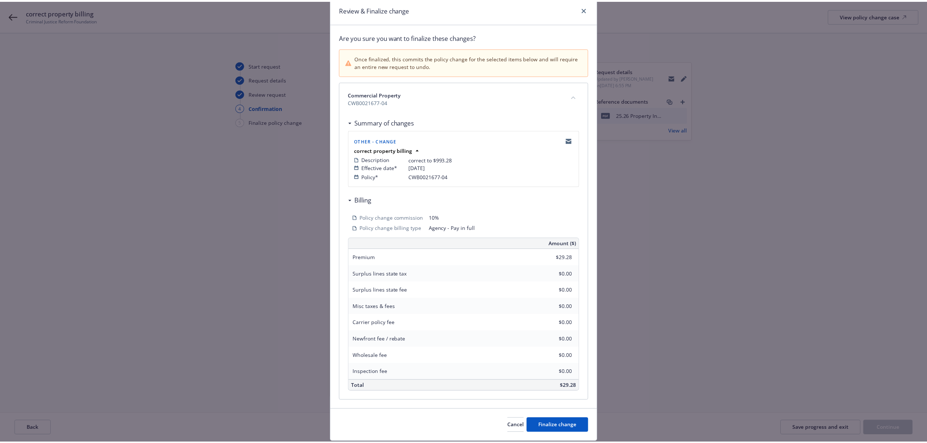
scroll to position [53, 0]
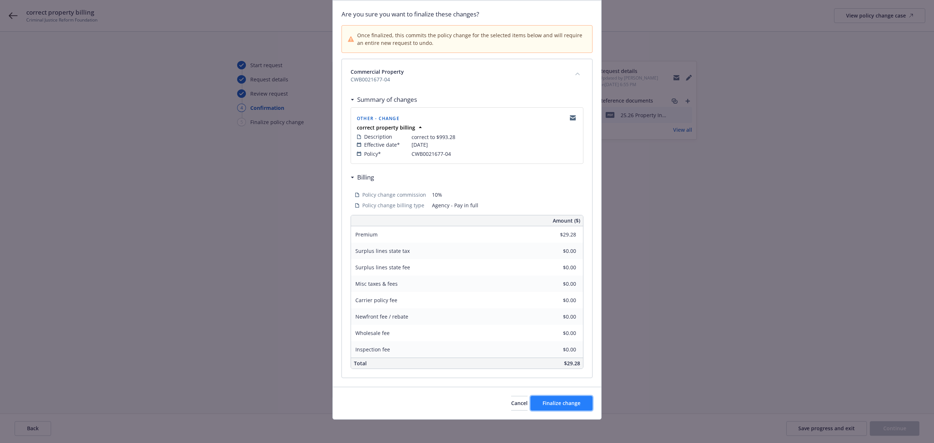
click at [543, 402] on span "Finalize change" at bounding box center [562, 403] width 38 height 7
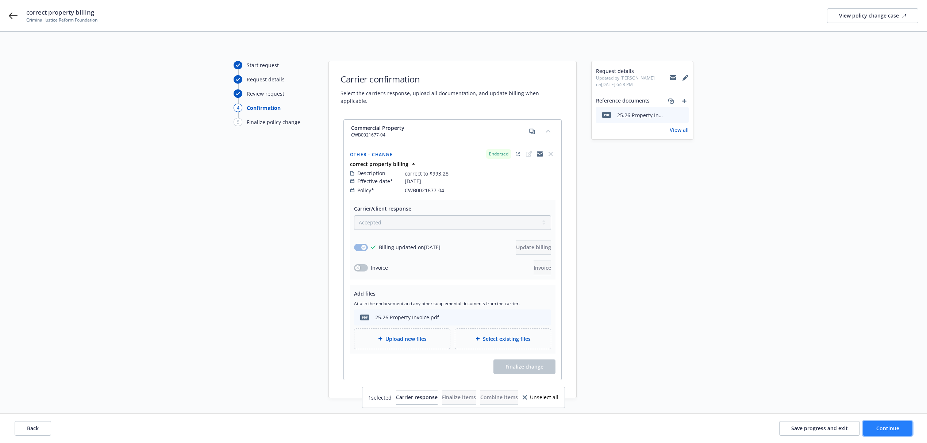
click at [891, 432] on button "Continue" at bounding box center [888, 428] width 50 height 15
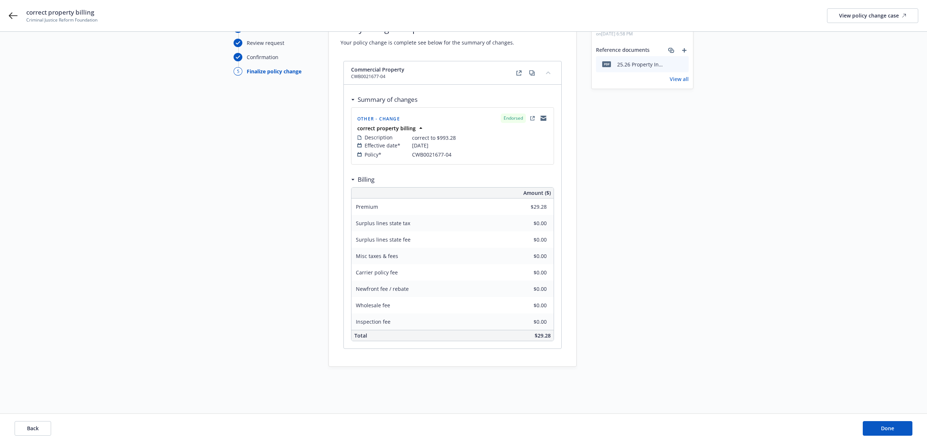
click at [865, 417] on div "Back Done" at bounding box center [463, 428] width 927 height 29
click at [868, 428] on button "Done" at bounding box center [888, 428] width 50 height 15
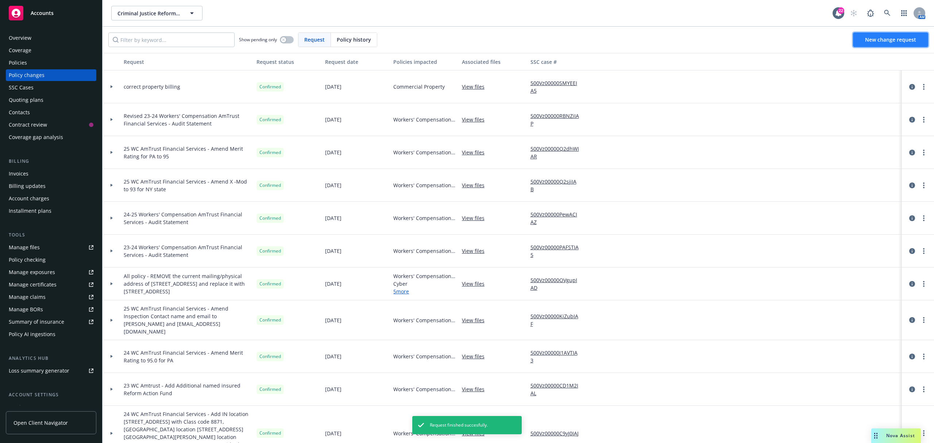
click at [876, 40] on span "New change request" at bounding box center [890, 39] width 51 height 7
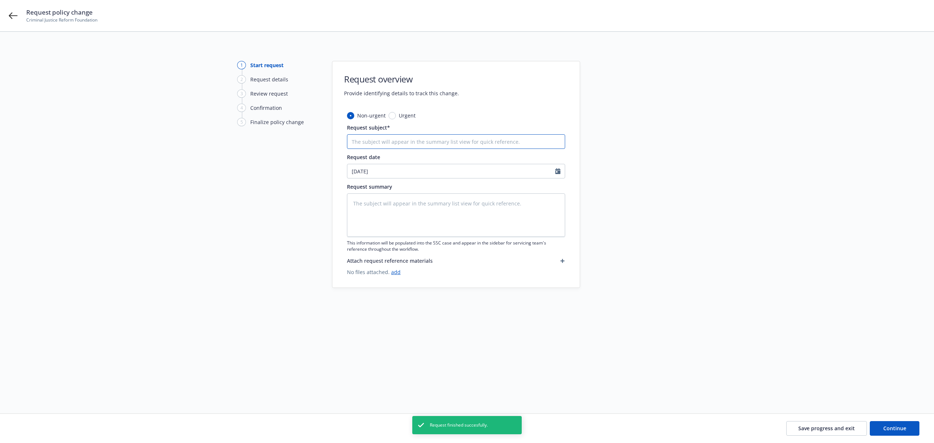
click at [446, 145] on input "Request subject*" at bounding box center [456, 141] width 218 height 15
drag, startPoint x: 403, startPoint y: 145, endPoint x: 391, endPoint y: 127, distance: 22.1
click at [403, 145] on input "correct" at bounding box center [456, 141] width 218 height 15
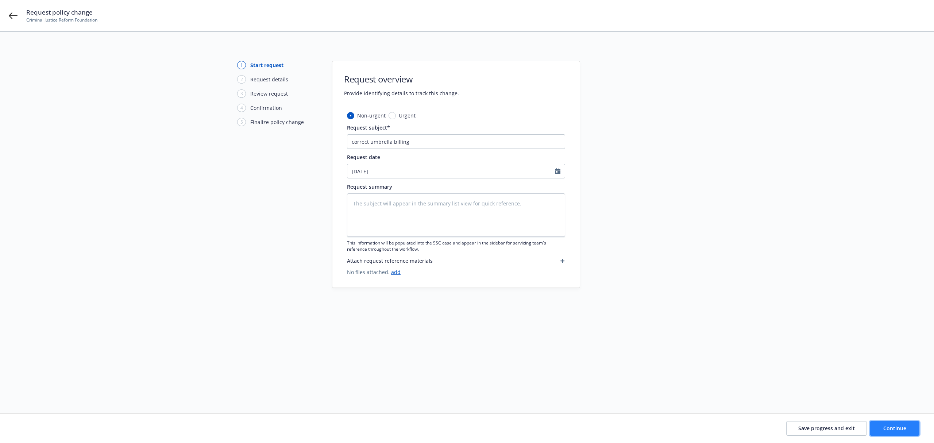
click at [901, 431] on span "Continue" at bounding box center [895, 428] width 23 height 7
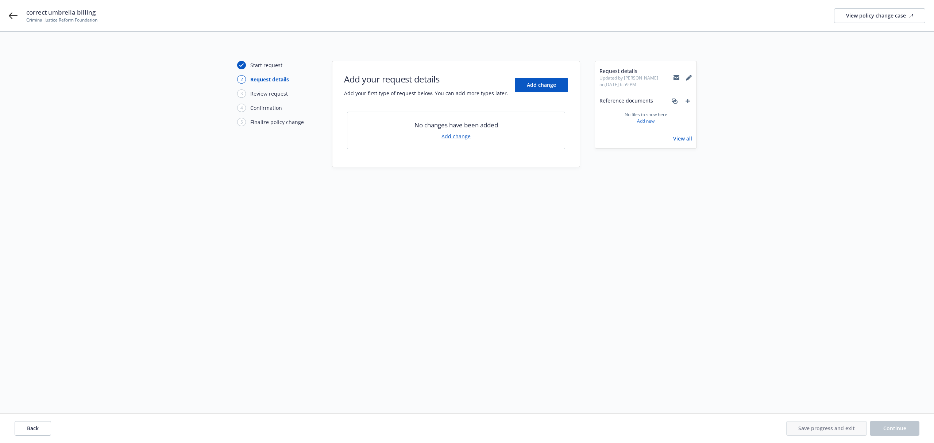
click at [455, 137] on link "Add change" at bounding box center [456, 136] width 29 height 8
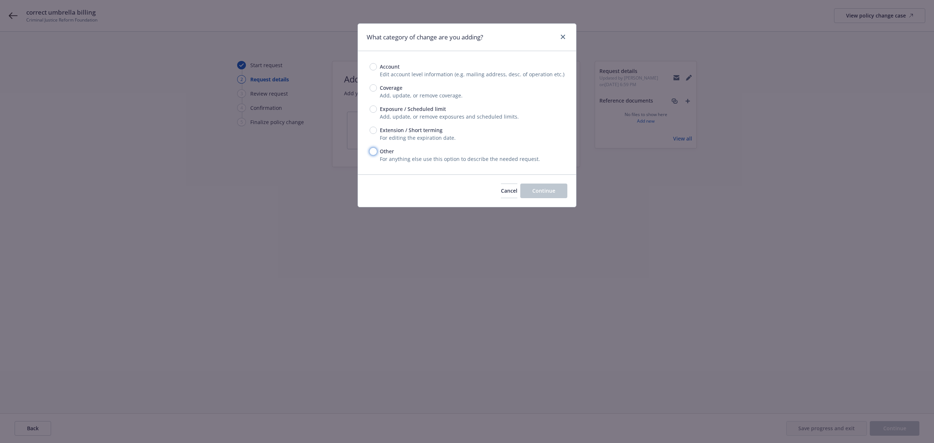
drag, startPoint x: 370, startPoint y: 151, endPoint x: 396, endPoint y: 155, distance: 26.3
click at [369, 151] on div "Account Edit account level information (e.g. mailing address, desc. of operatio…" at bounding box center [467, 112] width 218 height 123
click at [378, 153] on span "Other" at bounding box center [385, 151] width 17 height 8
click at [377, 153] on input "Other" at bounding box center [373, 151] width 7 height 7
click at [540, 193] on span "Continue" at bounding box center [544, 190] width 23 height 7
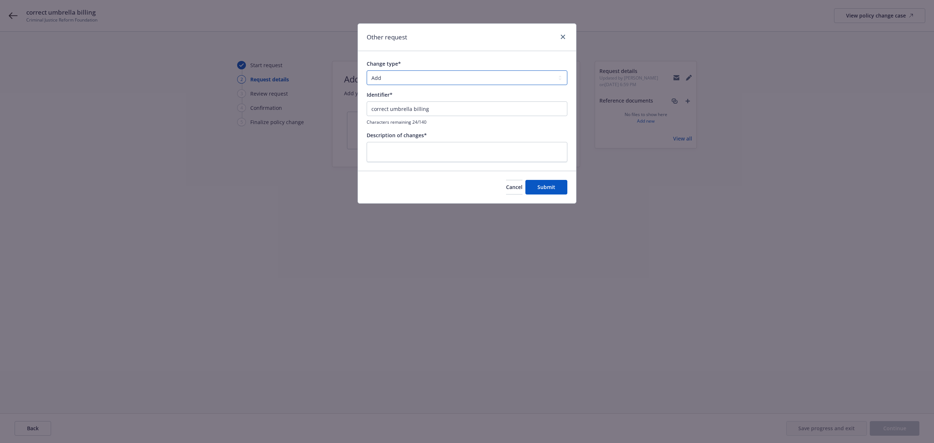
click at [386, 75] on select "Add Audit Change Remove" at bounding box center [467, 77] width 201 height 15
click at [367, 71] on select "Add Audit Change Remove" at bounding box center [467, 77] width 201 height 15
click at [420, 149] on textarea at bounding box center [467, 152] width 201 height 20
click at [536, 189] on button "Submit" at bounding box center [547, 187] width 42 height 15
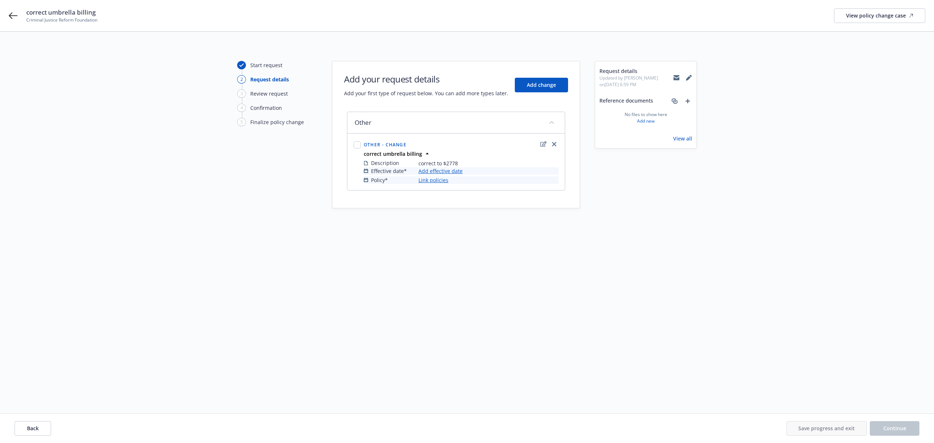
click at [429, 171] on link "Add effective date" at bounding box center [441, 171] width 44 height 8
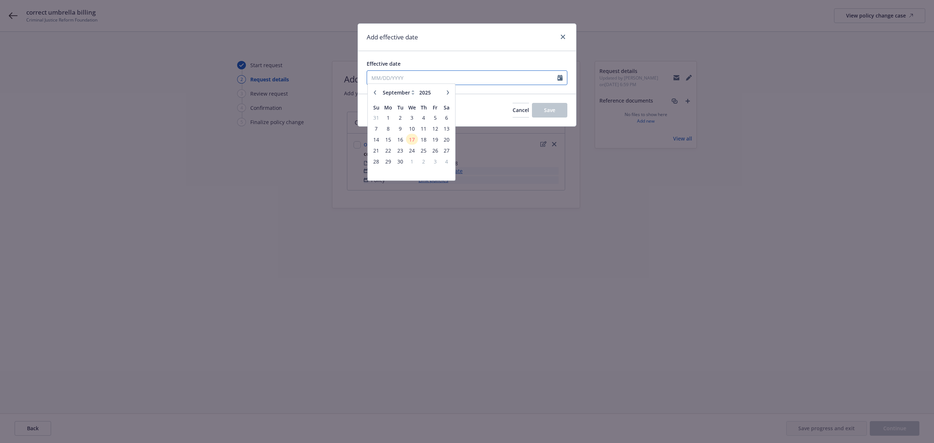
click at [412, 84] on input "Effective date" at bounding box center [462, 78] width 191 height 14
click at [390, 142] on span "15" at bounding box center [388, 142] width 11 height 9
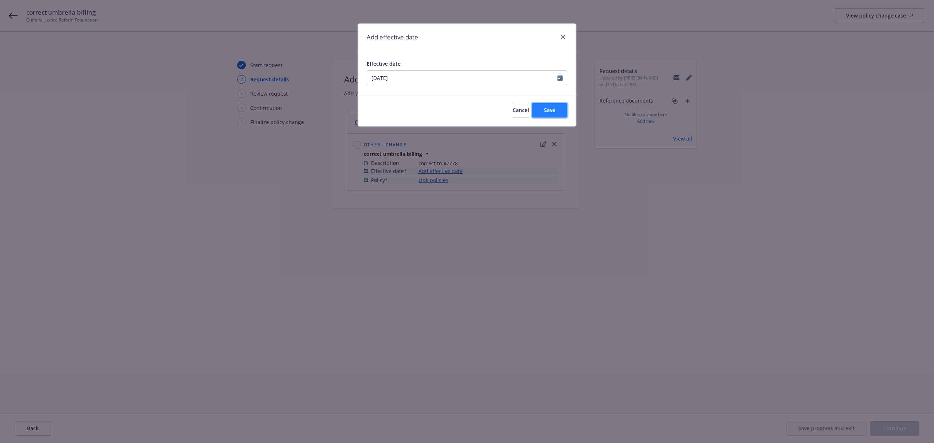
click at [556, 104] on button "Save" at bounding box center [549, 110] width 35 height 15
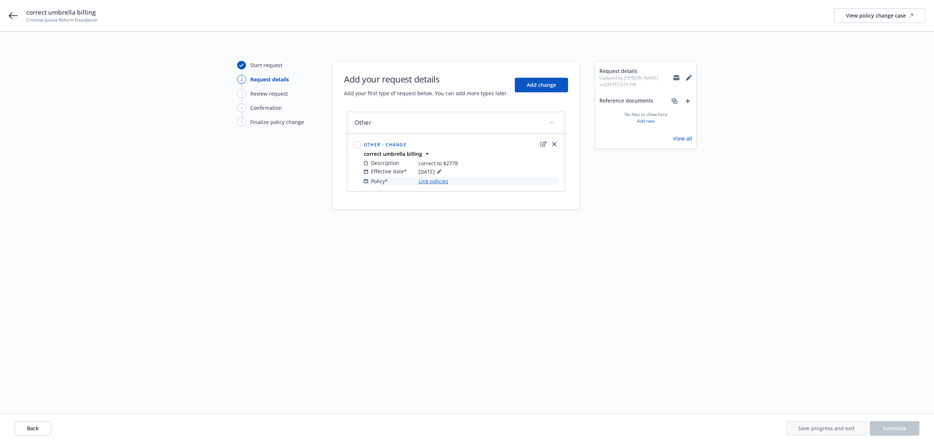
click at [436, 180] on link "Link policies" at bounding box center [434, 181] width 30 height 8
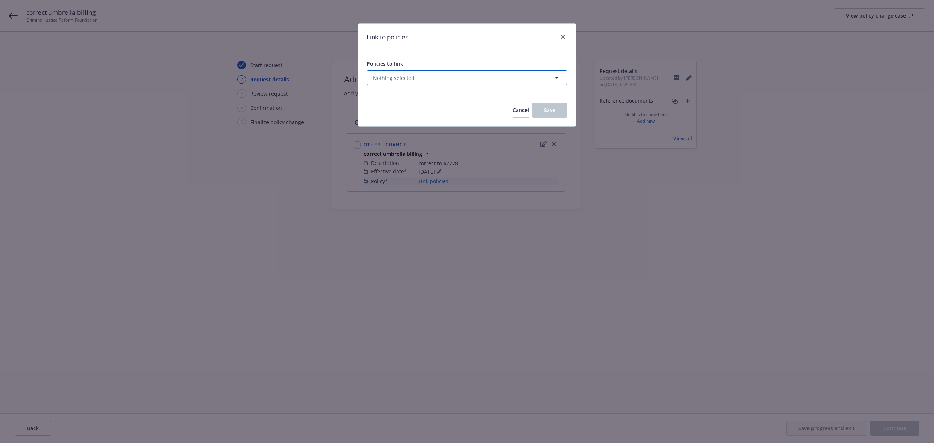
click at [385, 85] on button "Nothing selected" at bounding box center [467, 77] width 201 height 15
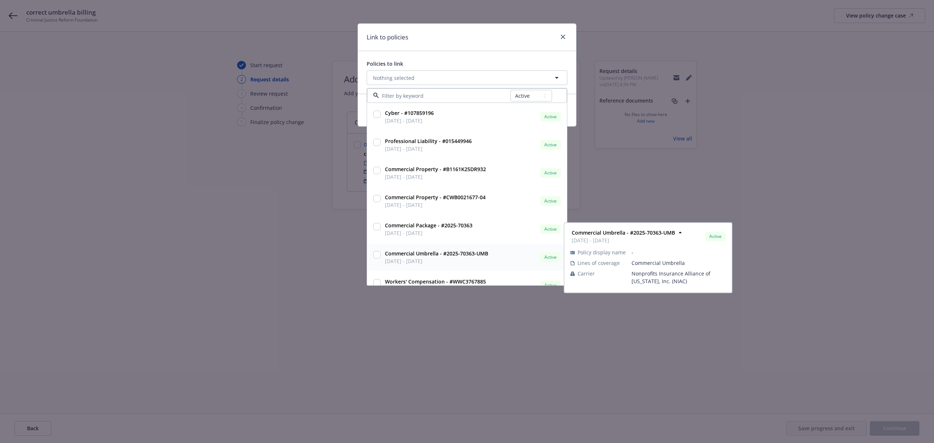
click at [378, 256] on input "checkbox" at bounding box center [376, 254] width 7 height 7
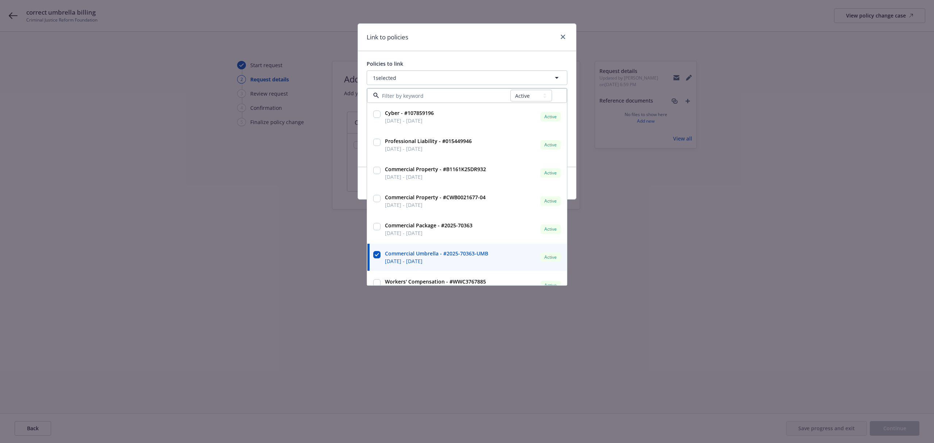
click at [333, 258] on div "Link to policies Policies to link 1 selected All Active Upcoming Expired Cancel…" at bounding box center [467, 221] width 934 height 443
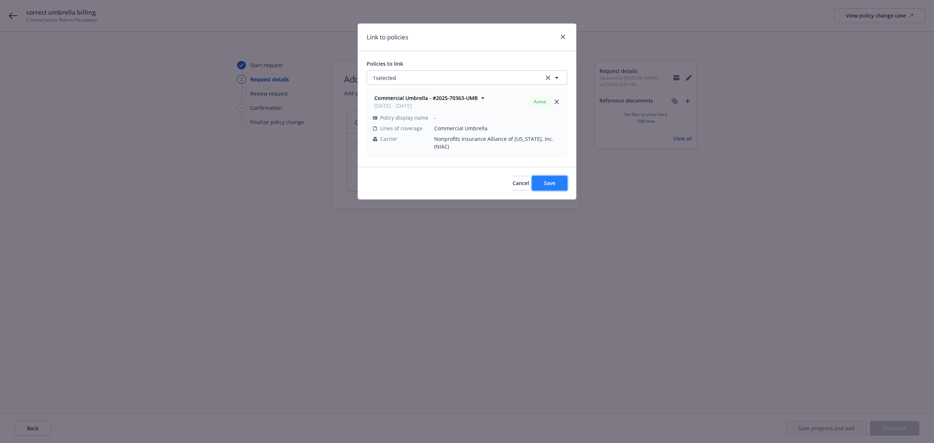
click at [545, 176] on button "Save" at bounding box center [549, 183] width 35 height 15
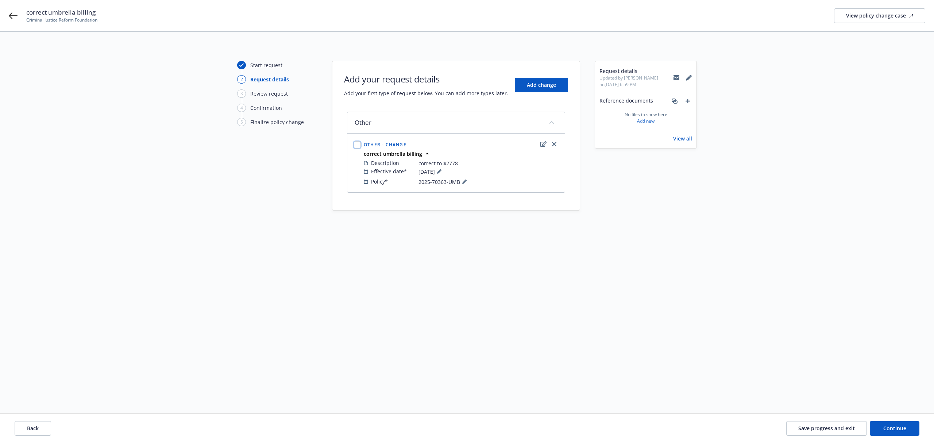
drag, startPoint x: 358, startPoint y: 146, endPoint x: 362, endPoint y: 147, distance: 4.2
click at [358, 147] on input "checkbox" at bounding box center [357, 144] width 7 height 7
click at [894, 433] on button "Continue" at bounding box center [895, 428] width 50 height 15
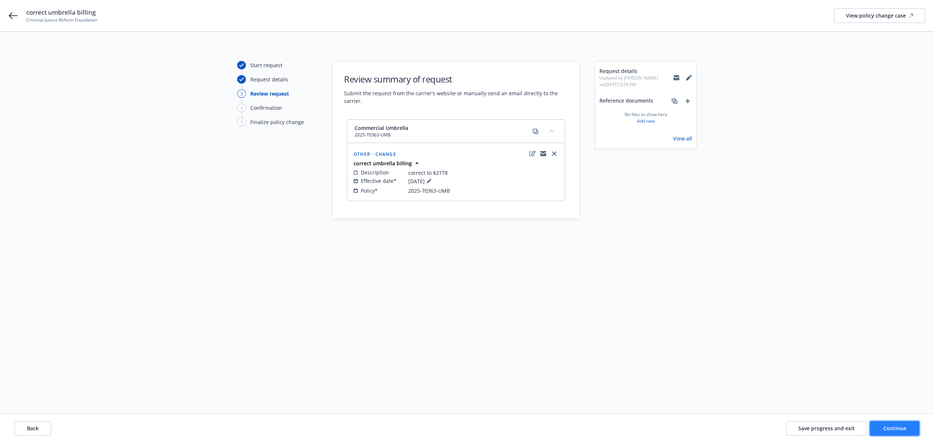
click at [900, 431] on span "Continue" at bounding box center [895, 428] width 23 height 7
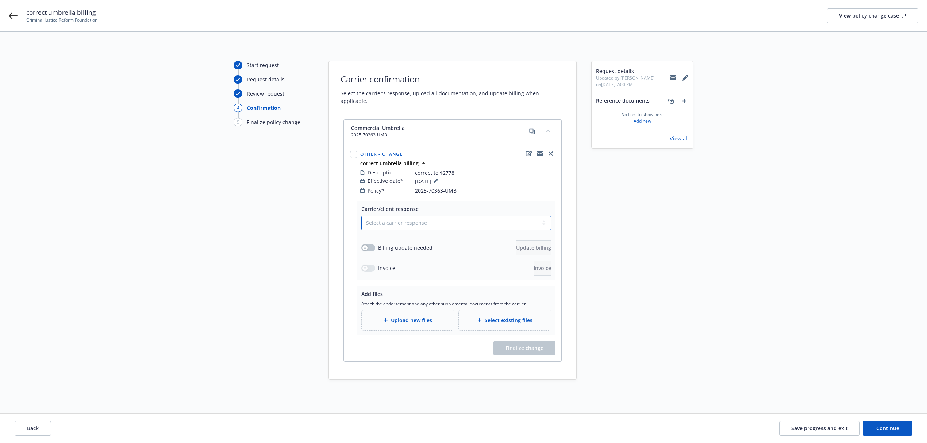
click at [407, 220] on select "Select a carrier response Accepted Accepted with revision No endorsement needed…" at bounding box center [456, 223] width 190 height 15
click at [361, 216] on select "Select a carrier response Accepted Accepted with revision No endorsement needed…" at bounding box center [456, 223] width 190 height 15
click at [372, 244] on button "button" at bounding box center [368, 247] width 14 height 7
click at [531, 244] on span "Update billing" at bounding box center [533, 247] width 35 height 7
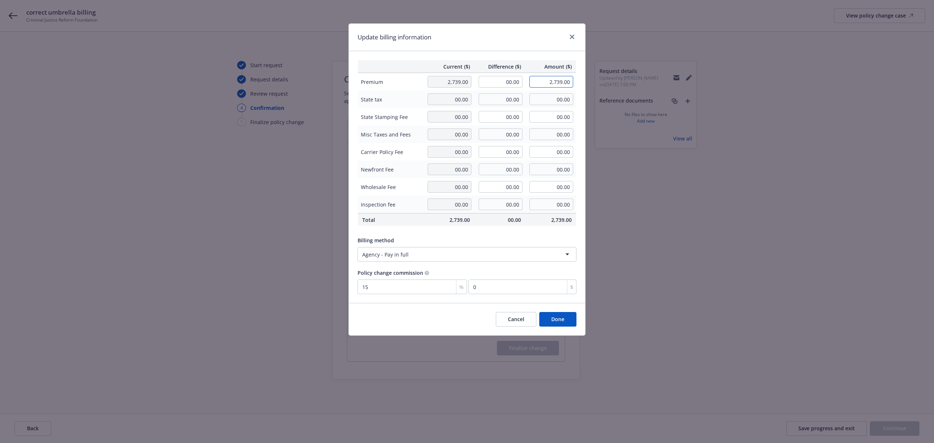
click at [561, 86] on input "2,739.00" at bounding box center [552, 82] width 44 height 12
click at [557, 85] on input "2,7327789.00" at bounding box center [552, 82] width 44 height 12
click at [558, 85] on input "2,7327789.00" at bounding box center [552, 82] width 44 height 12
click at [467, 236] on div "Billing method Agency - Pay in full" at bounding box center [467, 248] width 219 height 28
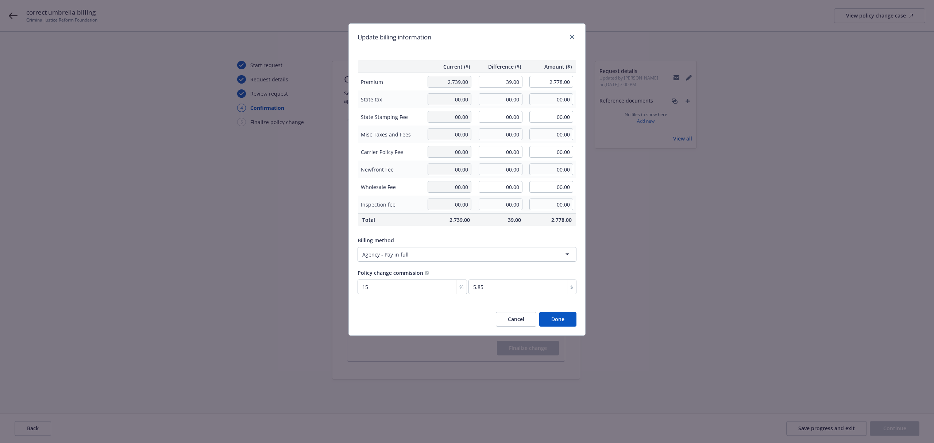
click at [566, 322] on button "Done" at bounding box center [557, 319] width 37 height 15
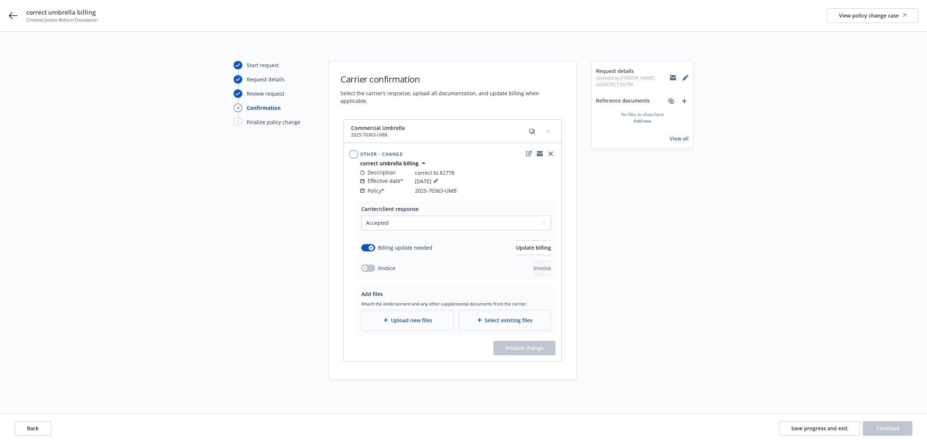
click at [354, 151] on input "checkbox" at bounding box center [353, 154] width 7 height 7
click at [416, 320] on div "Upload new files" at bounding box center [408, 320] width 92 height 20
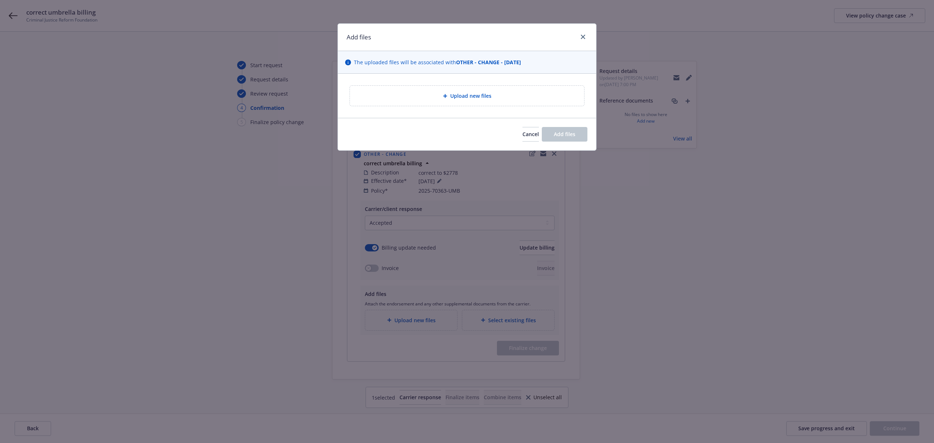
click at [459, 95] on span "Upload new files" at bounding box center [470, 96] width 41 height 8
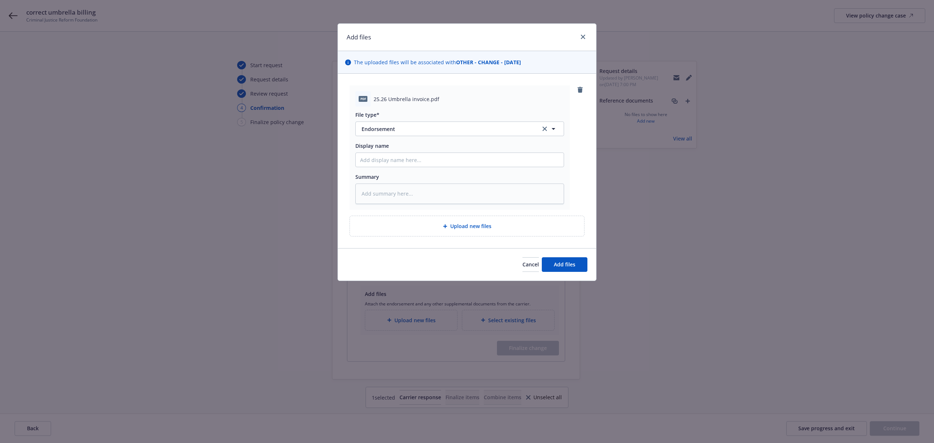
click at [407, 102] on span "25.26 Umbrella invoice.pdf" at bounding box center [407, 99] width 66 height 8
click at [407, 101] on span "25.26 Umbrella invoice.pdf" at bounding box center [407, 99] width 66 height 8
copy span "25.26 Umbrella invoice.pdf"
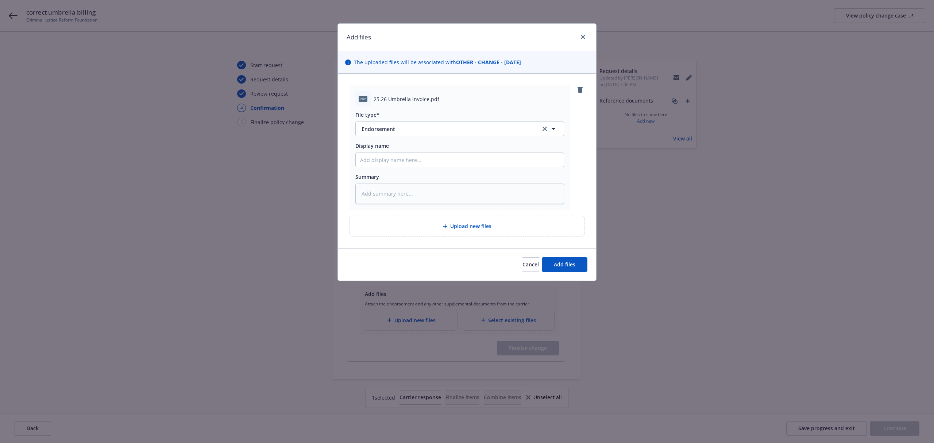
click at [399, 168] on div "File type* Endorsement Endorsement Display name Summary" at bounding box center [460, 155] width 209 height 97
paste input "25.26 Umbrella invoice.pdf"
click at [405, 129] on span "Endorsement" at bounding box center [446, 129] width 169 height 8
click at [404, 147] on span "Invoice - Newfront" at bounding box center [386, 149] width 46 height 8
click at [435, 162] on input "25.26 Umbrella invoice.pdf" at bounding box center [460, 160] width 208 height 14
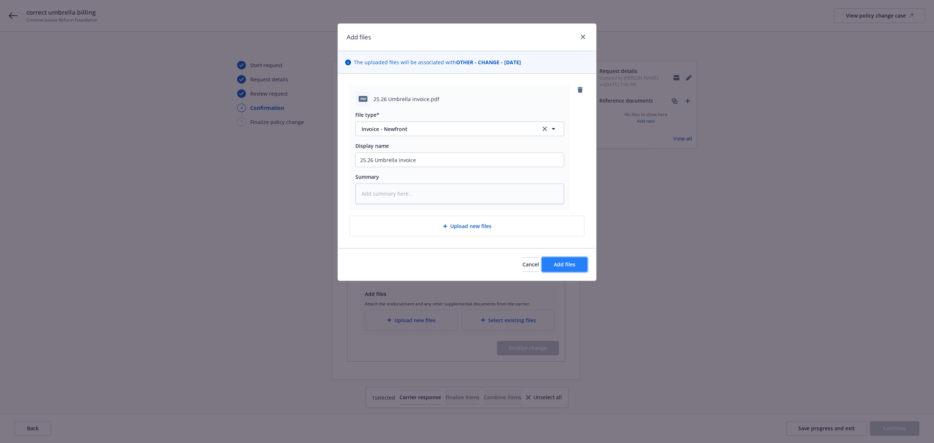
click at [574, 268] on span "Add files" at bounding box center [565, 264] width 22 height 7
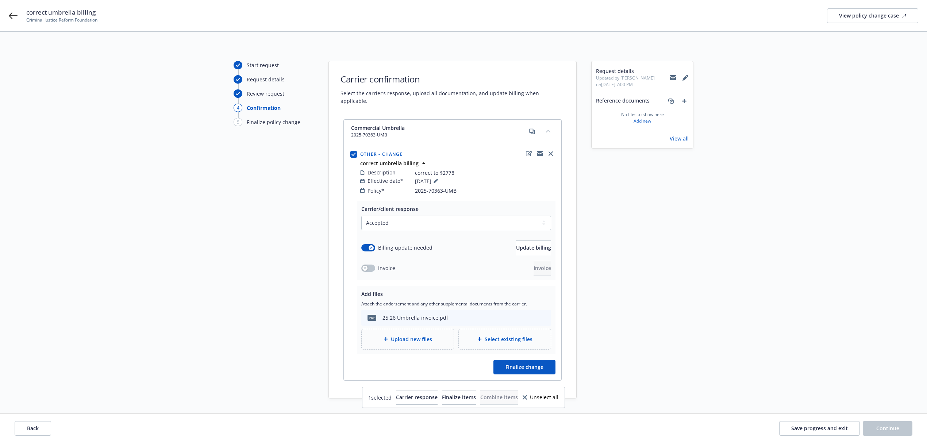
click at [539, 352] on div "Carrier/client response Select a carrier response Accepted Accepted with revisi…" at bounding box center [453, 291] width 218 height 180
click at [538, 364] on span "Finalize change" at bounding box center [525, 367] width 38 height 7
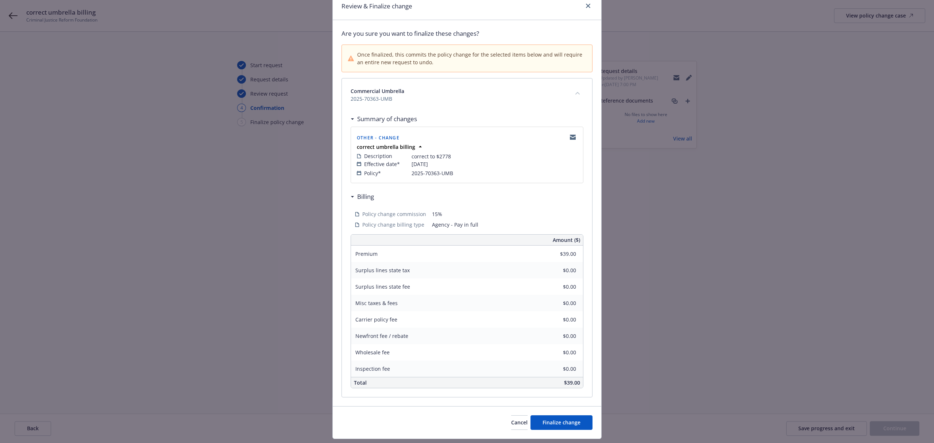
scroll to position [53, 0]
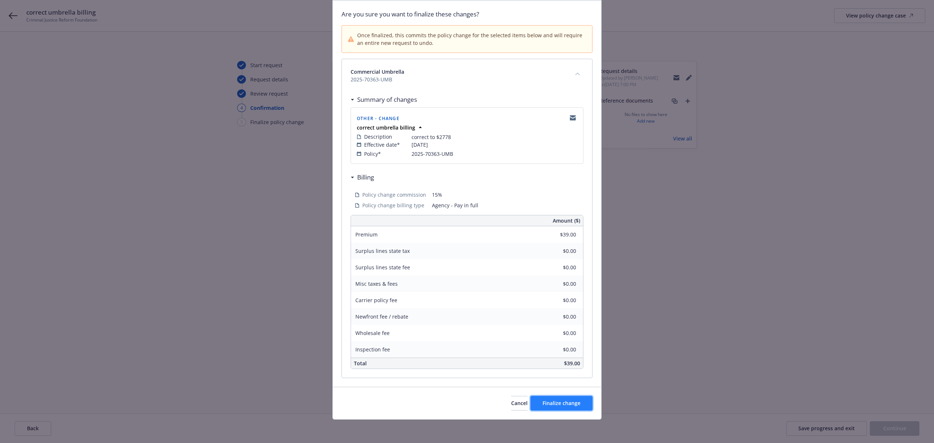
click at [546, 405] on span "Finalize change" at bounding box center [562, 403] width 38 height 7
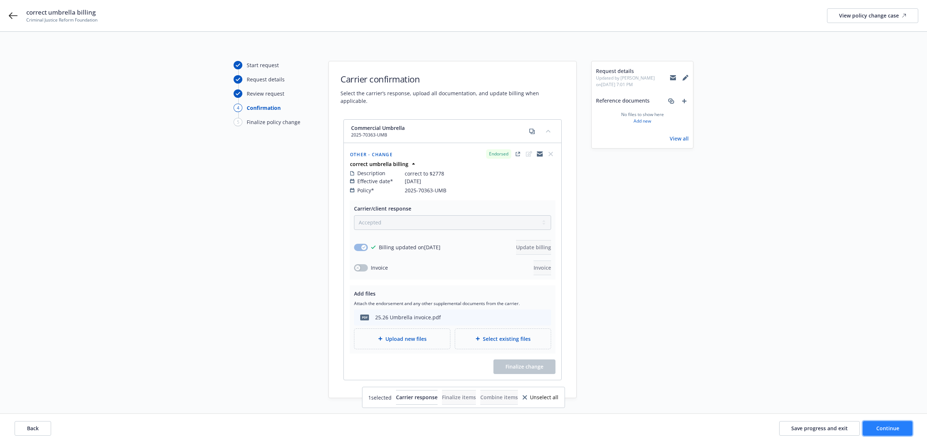
click at [888, 428] on span "Continue" at bounding box center [887, 428] width 23 height 7
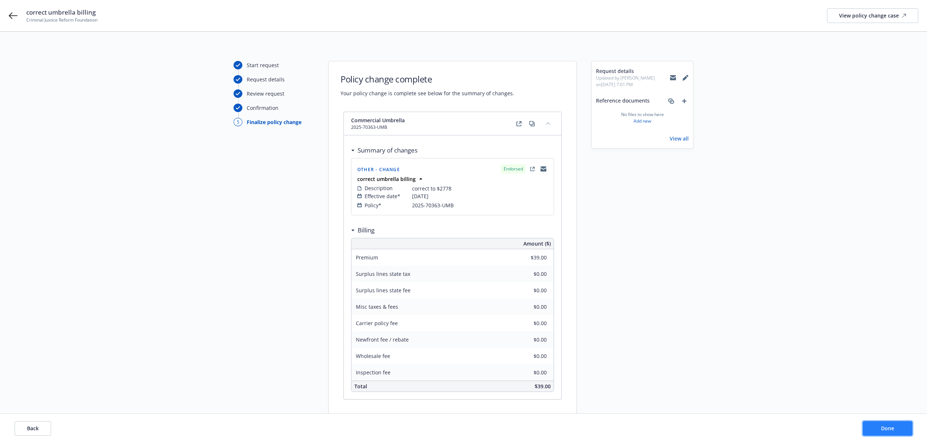
click at [888, 431] on span "Done" at bounding box center [887, 428] width 13 height 7
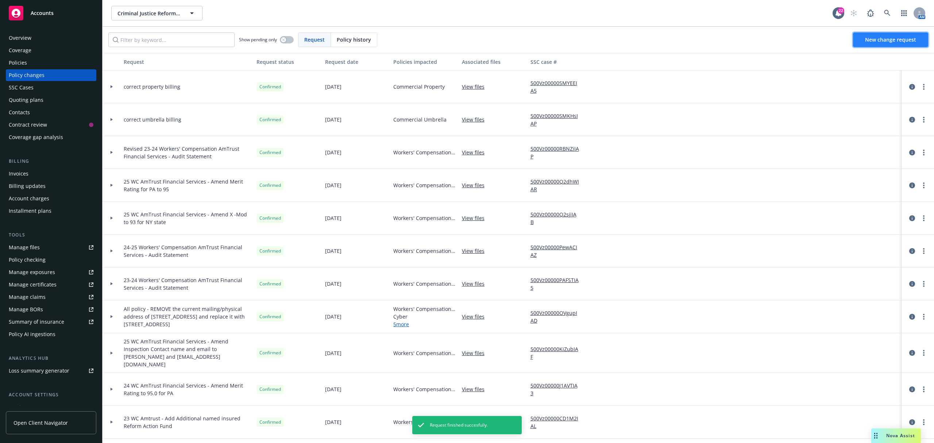
click at [878, 35] on link "New change request" at bounding box center [890, 39] width 75 height 15
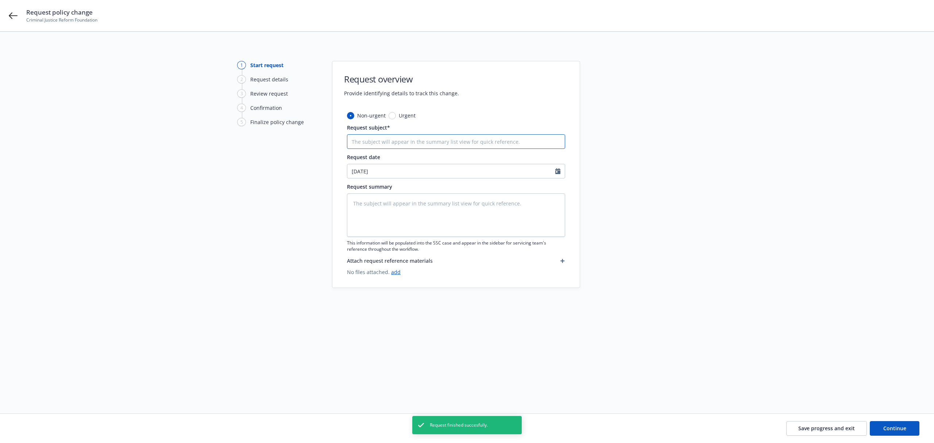
click at [435, 138] on input "Request subject*" at bounding box center [456, 141] width 218 height 15
click at [671, 166] on div at bounding box center [646, 214] width 102 height 306
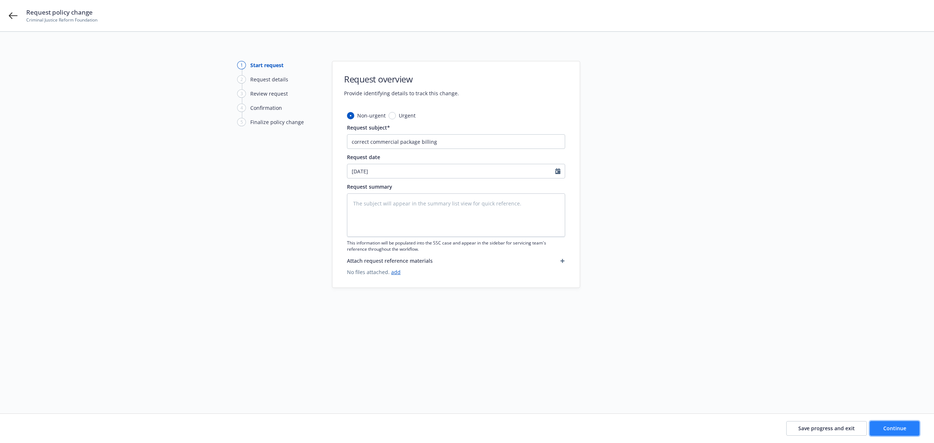
drag, startPoint x: 887, startPoint y: 426, endPoint x: 884, endPoint y: 429, distance: 4.7
click at [884, 429] on span "Continue" at bounding box center [895, 428] width 23 height 7
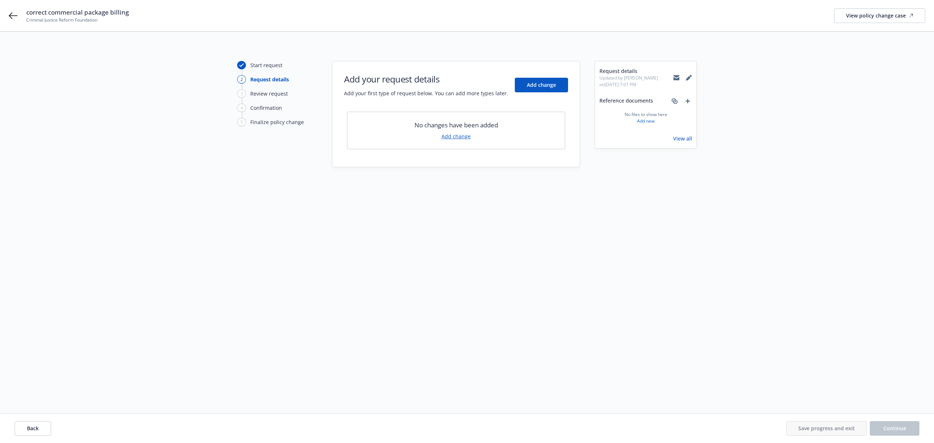
drag, startPoint x: 456, startPoint y: 124, endPoint x: 454, endPoint y: 134, distance: 10.0
click at [454, 132] on div "No changes have been added Add change" at bounding box center [456, 131] width 218 height 38
click at [453, 141] on div "No changes have been added Add change" at bounding box center [456, 131] width 218 height 38
click at [453, 136] on link "Add change" at bounding box center [456, 136] width 29 height 8
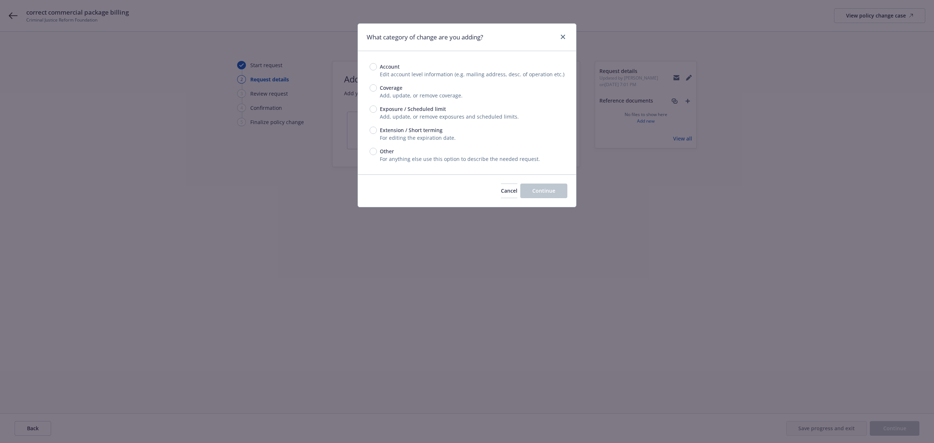
drag, startPoint x: 362, startPoint y: 146, endPoint x: 365, endPoint y: 151, distance: 5.8
click at [362, 148] on div "Account Edit account level information (e.g. mailing address, desc. of operatio…" at bounding box center [467, 112] width 218 height 123
click at [372, 149] on input "Other" at bounding box center [373, 151] width 7 height 7
click at [552, 192] on span "Continue" at bounding box center [544, 190] width 23 height 7
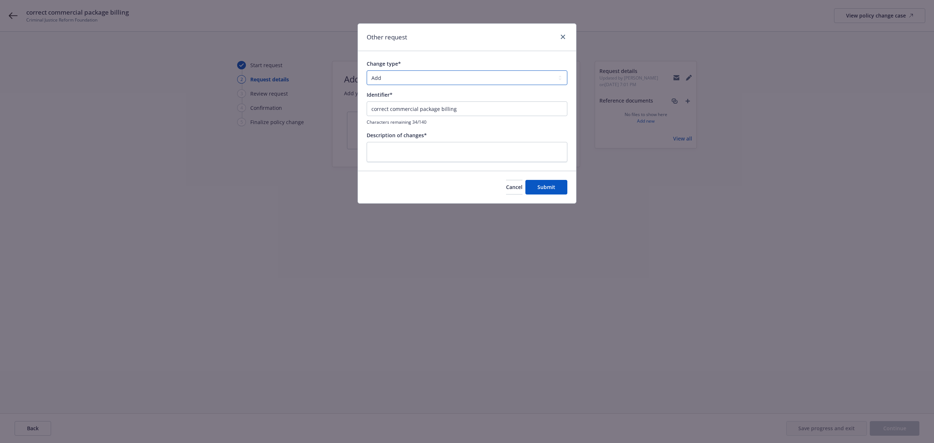
click at [409, 76] on select "Add Audit Change Remove" at bounding box center [467, 77] width 201 height 15
click at [367, 71] on select "Add Audit Change Remove" at bounding box center [467, 77] width 201 height 15
click at [405, 155] on textarea at bounding box center [467, 152] width 201 height 20
click at [433, 148] on textarea "correct to" at bounding box center [467, 152] width 201 height 20
drag, startPoint x: 551, startPoint y: 189, endPoint x: 546, endPoint y: 188, distance: 4.6
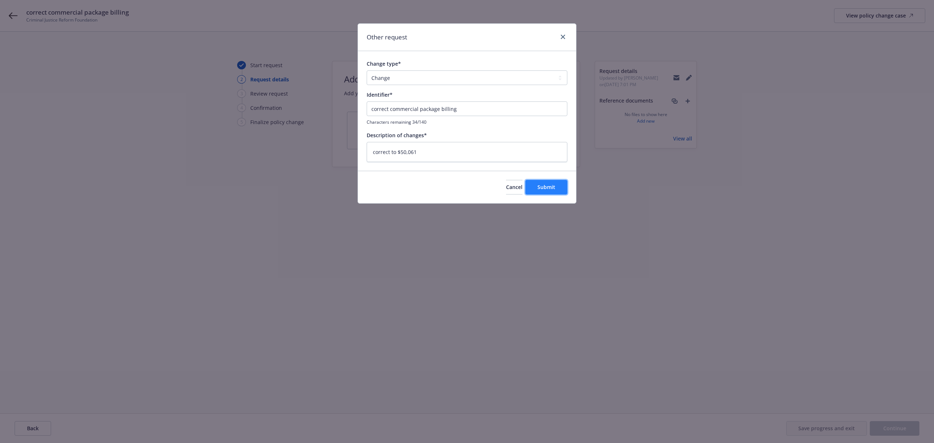
click at [546, 188] on span "Submit" at bounding box center [547, 187] width 18 height 7
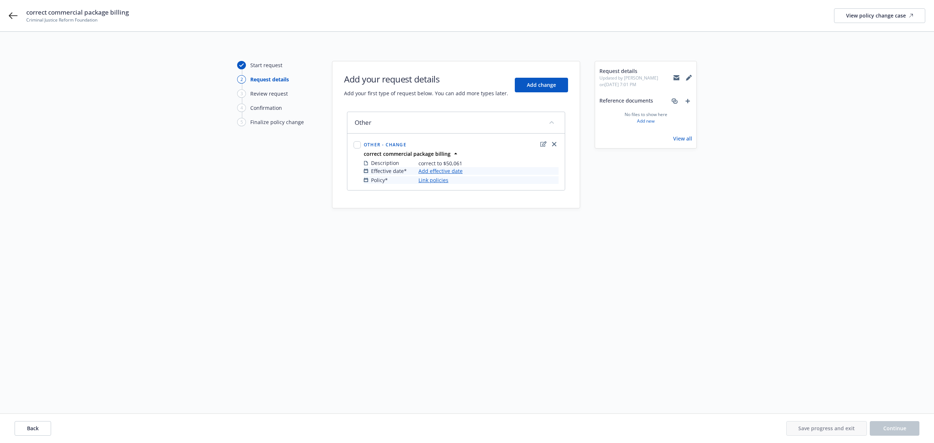
click at [449, 171] on link "Add effective date" at bounding box center [441, 171] width 44 height 8
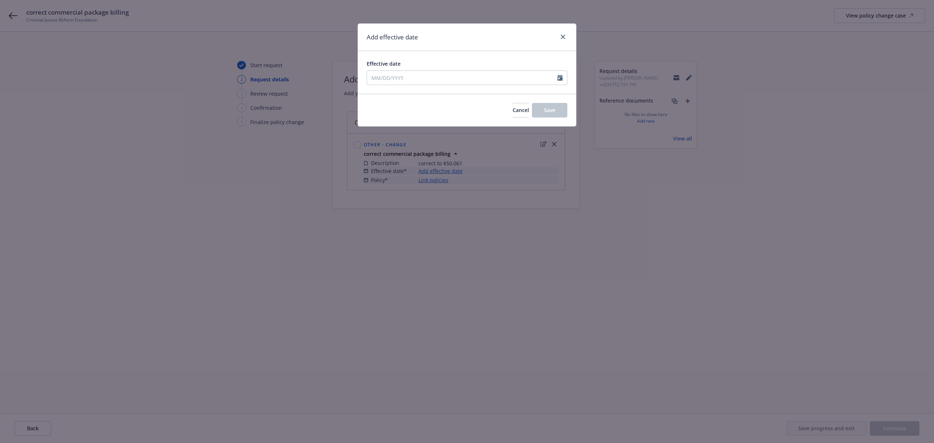
click at [406, 85] on div at bounding box center [467, 77] width 201 height 15
click at [406, 80] on input "Effective date" at bounding box center [462, 78] width 191 height 14
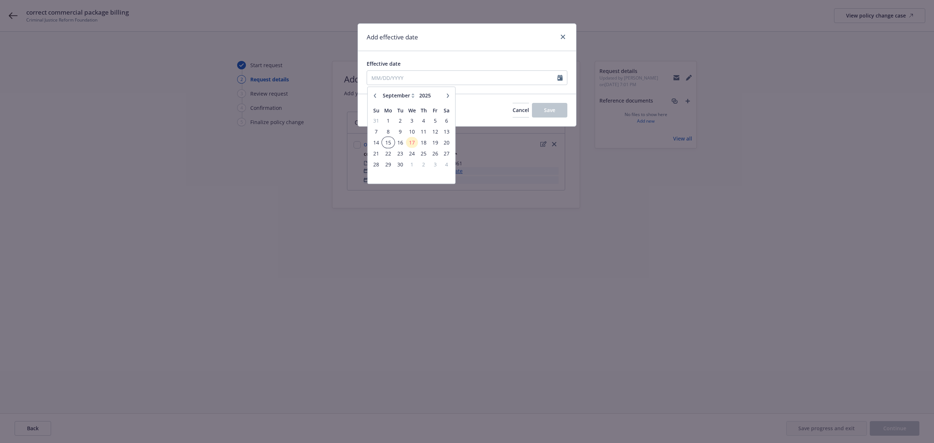
drag, startPoint x: 389, startPoint y: 142, endPoint x: 422, endPoint y: 128, distance: 36.3
click at [389, 142] on span "15" at bounding box center [388, 142] width 11 height 9
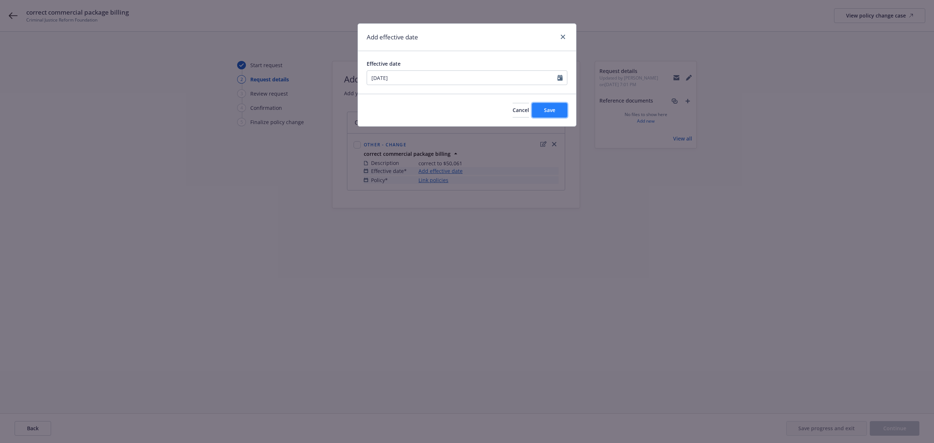
click at [532, 110] on button "Save" at bounding box center [549, 110] width 35 height 15
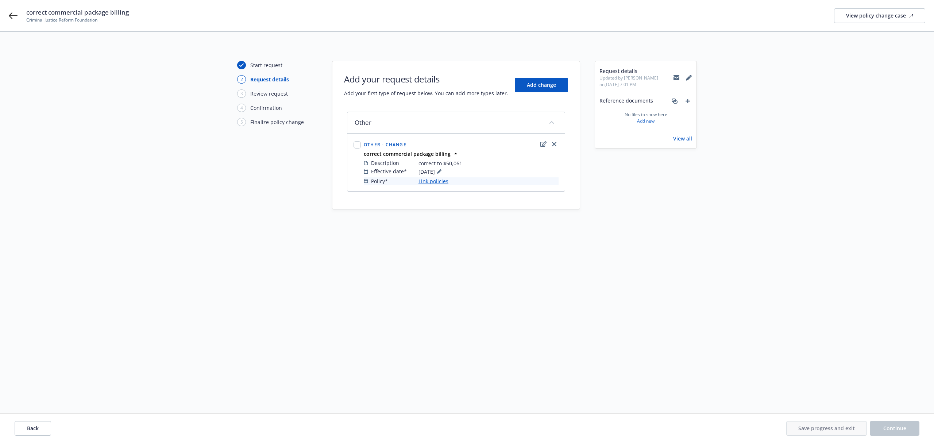
click at [428, 183] on link "Link policies" at bounding box center [434, 181] width 30 height 8
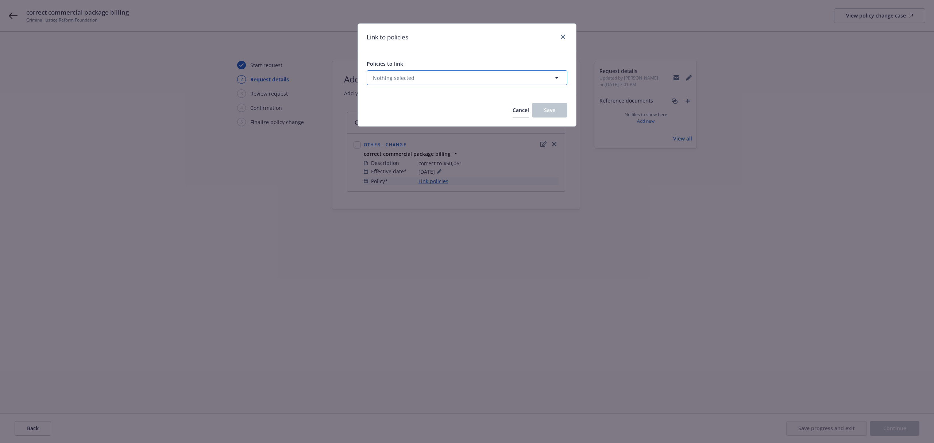
click at [403, 81] on span "Nothing selected" at bounding box center [394, 78] width 42 height 8
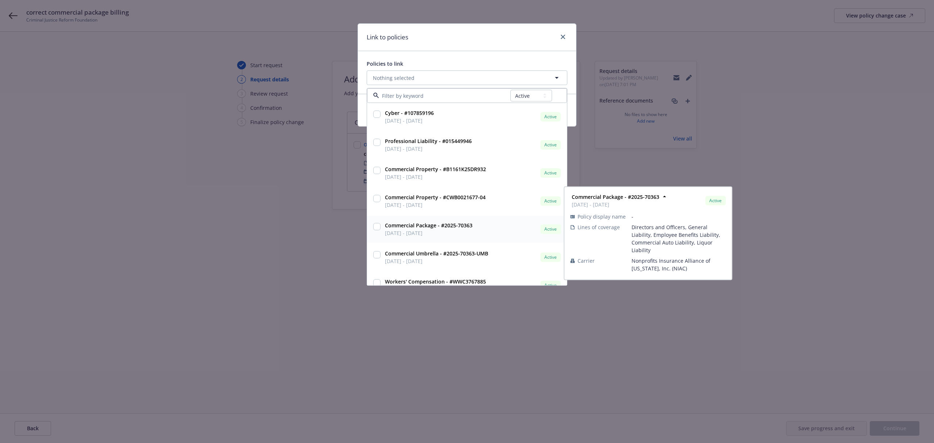
click at [377, 225] on input "checkbox" at bounding box center [376, 226] width 7 height 7
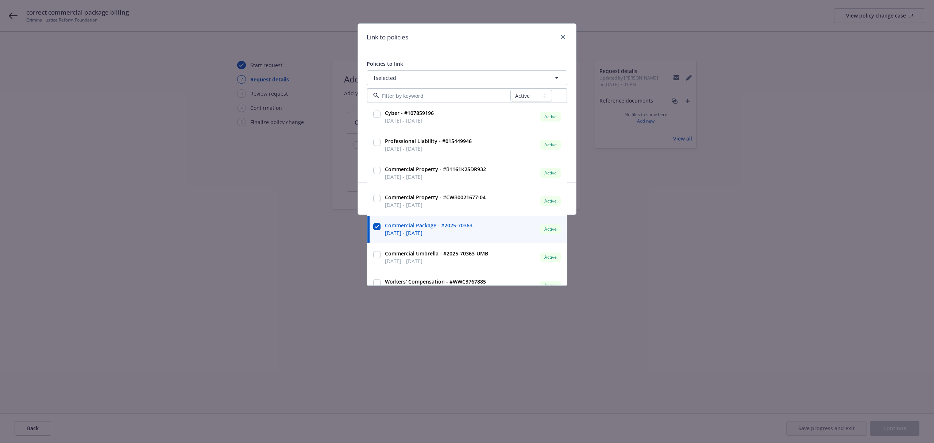
click at [492, 53] on div "Policies to link 1 selected All Active Upcoming Expired Cancelled Cyber - #1078…" at bounding box center [467, 116] width 218 height 131
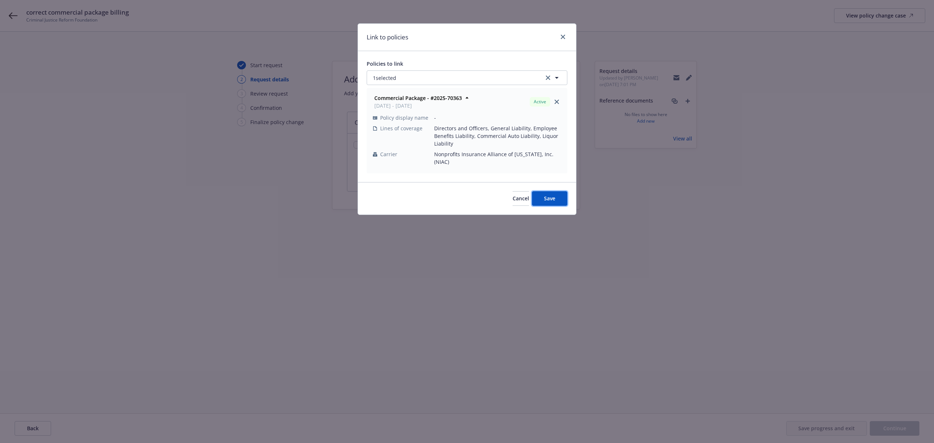
click at [561, 196] on button "Save" at bounding box center [549, 198] width 35 height 15
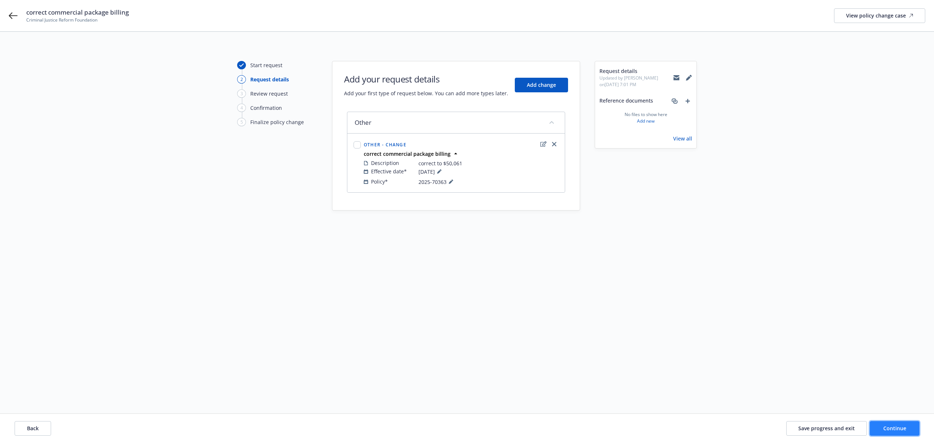
click at [883, 425] on button "Continue" at bounding box center [895, 428] width 50 height 15
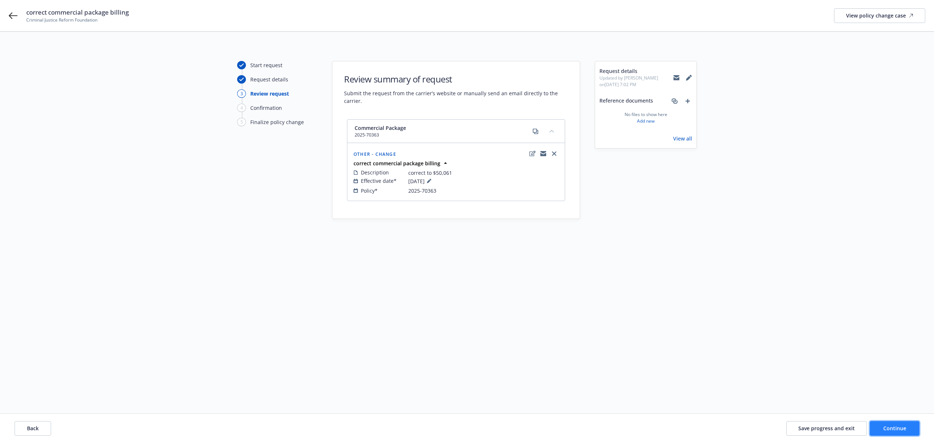
click at [888, 423] on button "Continue" at bounding box center [895, 428] width 50 height 15
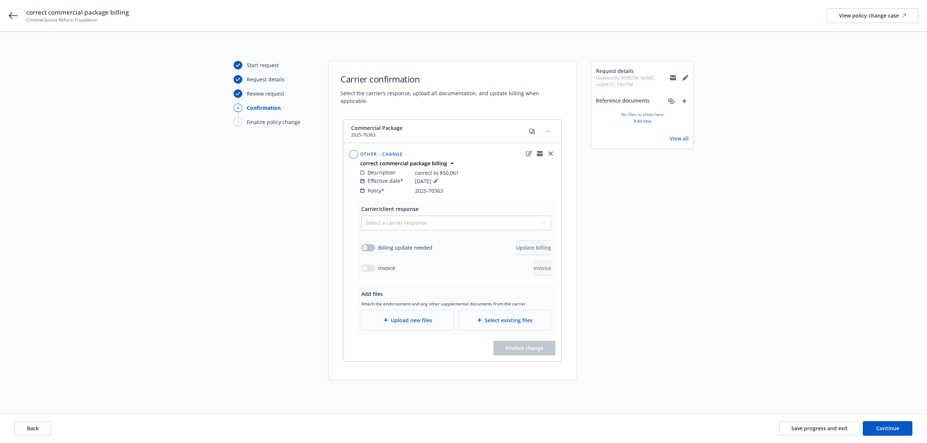
click at [352, 151] on input "checkbox" at bounding box center [353, 154] width 7 height 7
click at [384, 216] on select "Select a carrier response Accepted Accepted with revision No endorsement needed…" at bounding box center [456, 223] width 190 height 15
click at [361, 216] on select "Select a carrier response Accepted Accepted with revision No endorsement needed…" at bounding box center [456, 223] width 190 height 15
click at [368, 244] on button "button" at bounding box center [368, 247] width 14 height 7
click at [532, 241] on button "Update billing" at bounding box center [533, 248] width 35 height 15
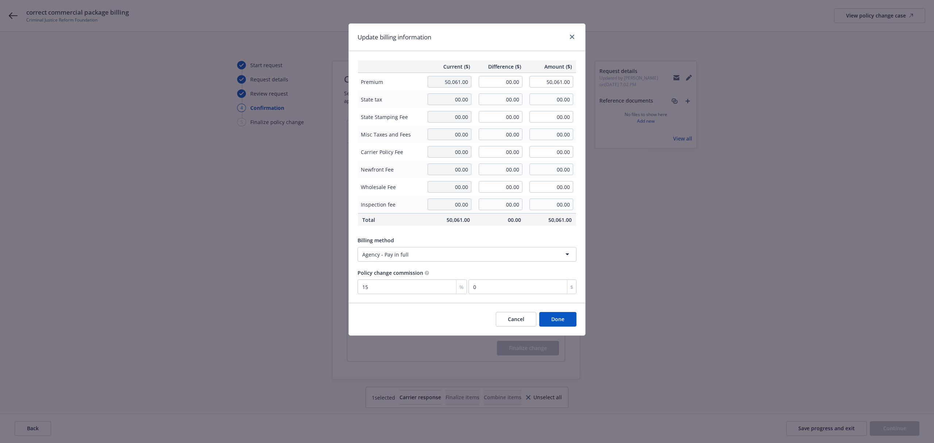
click at [505, 320] on button "Cancel" at bounding box center [516, 319] width 41 height 15
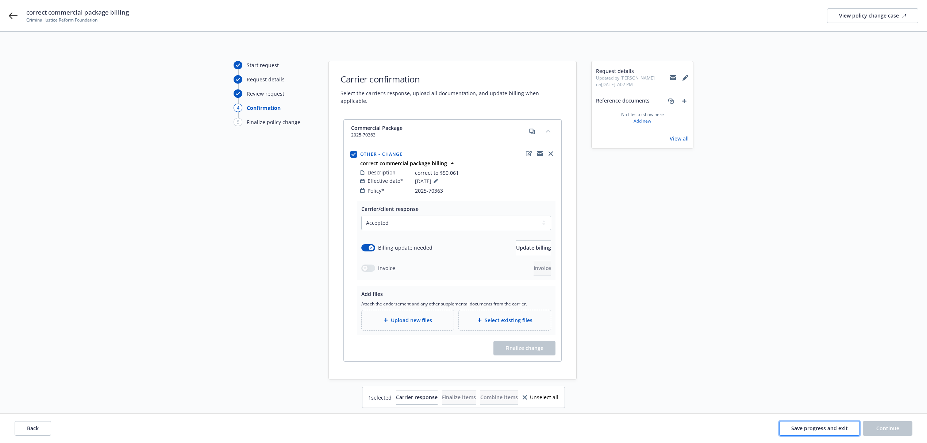
click at [809, 429] on span "Save progress and exit" at bounding box center [819, 428] width 57 height 7
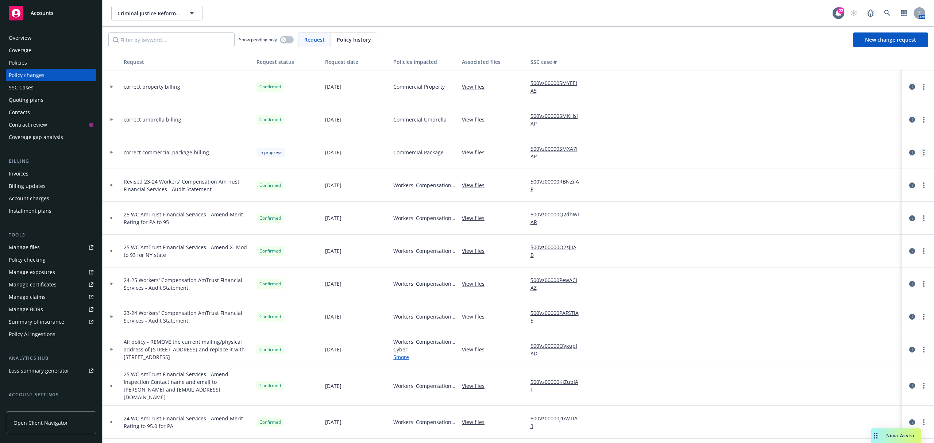
click at [920, 153] on link "more" at bounding box center [924, 152] width 9 height 9
click at [836, 199] on link "Rescind request" at bounding box center [858, 197] width 125 height 15
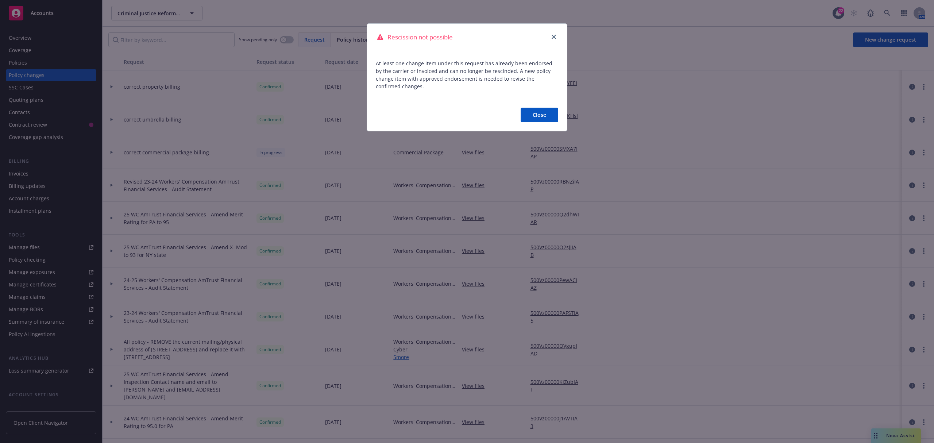
click at [531, 112] on button "Close" at bounding box center [540, 115] width 38 height 15
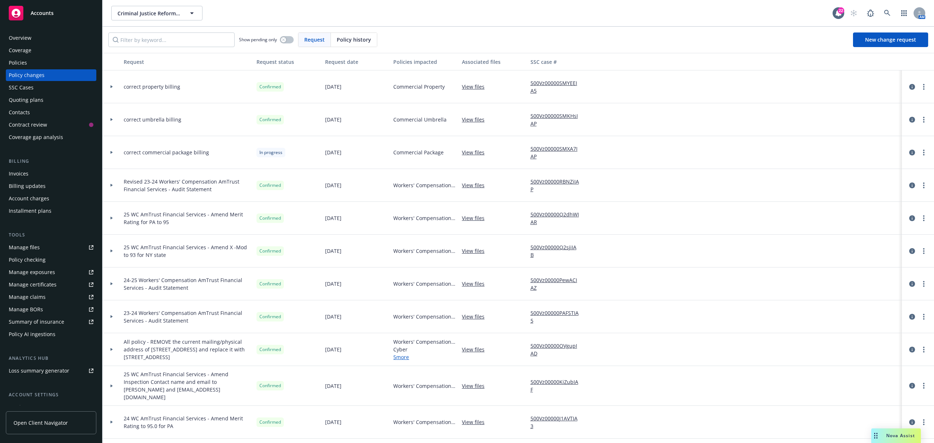
click at [115, 155] on div at bounding box center [112, 152] width 18 height 33
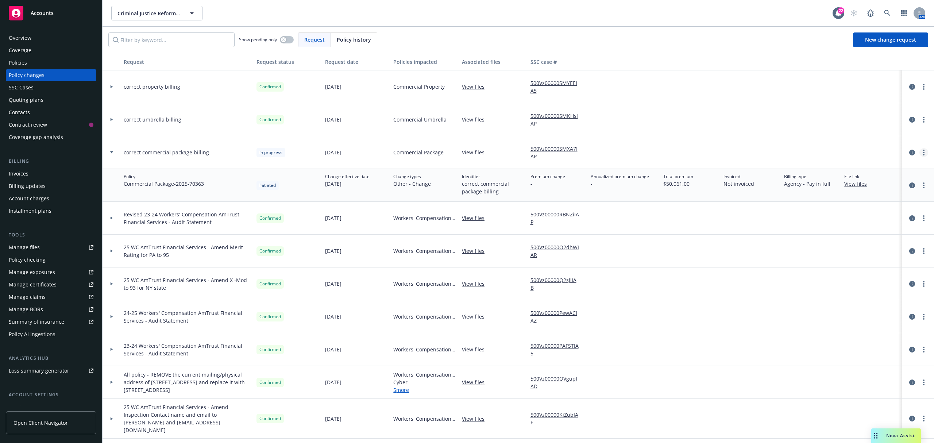
click at [920, 152] on link "more" at bounding box center [924, 152] width 9 height 9
click at [839, 200] on link "Rescind request" at bounding box center [858, 197] width 125 height 15
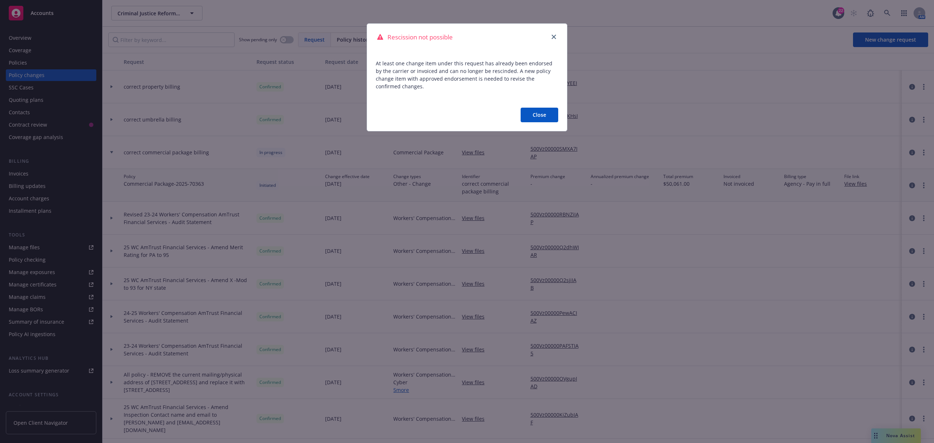
click at [920, 176] on div "Rescission not possible At least one change item under this request has already…" at bounding box center [467, 221] width 934 height 443
click at [898, 191] on div "Rescission not possible At least one change item under this request has already…" at bounding box center [467, 221] width 934 height 443
click at [522, 114] on button "Close" at bounding box center [540, 115] width 38 height 15
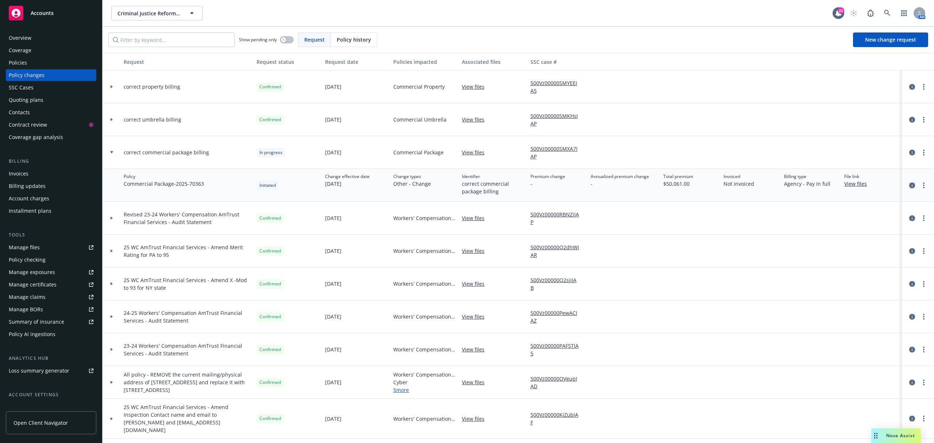
click at [908, 185] on link "circleInformation" at bounding box center [912, 185] width 9 height 9
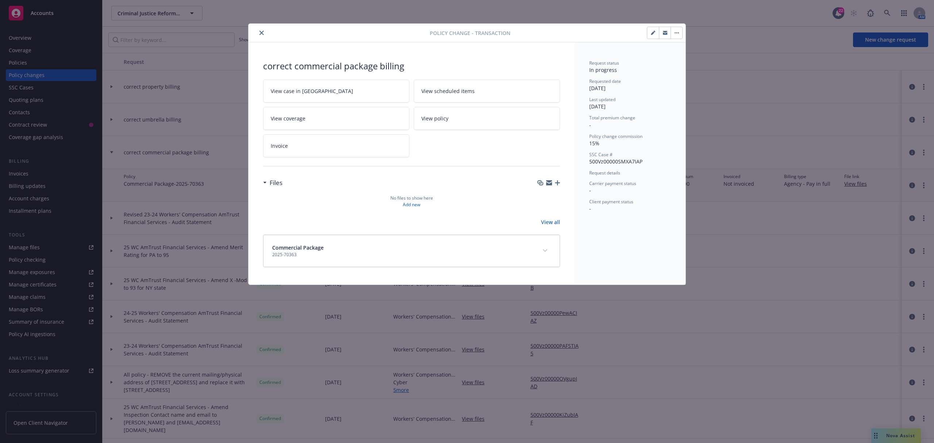
click at [644, 32] on div at bounding box center [597, 33] width 173 height 12
click at [648, 32] on button "button" at bounding box center [653, 33] width 12 height 12
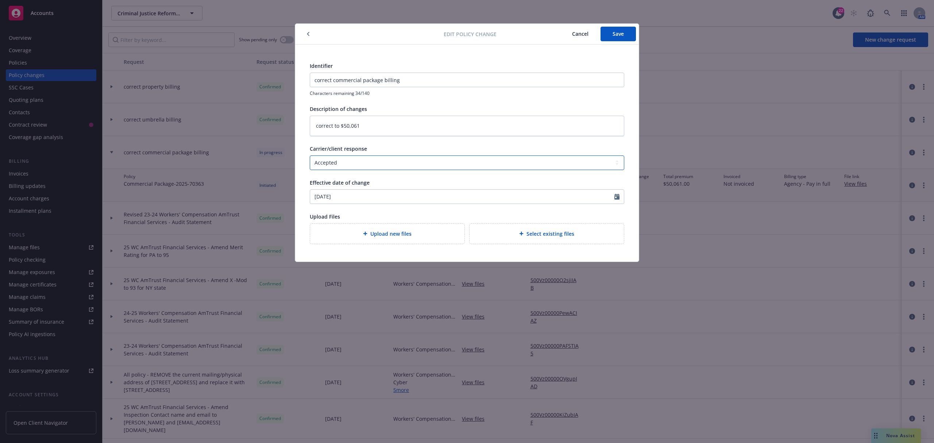
click at [355, 163] on select "Select a carrier response Accepted Accepted with revision No endorsement needed…" at bounding box center [467, 162] width 315 height 15
click at [310, 155] on select "Select a carrier response Accepted Accepted with revision No endorsement needed…" at bounding box center [467, 162] width 315 height 15
click at [628, 33] on button "Save" at bounding box center [618, 34] width 35 height 15
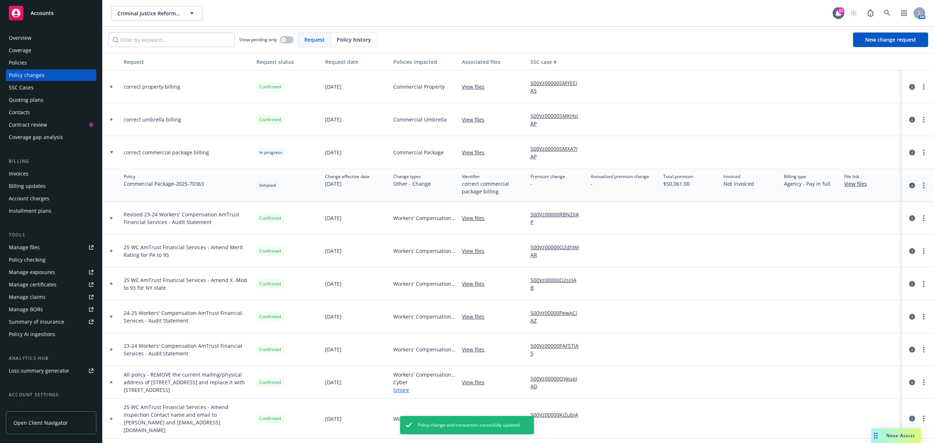
click at [923, 188] on icon "more" at bounding box center [923, 185] width 1 height 6
click at [920, 149] on link "more" at bounding box center [924, 152] width 9 height 9
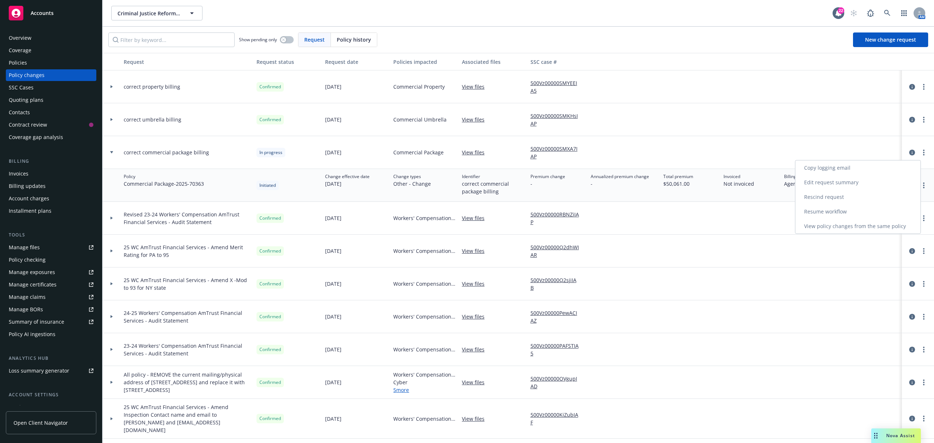
click at [830, 197] on link "Rescind request" at bounding box center [858, 197] width 125 height 15
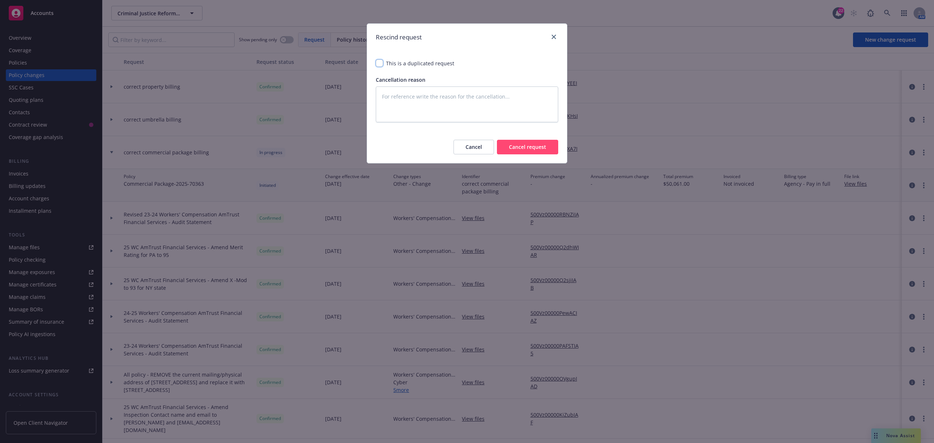
drag, startPoint x: 380, startPoint y: 64, endPoint x: 407, endPoint y: 100, distance: 45.6
click at [402, 125] on span "This is a duplicated request Cancellation reason" at bounding box center [467, 91] width 200 height 80
click at [408, 97] on textarea at bounding box center [467, 105] width 182 height 36
click at [543, 142] on button "Cancel request" at bounding box center [527, 147] width 61 height 15
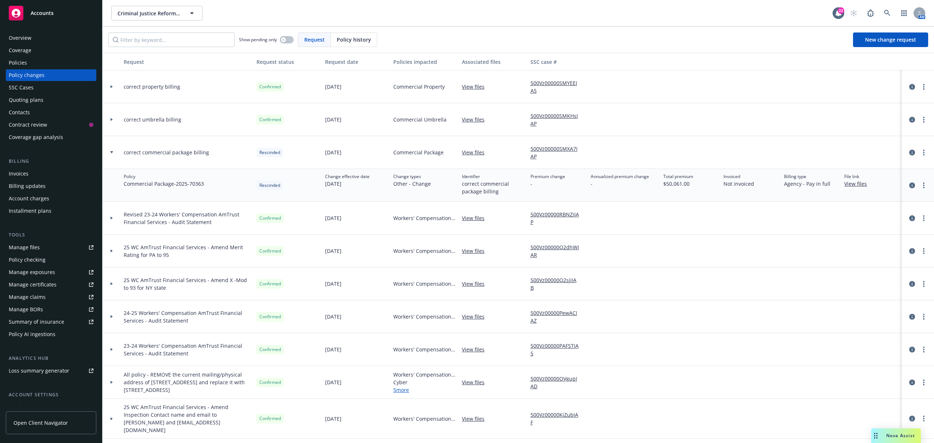
click at [47, 64] on div "Policies" at bounding box center [51, 63] width 85 height 12
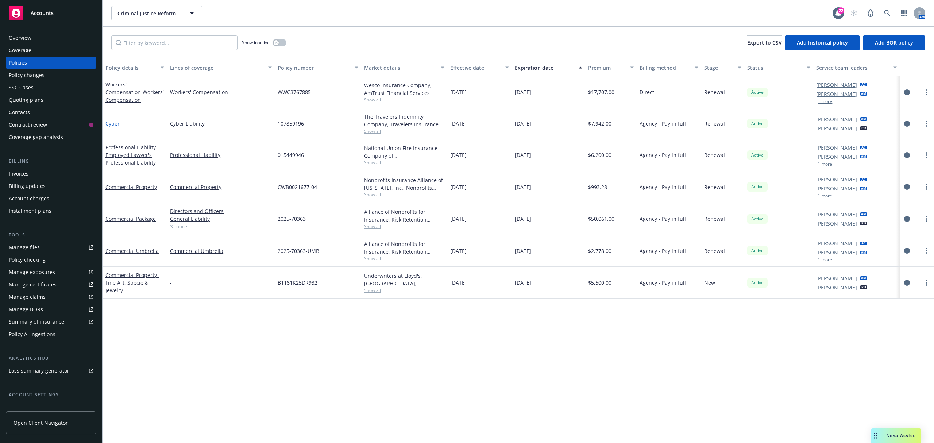
click at [114, 123] on link "Cyber" at bounding box center [112, 123] width 14 height 7
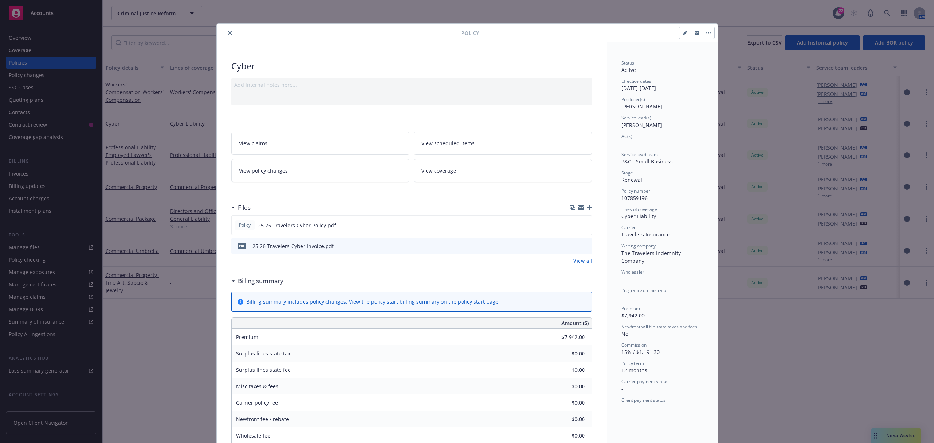
click at [138, 298] on div "Policy Cyber Add internal notes here... View claims View scheduled items View p…" at bounding box center [467, 221] width 934 height 443
click at [226, 31] on button "close" at bounding box center [230, 32] width 9 height 9
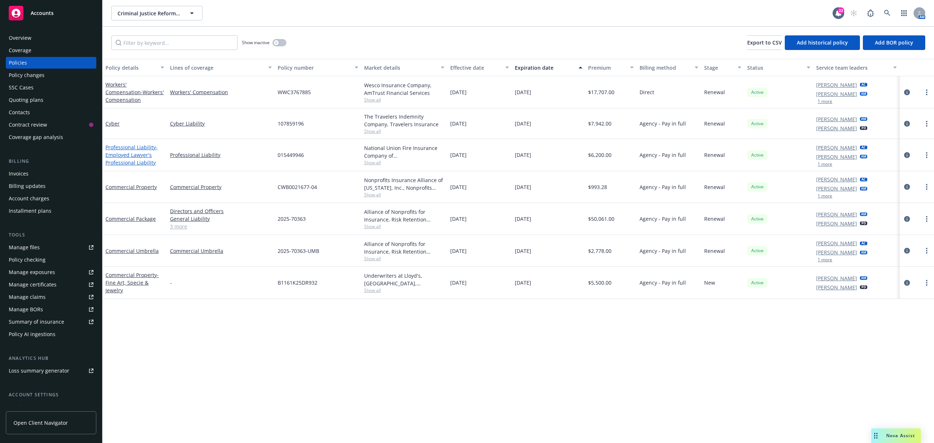
click at [139, 155] on span "- Employed Lawyer's Professional Liability" at bounding box center [131, 155] width 52 height 22
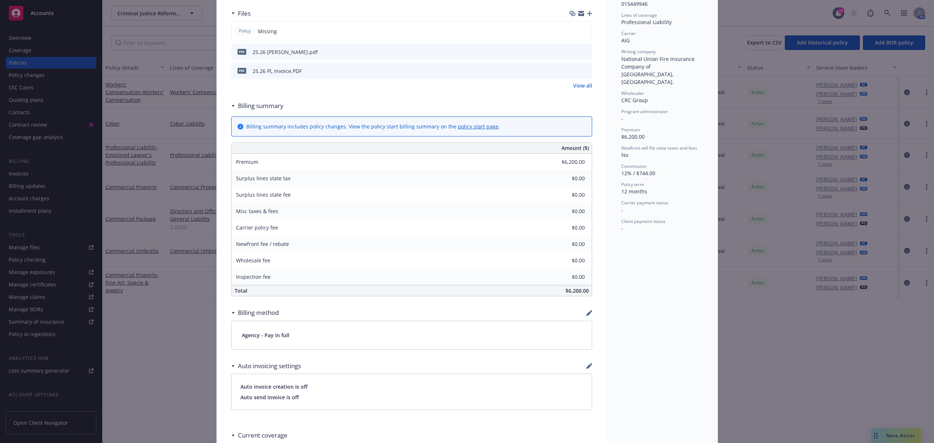
scroll to position [195, 0]
click at [583, 71] on icon "preview file" at bounding box center [585, 70] width 7 height 5
click at [205, 230] on div "Policy Professional Liability - Employed Lawyer's Professional Liability Add in…" at bounding box center [467, 221] width 934 height 443
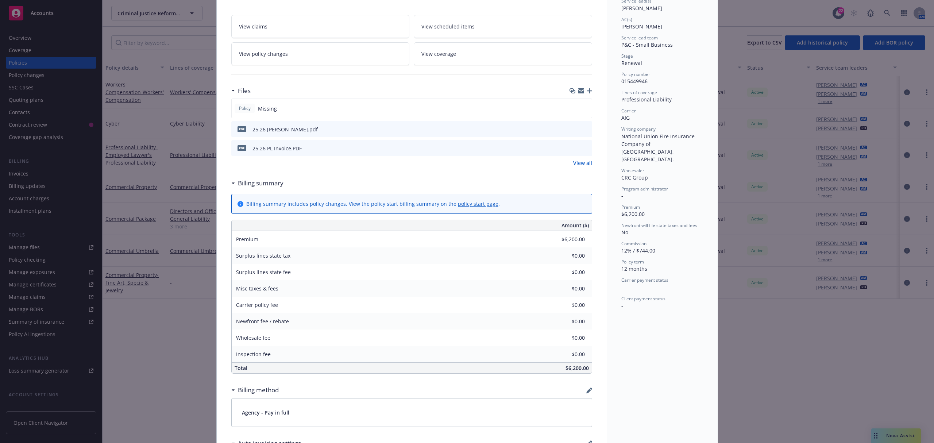
scroll to position [0, 0]
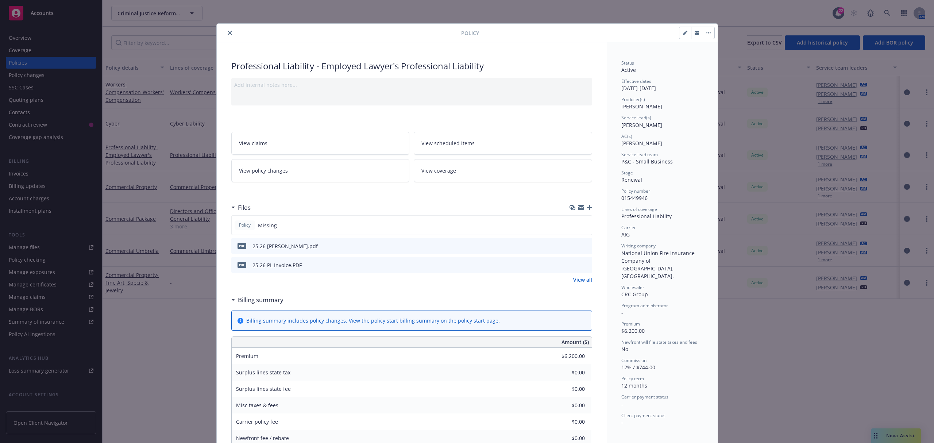
click at [226, 36] on button "close" at bounding box center [230, 32] width 9 height 9
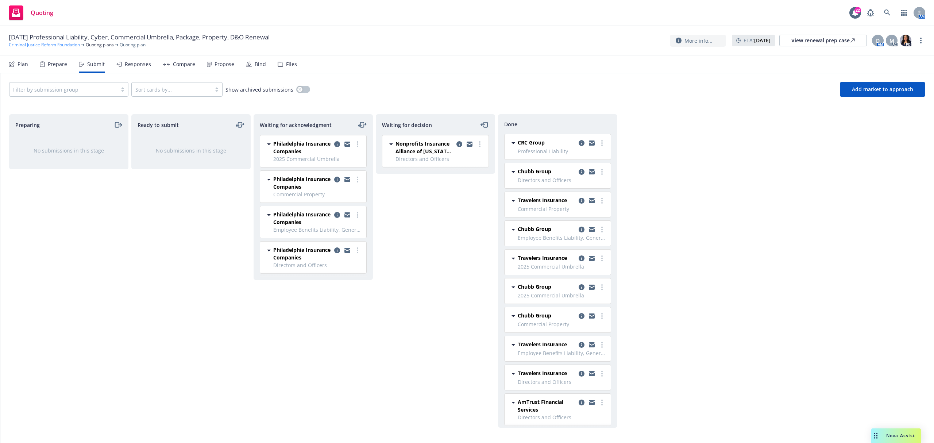
click at [46, 45] on link "Criminal Justice Reform Foundation" at bounding box center [44, 45] width 71 height 7
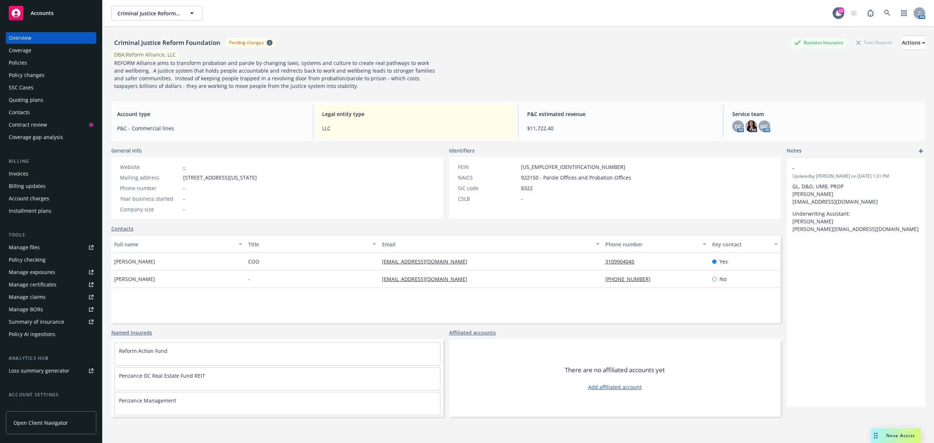
click at [23, 58] on div "Policies" at bounding box center [18, 63] width 18 height 12
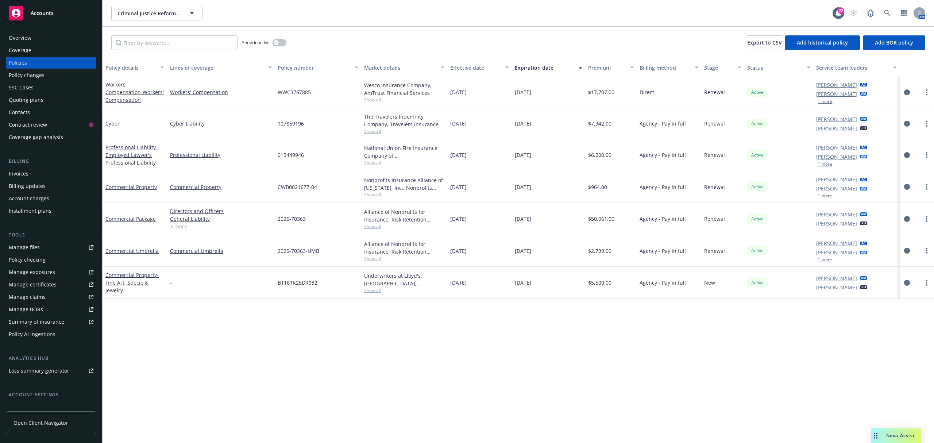
click at [130, 190] on div "Commercial Property" at bounding box center [134, 187] width 59 height 8
click at [131, 185] on link "Commercial Property" at bounding box center [130, 187] width 51 height 7
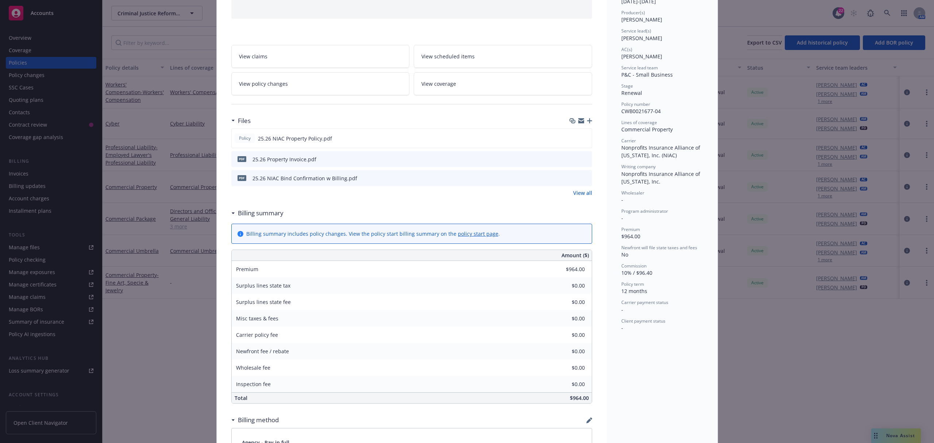
scroll to position [243, 0]
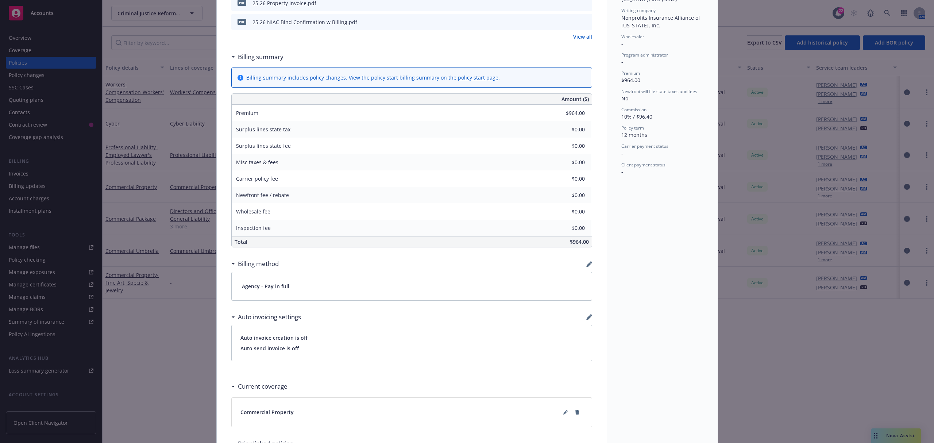
type input "$993.28"
drag, startPoint x: 112, startPoint y: 124, endPoint x: 139, endPoint y: 108, distance: 30.8
click at [123, 120] on div "Policy Commercial Property Add internal notes here... View claims View schedule…" at bounding box center [467, 221] width 934 height 443
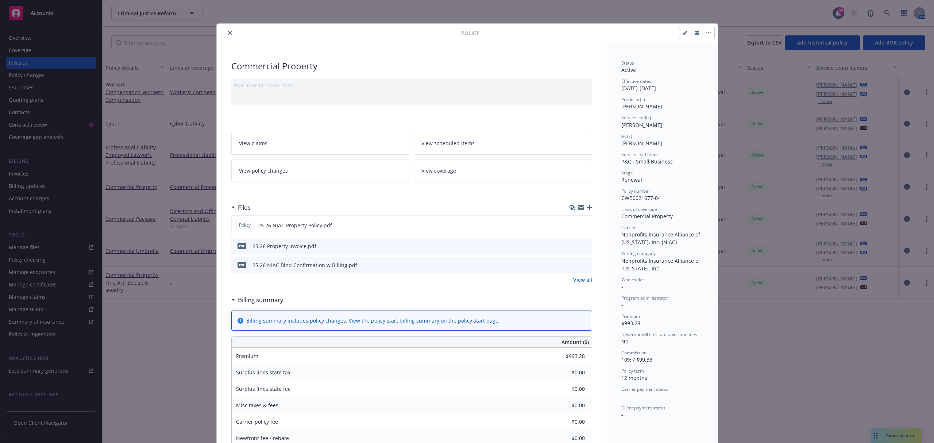
drag, startPoint x: 228, startPoint y: 37, endPoint x: 228, endPoint y: 31, distance: 5.8
click at [228, 36] on div "Policy" at bounding box center [467, 33] width 501 height 19
click at [228, 31] on icon "close" at bounding box center [230, 33] width 4 height 4
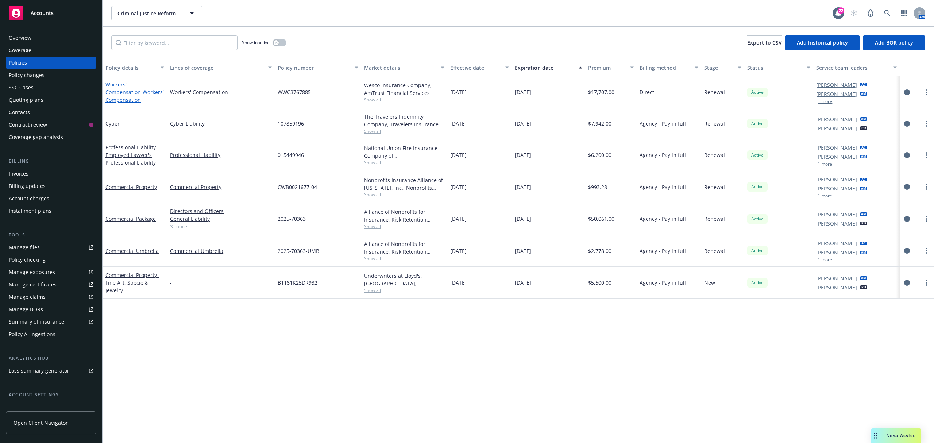
click at [125, 93] on span "- Workers' Compensation" at bounding box center [134, 96] width 58 height 15
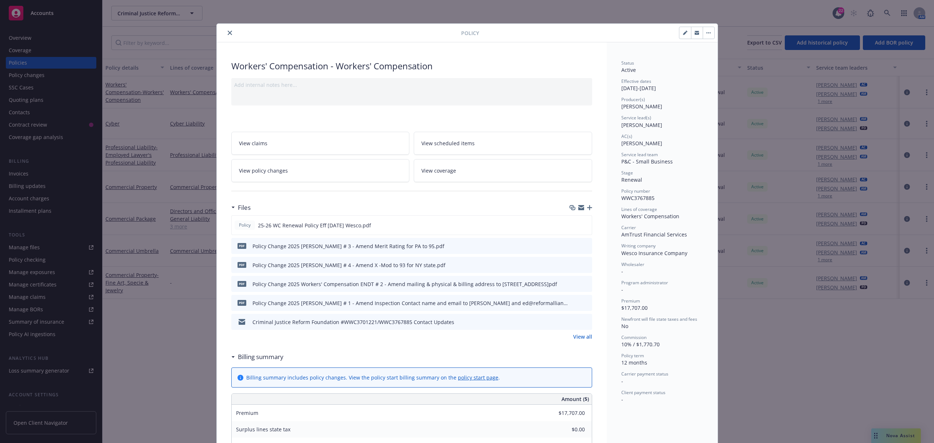
click at [227, 35] on button "close" at bounding box center [230, 32] width 9 height 9
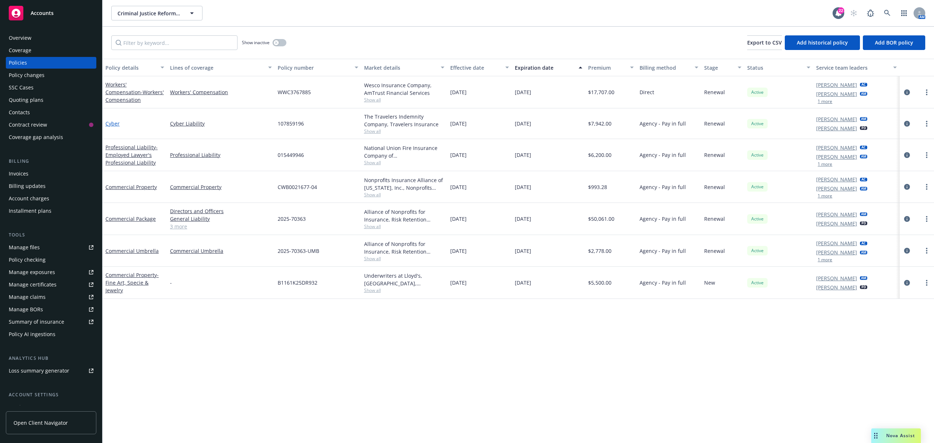
click at [115, 124] on link "Cyber" at bounding box center [112, 123] width 14 height 7
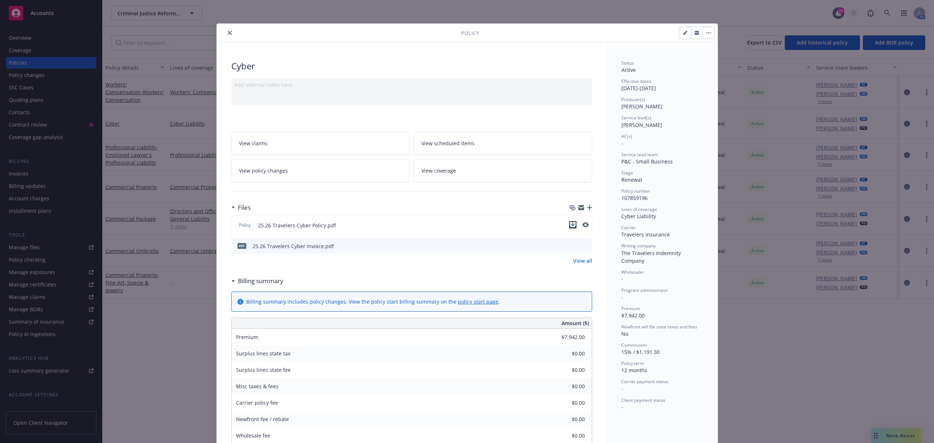
click at [570, 227] on icon "download file" at bounding box center [573, 225] width 6 height 6
drag, startPoint x: 224, startPoint y: 33, endPoint x: 203, endPoint y: 66, distance: 39.1
click at [228, 33] on icon "close" at bounding box center [230, 33] width 4 height 4
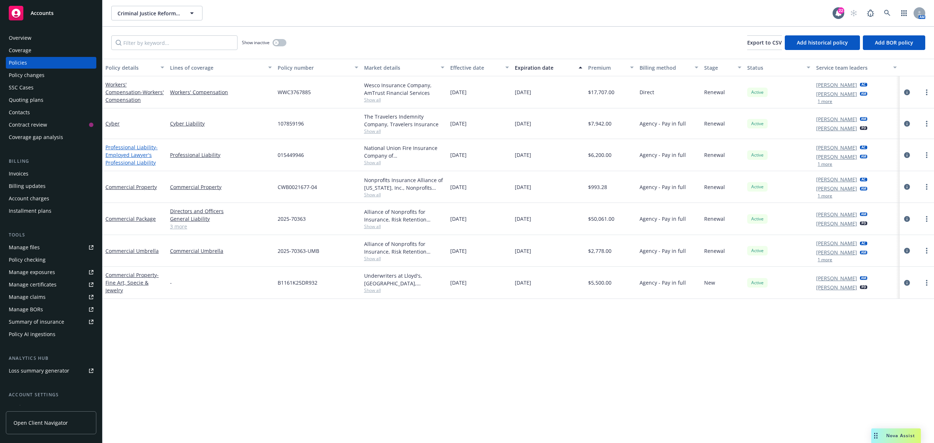
click at [131, 160] on span "- Employed Lawyer's Professional Liability" at bounding box center [131, 155] width 52 height 22
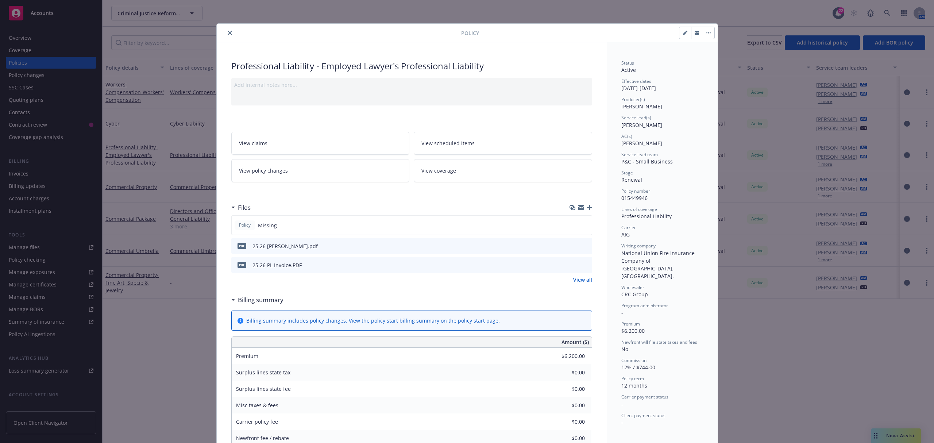
click at [228, 31] on icon "close" at bounding box center [230, 33] width 4 height 4
